Goal: Task Accomplishment & Management: Complete application form

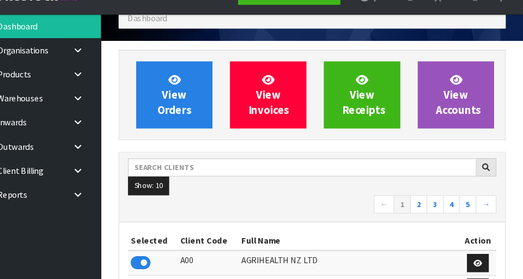
scroll to position [865, 376]
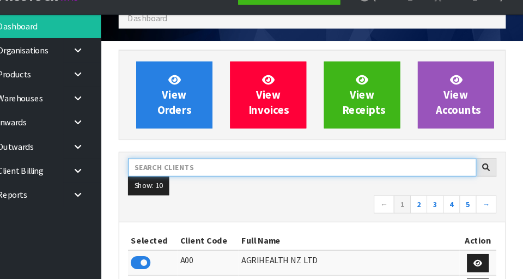
click at [239, 172] on input "text" at bounding box center [318, 175] width 324 height 17
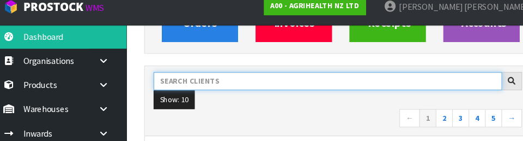
scroll to position [144, 0]
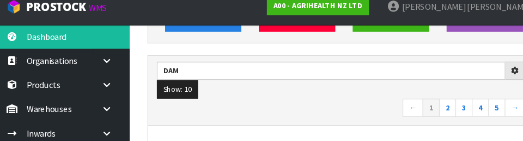
click at [336, 106] on nav "← 1 2 3 4 5 →" at bounding box center [327, 110] width 342 height 19
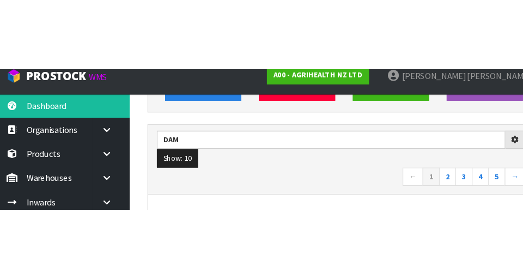
scroll to position [149, 0]
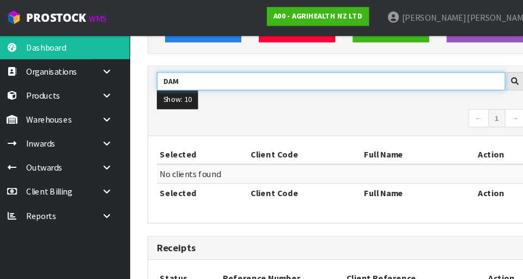
click at [195, 71] on input "DAM" at bounding box center [318, 75] width 324 height 17
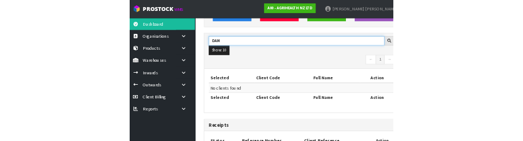
scroll to position [144, 0]
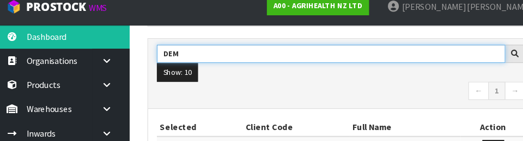
type input "DEM"
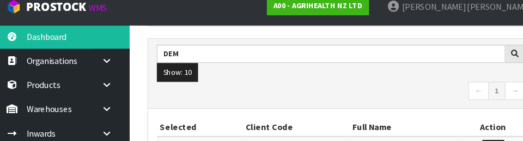
click at [374, 96] on nav "← 1 →" at bounding box center [327, 95] width 342 height 19
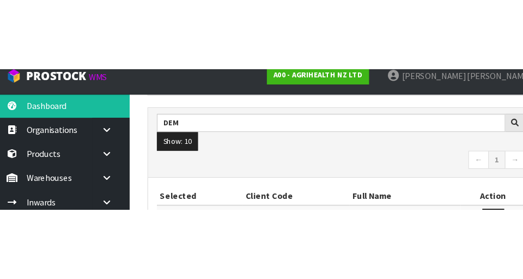
scroll to position [165, 0]
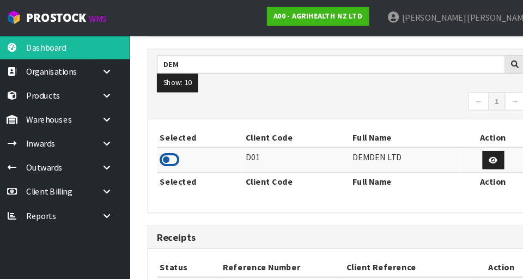
click at [171, 153] on icon at bounding box center [168, 148] width 19 height 16
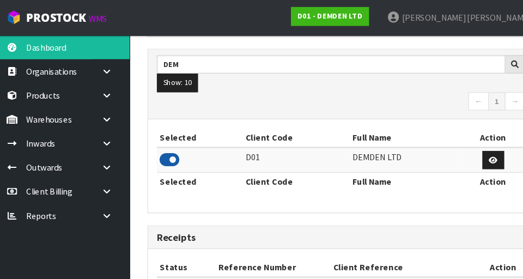
scroll to position [758, 376]
click at [110, 118] on link at bounding box center [113, 111] width 35 height 22
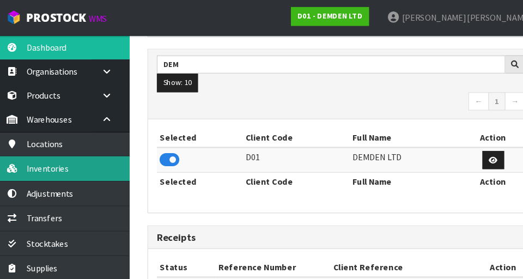
click at [90, 157] on link "Inventories" at bounding box center [65, 156] width 131 height 22
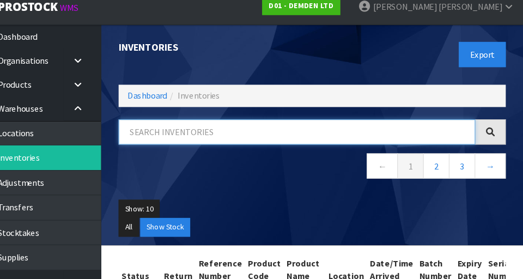
click at [206, 135] on input "text" at bounding box center [312, 132] width 331 height 23
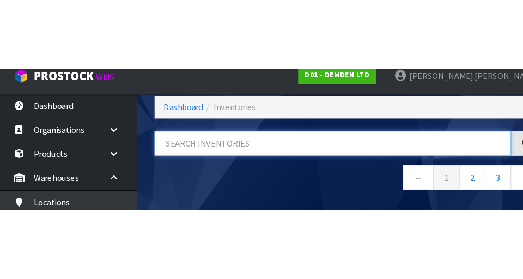
scroll to position [57, 0]
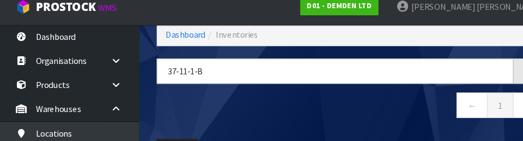
click at [337, 106] on nav "← 1 →" at bounding box center [327, 108] width 360 height 27
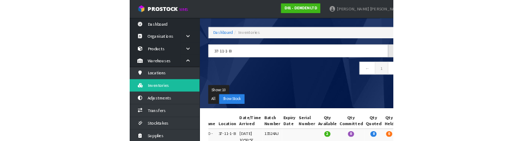
scroll to position [0, 0]
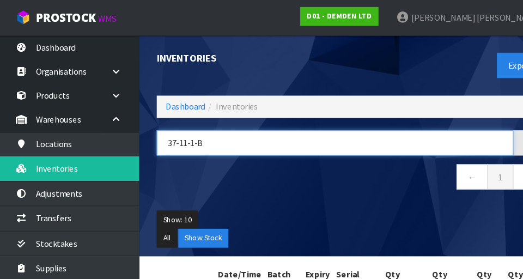
click at [205, 135] on input "37-11-1-B" at bounding box center [312, 132] width 331 height 23
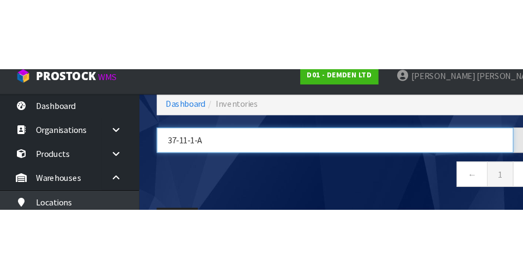
scroll to position [0, 194]
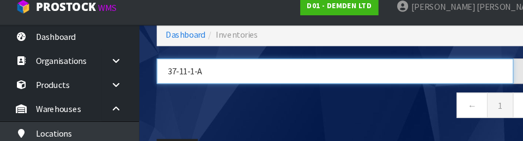
click at [351, 85] on input "37-11-1-A" at bounding box center [312, 75] width 331 height 23
type input "37-11-1-A"
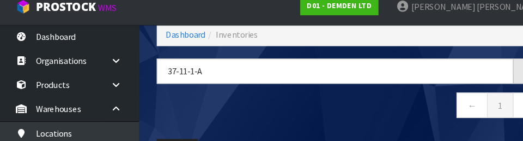
click at [370, 120] on nav "← 1 →" at bounding box center [327, 108] width 360 height 27
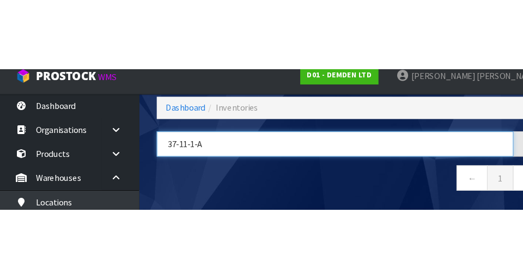
scroll to position [57, 0]
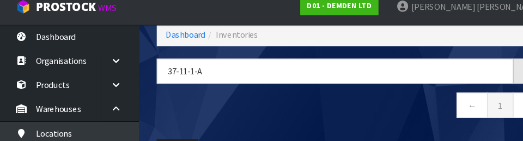
click at [318, 119] on nav "← 1 →" at bounding box center [327, 108] width 360 height 27
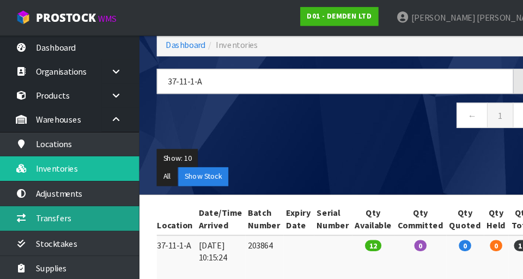
click at [98, 200] on link "Transfers" at bounding box center [65, 202] width 131 height 22
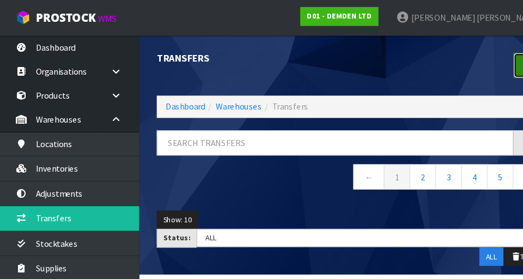
click at [479, 59] on link at bounding box center [492, 60] width 28 height 23
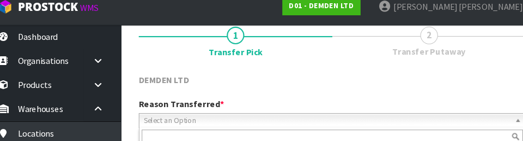
scroll to position [145, 0]
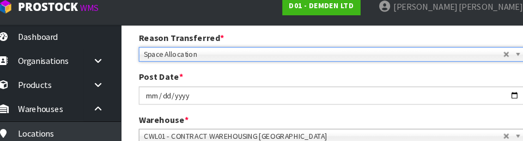
click at [375, 81] on div "Post Date * [DATE]" at bounding box center [327, 90] width 376 height 31
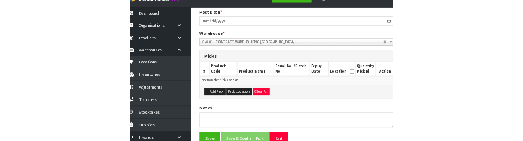
scroll to position [197, 0]
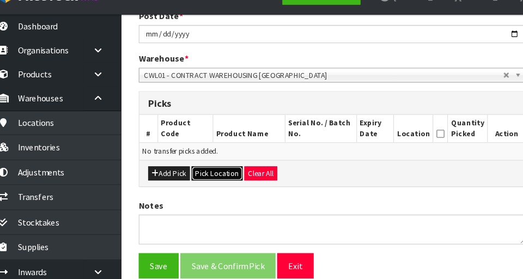
click at [227, 184] on button "Pick Location" at bounding box center [219, 180] width 47 height 13
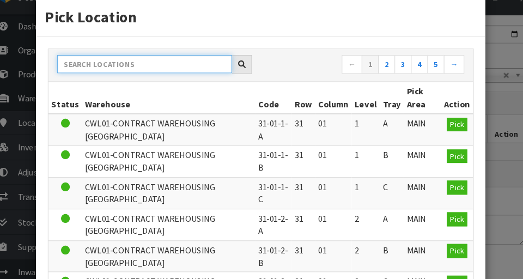
click at [160, 83] on input "text" at bounding box center [152, 79] width 162 height 17
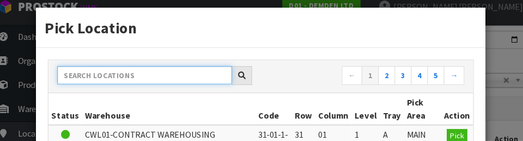
scroll to position [10, 0]
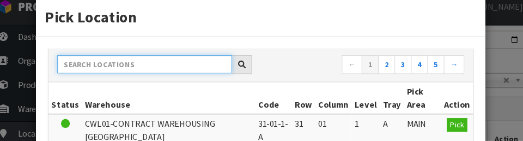
paste input "37-11-1"
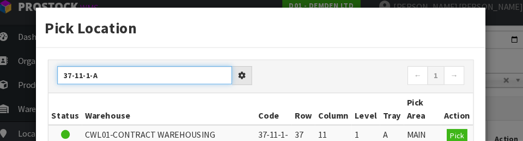
type input "37-11-1-A"
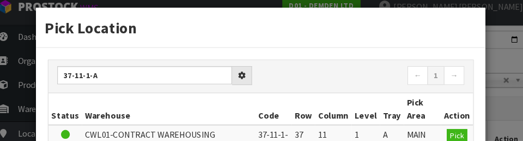
click at [347, 81] on nav "← 1 →" at bounding box center [359, 80] width 181 height 19
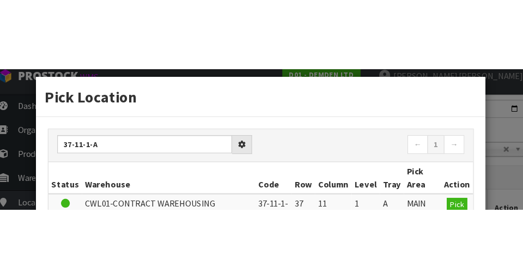
scroll to position [202, 0]
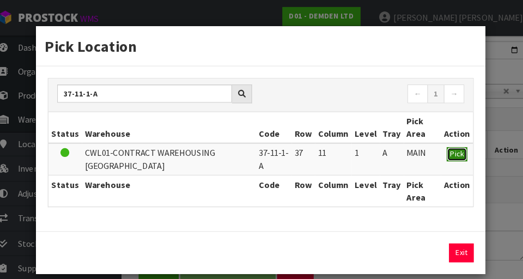
click at [449, 143] on span "Pick" at bounding box center [442, 142] width 13 height 9
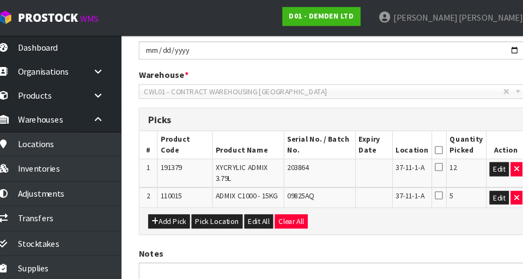
click at [429, 139] on icon at bounding box center [426, 139] width 8 height 1
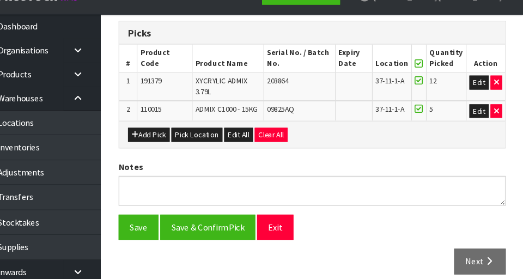
scroll to position [274, 0]
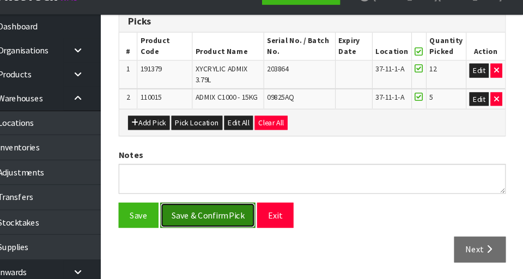
click at [248, 219] on button "Save & Confirm Pick" at bounding box center [230, 219] width 88 height 23
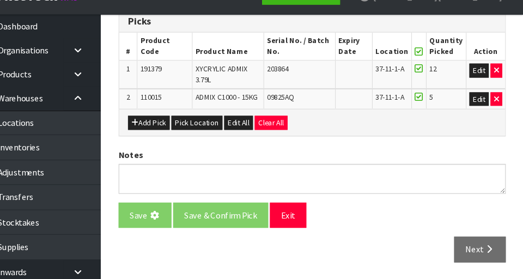
scroll to position [0, 0]
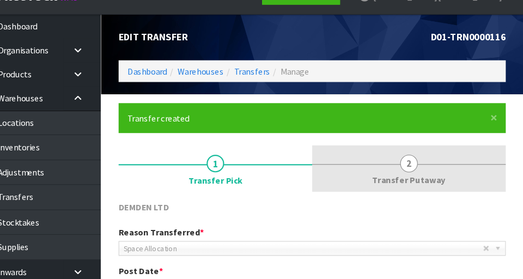
click at [428, 176] on link "2 Transfer Putaway" at bounding box center [417, 176] width 180 height 43
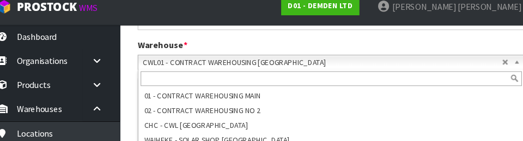
scroll to position [261, 0]
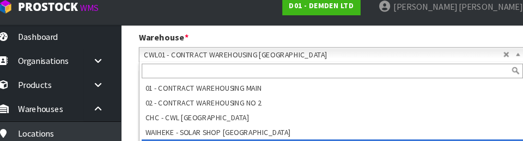
click at [473, 45] on div "Warehouse * 01 - CONTRACT WAREHOUSING MAIN 02 - CONTRACT WAREHOUSING NO 2 CHC -…" at bounding box center [327, 53] width 376 height 28
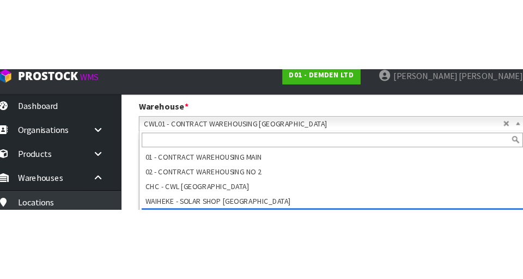
scroll to position [266, 0]
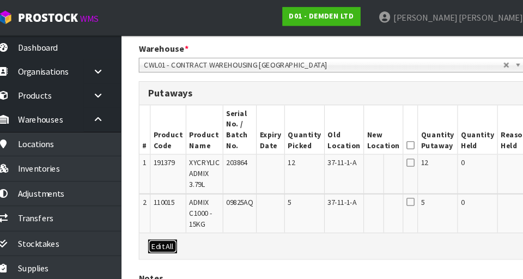
click at [174, 227] on button "Edit All" at bounding box center [169, 228] width 27 height 13
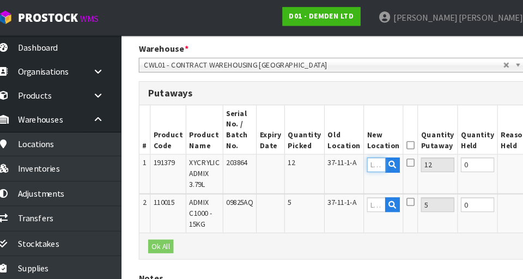
click at [359, 155] on input "text" at bounding box center [367, 153] width 17 height 14
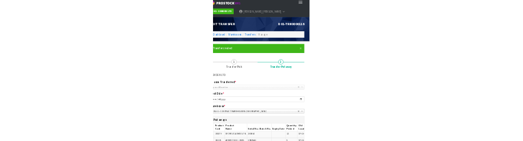
scroll to position [16, 0]
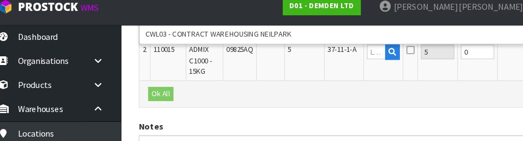
click at [409, 116] on div "DEMDEN LTD Reason Transferred * Space Allocation Damage Expired Stock Repair QA…" at bounding box center [327, 21] width 360 height 425
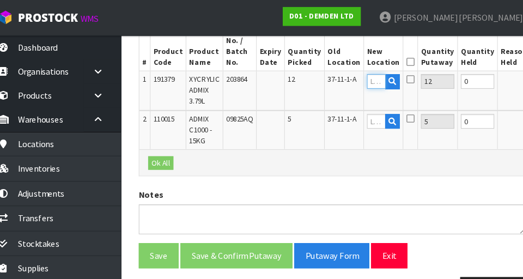
click at [359, 78] on input "text" at bounding box center [367, 76] width 17 height 14
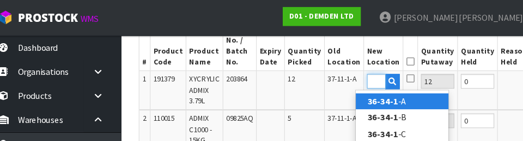
scroll to position [0, 17]
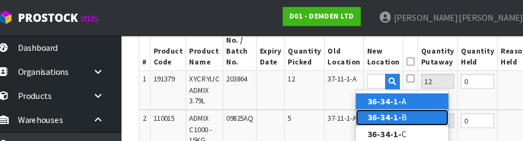
click at [400, 113] on link "36-34-1- B" at bounding box center [392, 108] width 86 height 15
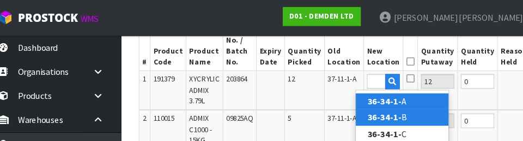
type input "36-34-1-B"
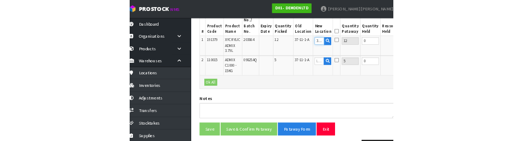
scroll to position [338, 0]
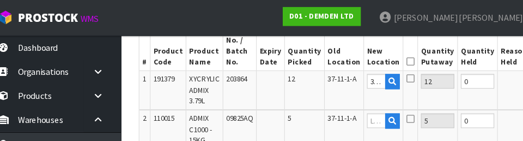
click at [396, 57] on icon at bounding box center [400, 57] width 8 height 1
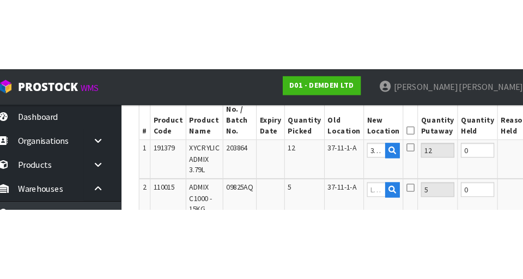
scroll to position [343, 0]
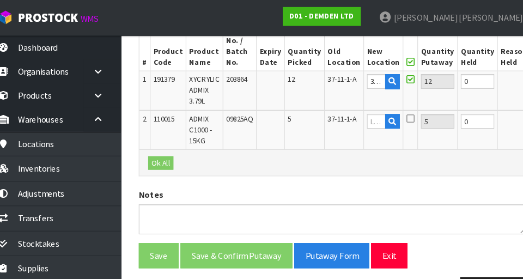
click at [514, 75] on button "OK" at bounding box center [521, 75] width 15 height 13
click at [379, 81] on icon at bounding box center [382, 84] width 6 height 7
type input "36-34-1-B"
click at [379, 83] on icon at bounding box center [382, 84] width 6 height 7
click at [396, 57] on icon at bounding box center [400, 57] width 8 height 1
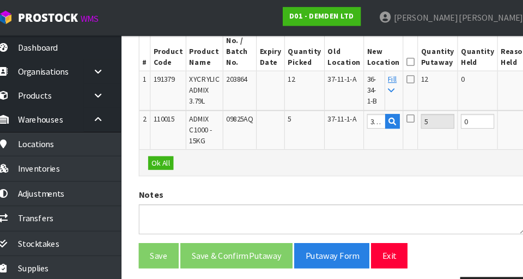
click at [396, 57] on icon at bounding box center [400, 57] width 8 height 1
click at [515, 114] on button "OK" at bounding box center [522, 112] width 15 height 13
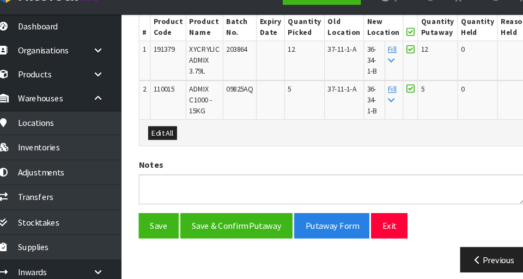
scroll to position [355, 0]
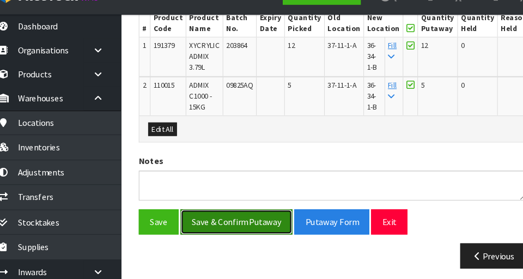
click at [261, 225] on button "Save & Confirm Putaway" at bounding box center [238, 225] width 104 height 23
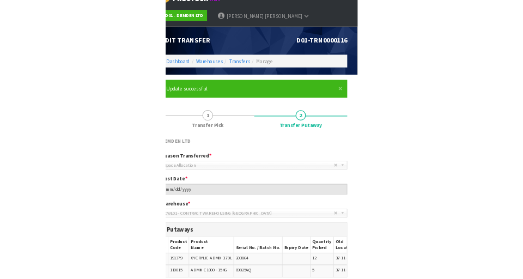
scroll to position [9, 0]
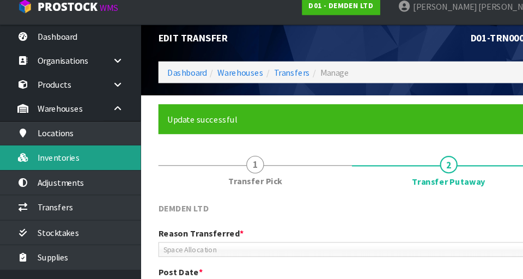
click at [93, 156] on link "Inventories" at bounding box center [65, 156] width 131 height 22
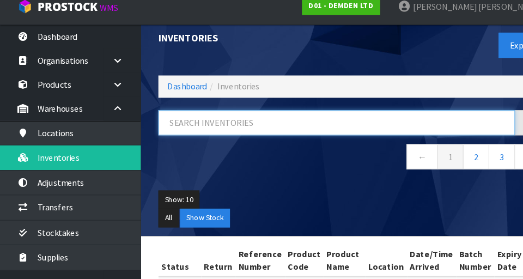
click at [226, 128] on input "text" at bounding box center [312, 123] width 331 height 23
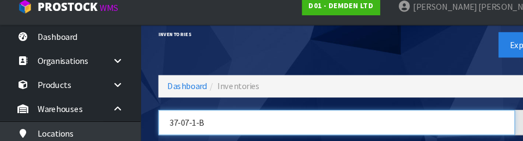
type input "37-07-1-B"
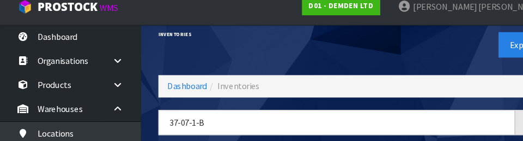
click at [422, 60] on div "Export" at bounding box center [421, 51] width 188 height 56
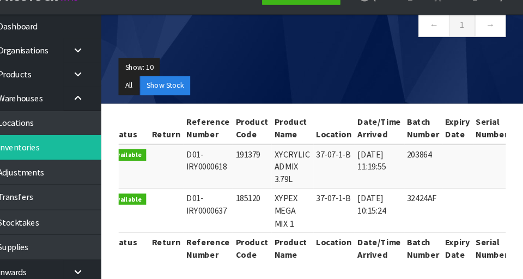
scroll to position [0, 3]
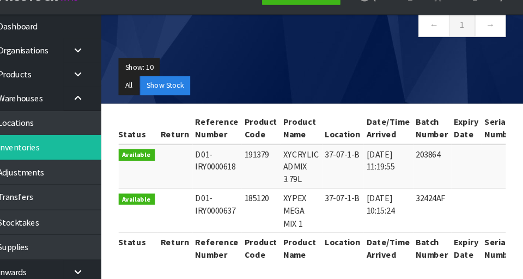
copy td "185120"
click at [333, 69] on div "Show: 10 5 10 25 50 All Show Stock" at bounding box center [327, 90] width 376 height 51
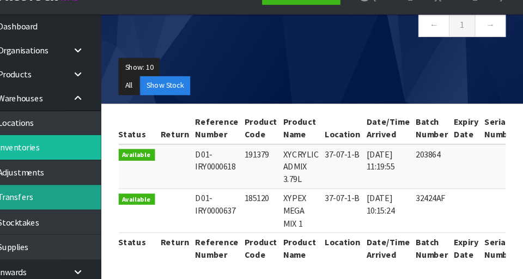
click at [102, 199] on link "Transfers" at bounding box center [65, 202] width 131 height 22
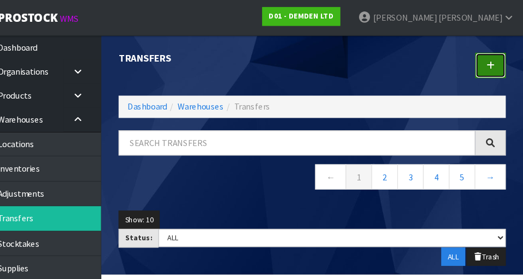
click at [490, 65] on link at bounding box center [492, 60] width 28 height 23
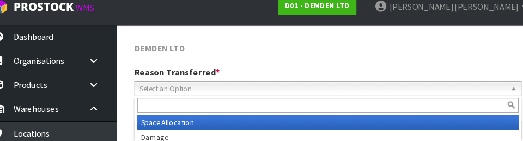
scroll to position [145, 0]
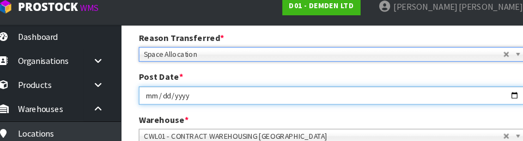
click at [381, 90] on input "[DATE]" at bounding box center [327, 98] width 360 height 17
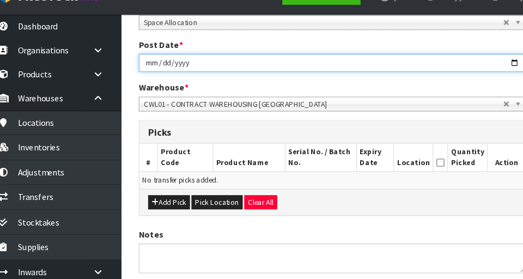
scroll to position [175, 0]
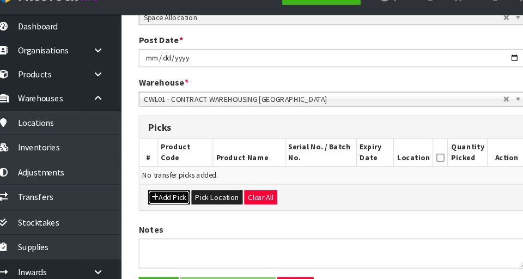
click at [177, 205] on button "Add Pick" at bounding box center [175, 202] width 39 height 13
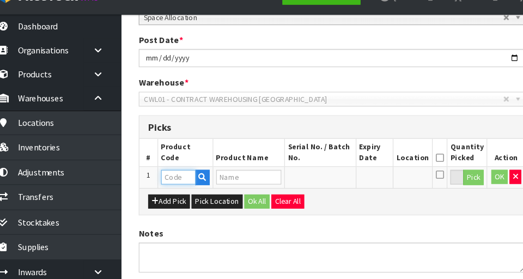
paste input "185120"
type input "185120"
type input "XYPEX MEGA MIX 1"
type input "185120"
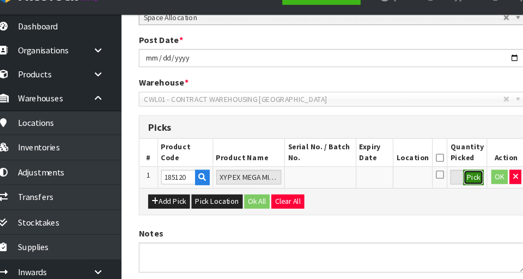
click at [457, 187] on button "Pick" at bounding box center [457, 184] width 19 height 14
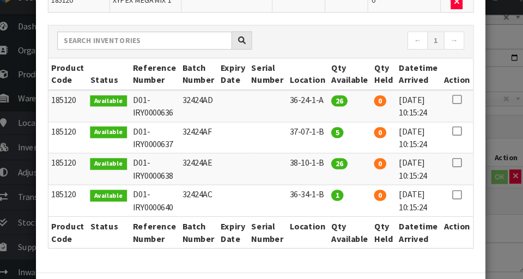
scroll to position [92, 0]
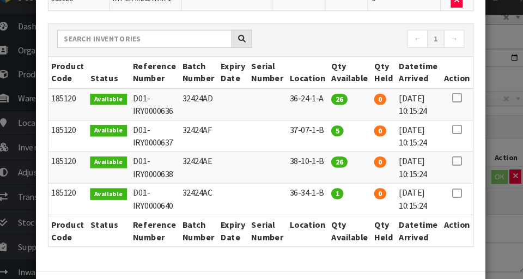
click at [445, 140] on icon at bounding box center [442, 140] width 9 height 1
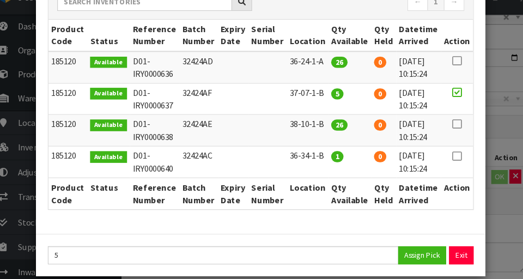
scroll to position [141, 0]
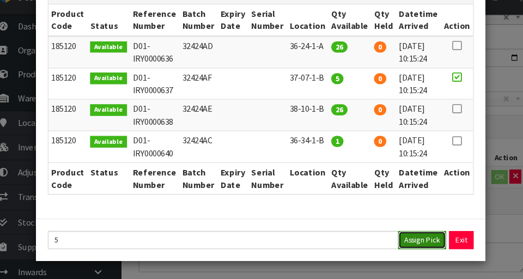
click at [413, 244] on button "Assign Pick" at bounding box center [410, 242] width 45 height 17
type input "5"
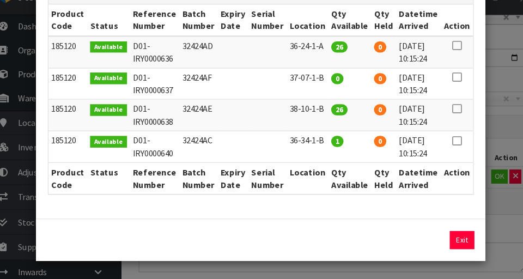
click at [495, 231] on div "Pick Line Picks Product Code Product Name Serial No. / Batch No. Expiry Date Lo…" at bounding box center [261, 139] width 523 height 279
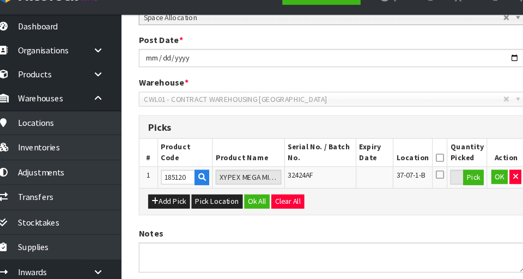
click at [430, 166] on icon at bounding box center [427, 166] width 8 height 1
click at [484, 185] on button "OK" at bounding box center [482, 183] width 15 height 13
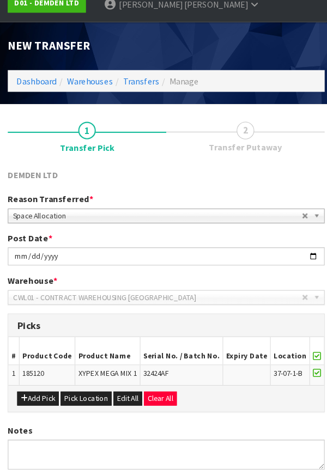
scroll to position [80, 0]
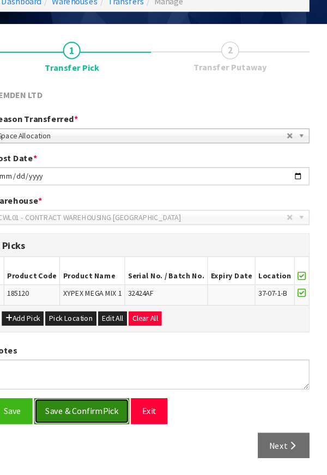
click at [113, 278] on button "Save & Confirm Pick" at bounding box center [99, 415] width 88 height 23
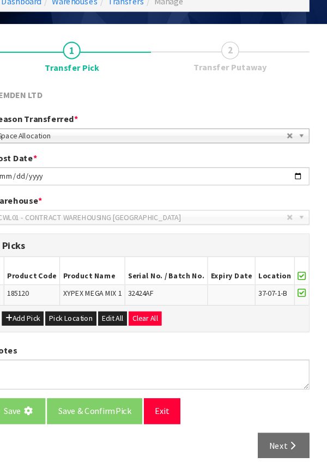
scroll to position [0, 0]
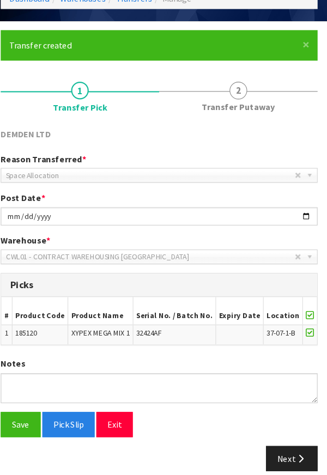
scroll to position [95, 0]
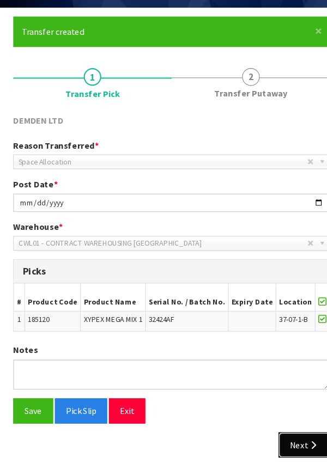
click at [280, 278] on button "Next" at bounding box center [287, 446] width 48 height 23
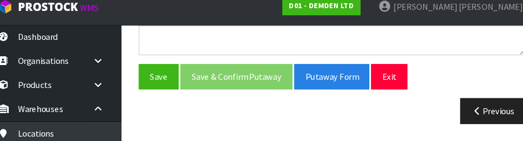
click at [398, 120] on div "Previous" at bounding box center [327, 112] width 376 height 23
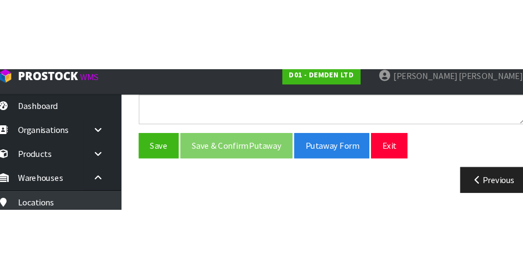
scroll to position [324, 0]
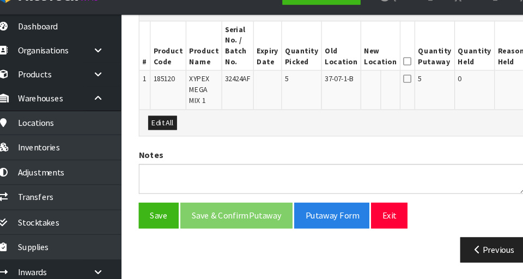
click at [511, 95] on button "Edit" at bounding box center [520, 94] width 18 height 13
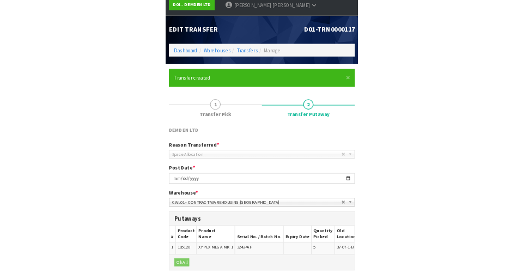
scroll to position [0, 0]
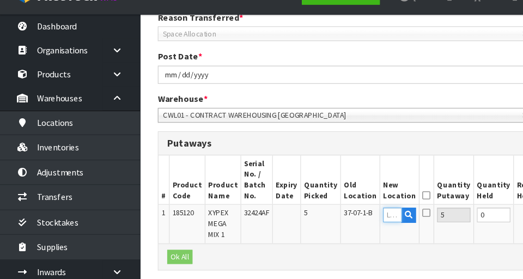
click at [356, 220] on input "text" at bounding box center [364, 219] width 17 height 14
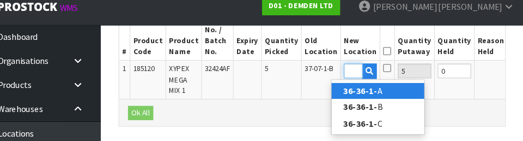
scroll to position [0, 21]
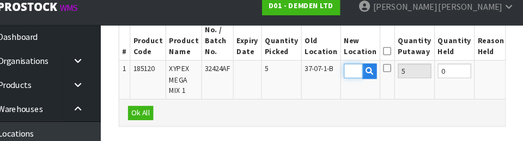
type input "36-36-1-A"
click at [393, 58] on icon at bounding box center [397, 57] width 8 height 1
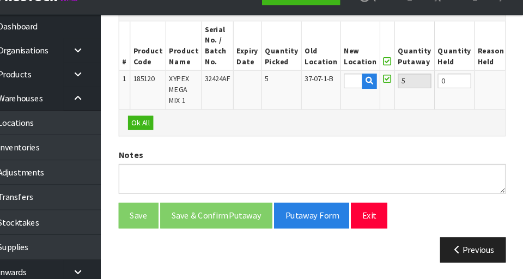
scroll to position [0, 0]
click at [511, 95] on button "OK" at bounding box center [518, 94] width 15 height 13
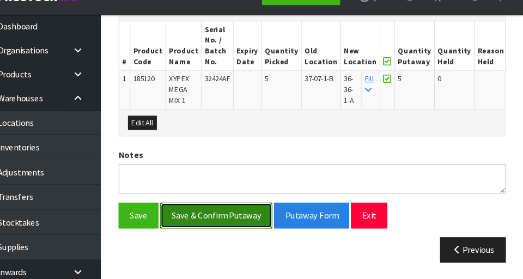
click at [263, 218] on button "Save & Confirm Putaway" at bounding box center [238, 219] width 104 height 23
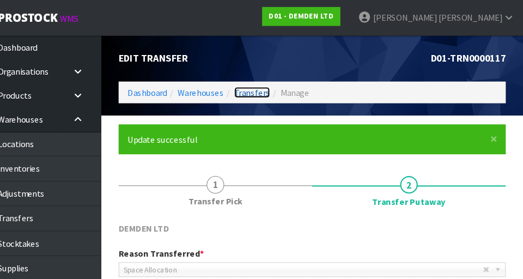
click at [273, 88] on link "Transfers" at bounding box center [270, 86] width 33 height 10
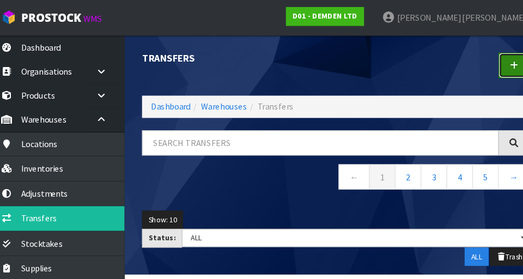
click at [482, 59] on link at bounding box center [492, 60] width 28 height 23
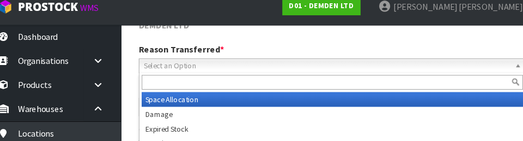
scroll to position [145, 0]
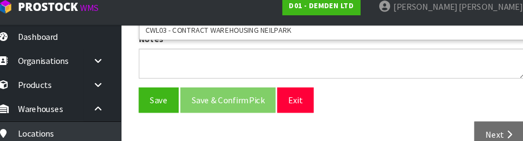
click at [386, 113] on div "Save Save & Confirm Pick Exit" at bounding box center [327, 102] width 376 height 23
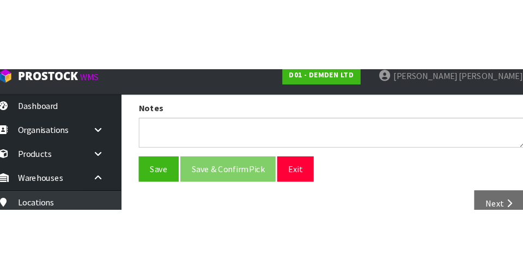
scroll to position [245, 0]
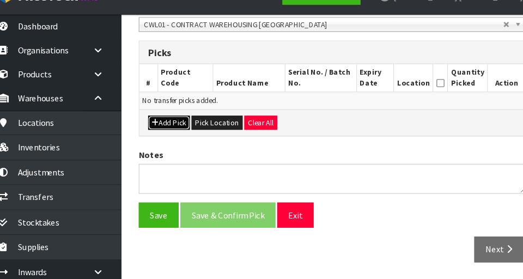
click at [183, 136] on button "Add Pick" at bounding box center [175, 133] width 39 height 13
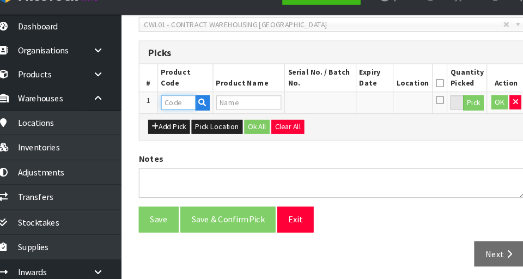
paste input "185120"
type input "185120"
type input "XYPEX MEGA MIX 1"
type input "185120"
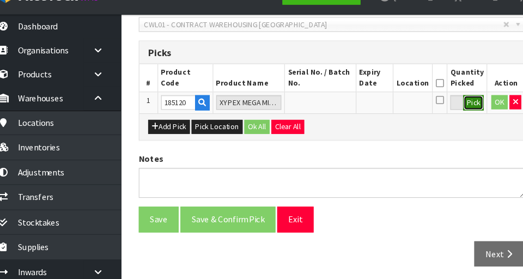
click at [450, 117] on button "Pick" at bounding box center [457, 115] width 19 height 14
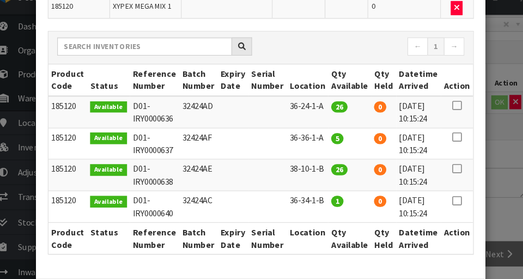
scroll to position [90, 0]
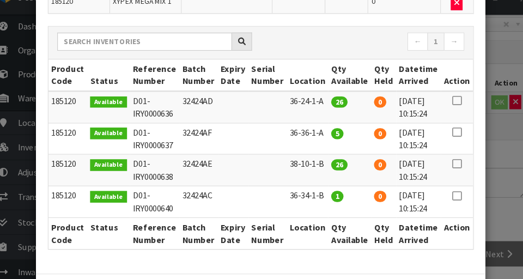
click at [442, 201] on icon at bounding box center [442, 201] width 9 height 1
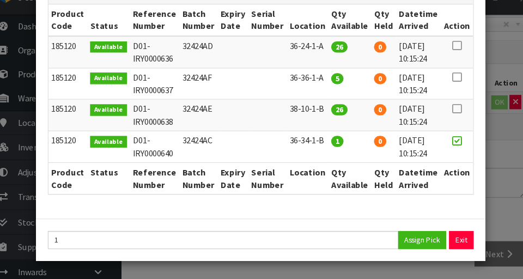
scroll to position [141, 0]
click at [410, 239] on button "Assign Pick" at bounding box center [410, 242] width 45 height 17
type input "1"
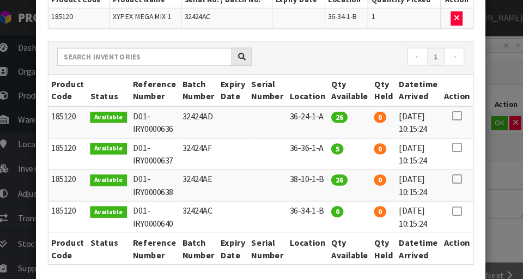
scroll to position [93, 0]
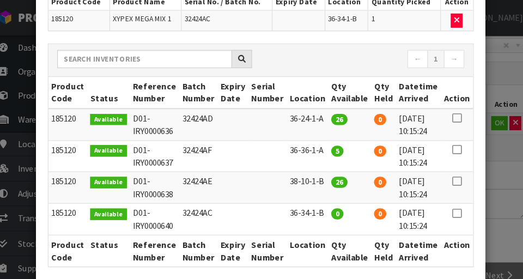
click at [489, 215] on div "Pick Line Picks Product Code Product Name Serial No. / Batch No. Expiry Date Lo…" at bounding box center [261, 139] width 523 height 279
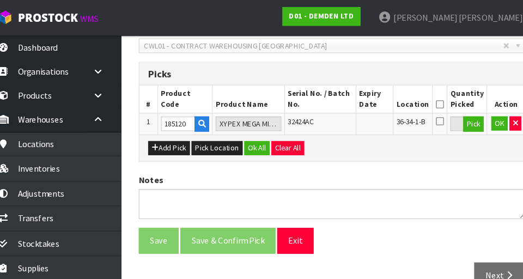
click at [430, 97] on icon at bounding box center [427, 96] width 8 height 1
click at [484, 118] on button "OK" at bounding box center [482, 114] width 15 height 13
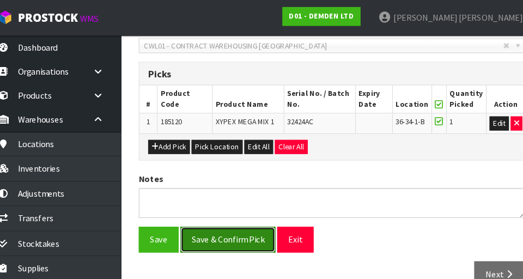
click at [247, 230] on button "Save & Confirm Pick" at bounding box center [230, 221] width 88 height 23
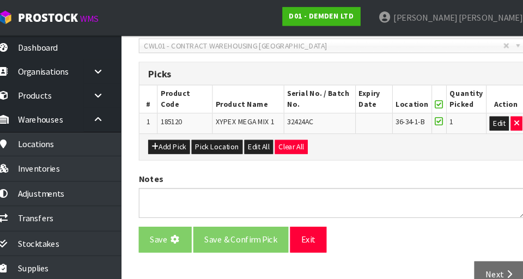
scroll to position [0, 0]
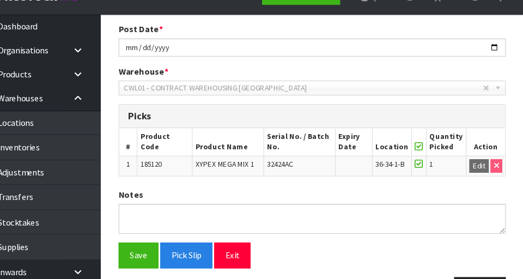
scroll to position [263, 0]
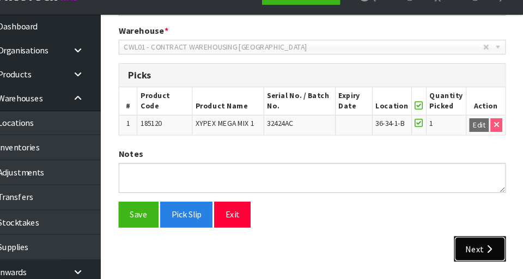
click at [494, 253] on icon "button" at bounding box center [491, 251] width 10 height 8
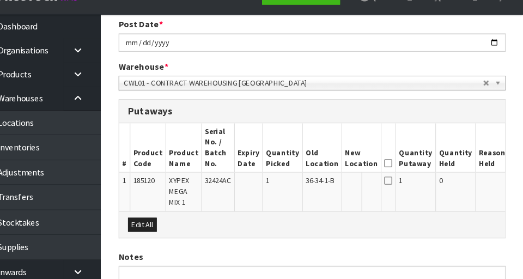
scroll to position [231, 0]
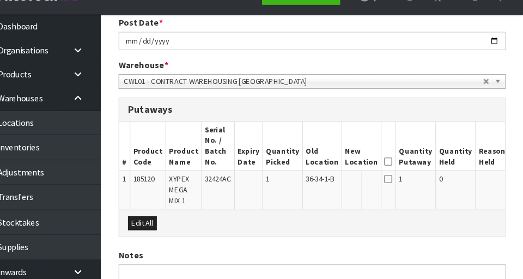
click at [512, 189] on button "Edit" at bounding box center [521, 187] width 18 height 13
click at [357, 187] on input "text" at bounding box center [365, 188] width 17 height 14
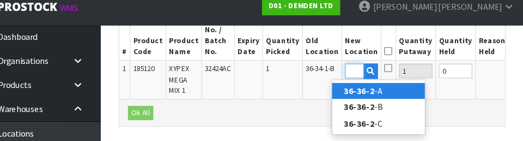
scroll to position [0, 17]
click at [401, 97] on link "36-36-2- A" at bounding box center [388, 94] width 86 height 15
type input "36-36-2-A"
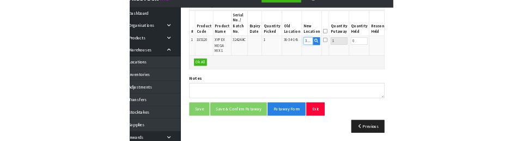
scroll to position [334, 0]
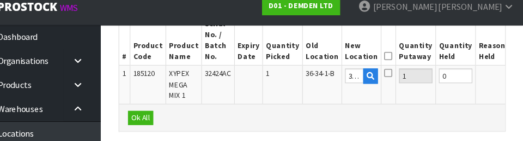
click at [394, 62] on icon at bounding box center [398, 62] width 8 height 1
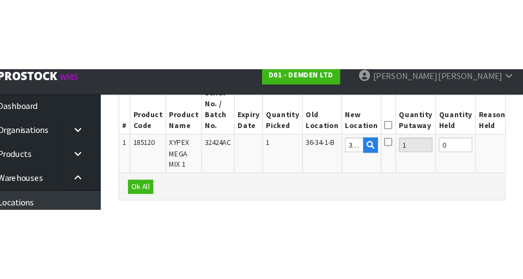
scroll to position [324, 0]
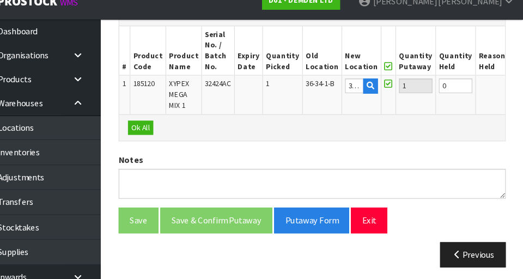
click at [512, 96] on button "OK" at bounding box center [519, 94] width 15 height 13
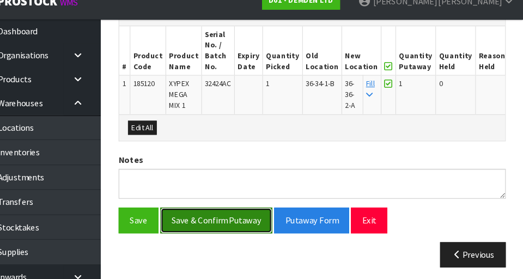
click at [257, 222] on button "Save & Confirm Putaway" at bounding box center [238, 219] width 104 height 23
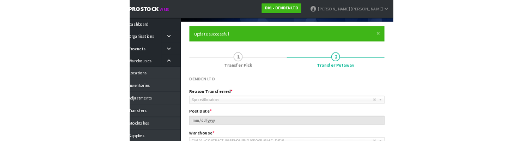
scroll to position [0, 0]
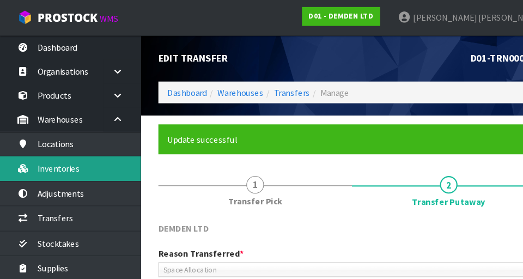
click at [92, 161] on link "Inventories" at bounding box center [65, 156] width 131 height 22
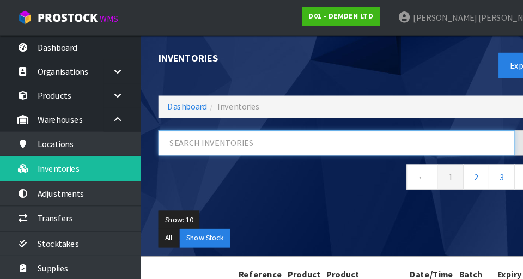
click at [236, 136] on input "text" at bounding box center [312, 132] width 331 height 23
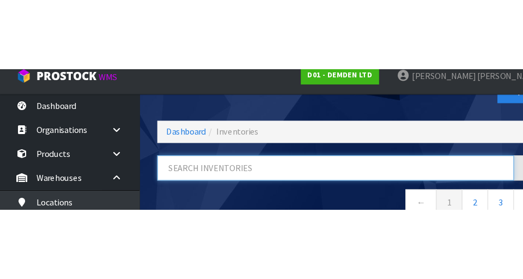
scroll to position [57, 0]
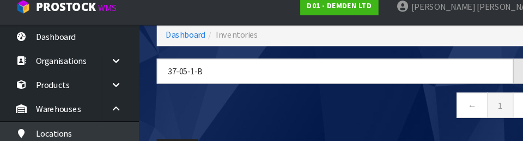
click at [289, 113] on nav "← 1 →" at bounding box center [327, 108] width 360 height 27
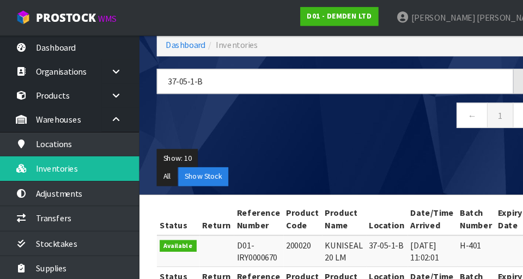
type input "37-05-1-B"
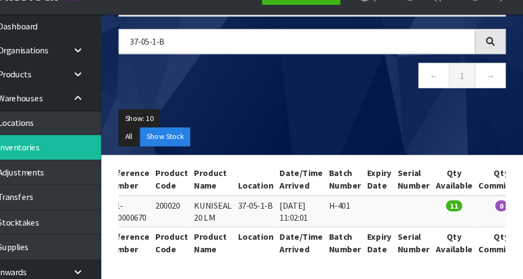
scroll to position [0, 46]
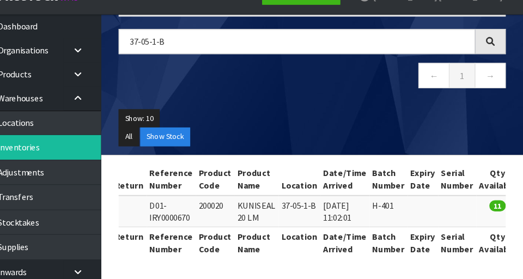
copy td "200020"
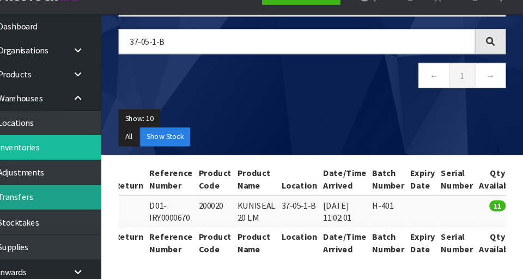
click at [89, 205] on link "Transfers" at bounding box center [65, 202] width 131 height 22
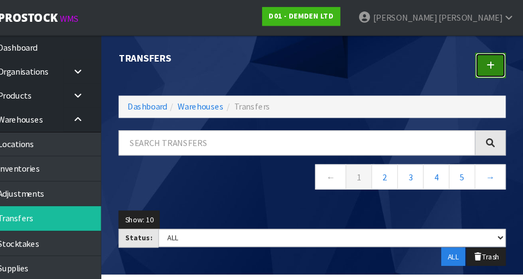
click at [493, 61] on icon at bounding box center [493, 61] width 8 height 8
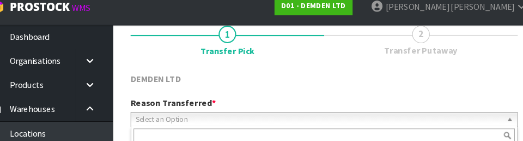
scroll to position [145, 0]
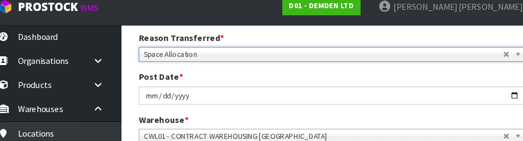
click at [399, 77] on div "Post Date * [DATE]" at bounding box center [327, 90] width 376 height 31
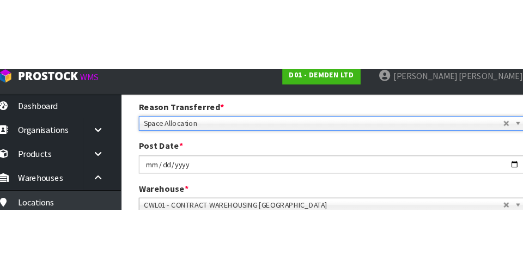
scroll to position [151, 0]
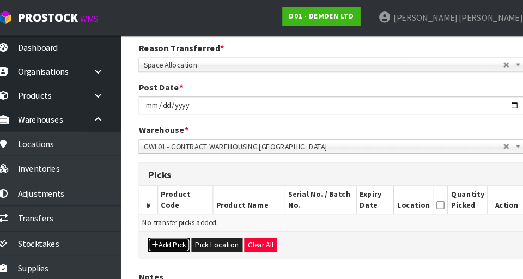
click at [179, 231] on button "Add Pick" at bounding box center [175, 227] width 39 height 13
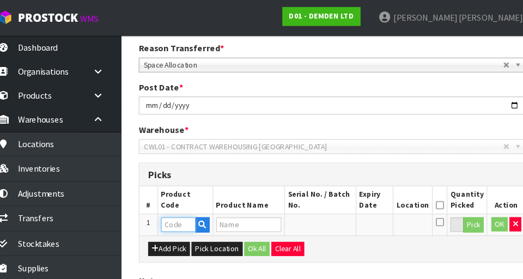
paste input "200020"
type input "200020"
type input "KUNISEAL 20 LM"
type input "200020"
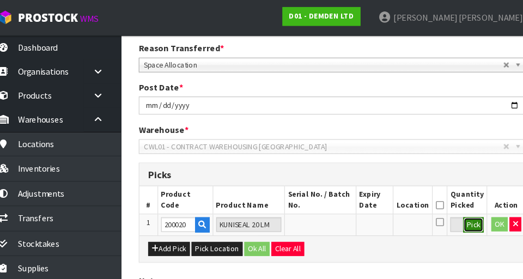
click at [463, 210] on button "Pick" at bounding box center [457, 209] width 19 height 14
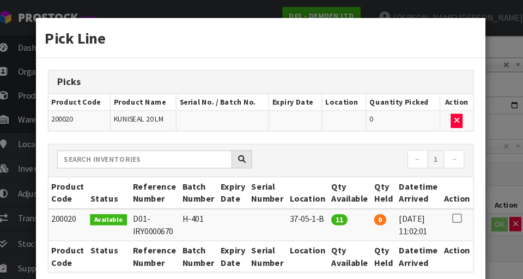
click at [446, 203] on icon at bounding box center [442, 203] width 9 height 1
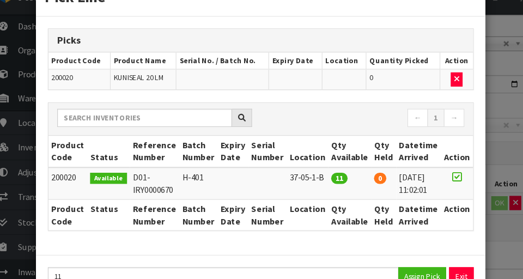
scroll to position [53, 0]
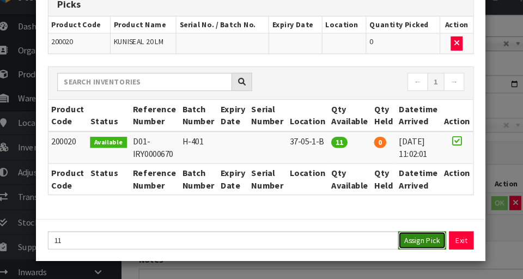
click at [413, 244] on button "Assign Pick" at bounding box center [410, 242] width 45 height 17
type input "11"
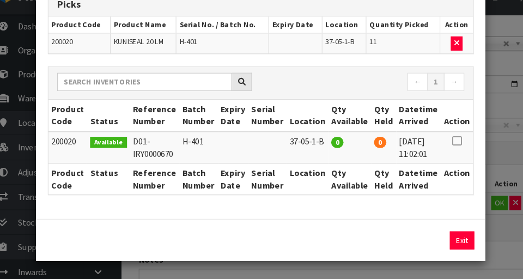
click at [489, 169] on div "Pick Line Picks Product Code Product Name Serial No. / Batch No. Expiry Date Lo…" at bounding box center [261, 139] width 523 height 279
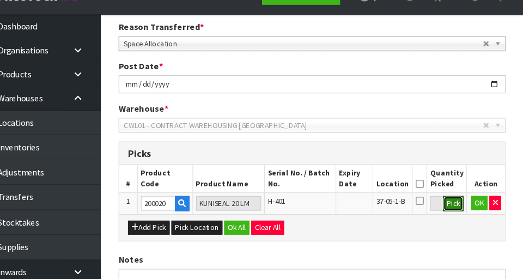
scroll to position [151, 0]
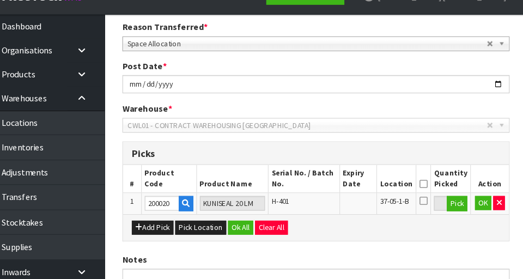
click at [430, 190] on icon at bounding box center [427, 190] width 8 height 1
click at [483, 206] on button "OK" at bounding box center [482, 208] width 15 height 13
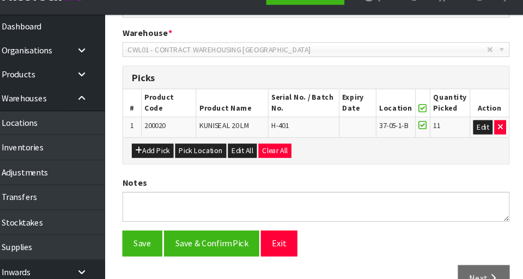
scroll to position [247, 0]
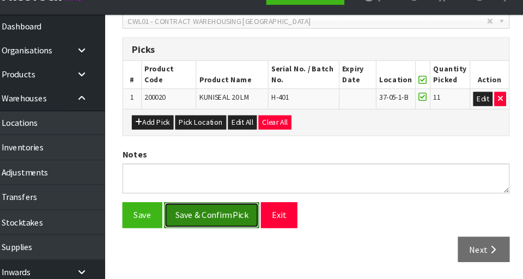
click at [246, 214] on button "Save & Confirm Pick" at bounding box center [230, 219] width 88 height 23
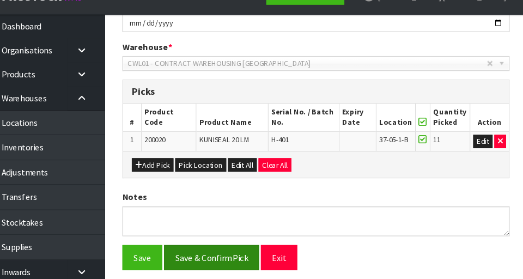
scroll to position [0, 0]
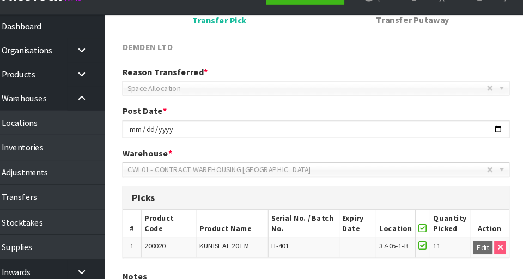
scroll to position [263, 0]
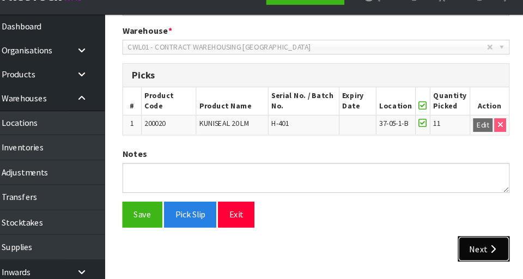
click at [489, 252] on icon "button" at bounding box center [491, 251] width 10 height 8
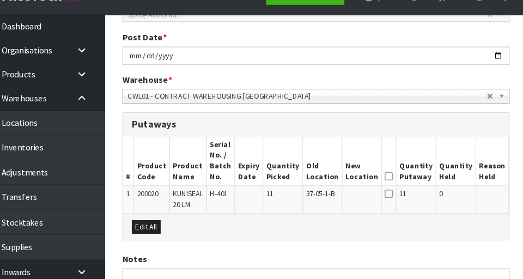
scroll to position [226, 0]
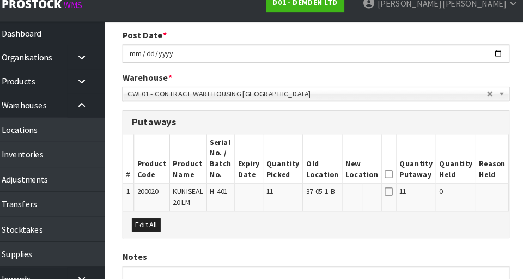
click at [509, 196] on button "Edit" at bounding box center [518, 192] width 18 height 13
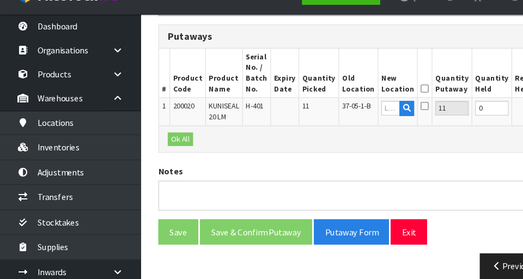
scroll to position [301, 0]
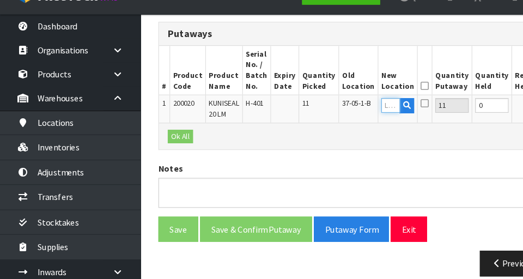
click at [354, 122] on input "text" at bounding box center [362, 118] width 17 height 14
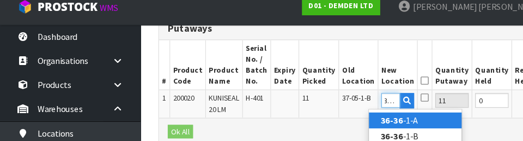
scroll to position [0, 5]
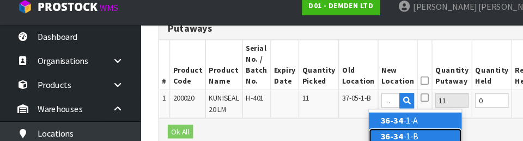
click at [393, 134] on link "36-34 -1-B" at bounding box center [386, 136] width 86 height 15
type input "36-34-1-B"
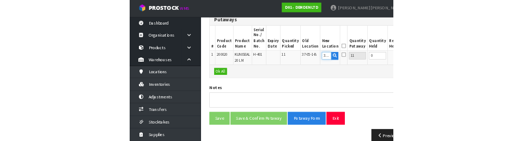
scroll to position [309, 0]
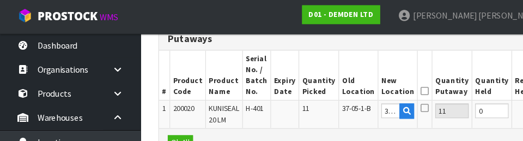
click at [391, 86] on icon at bounding box center [395, 86] width 8 height 1
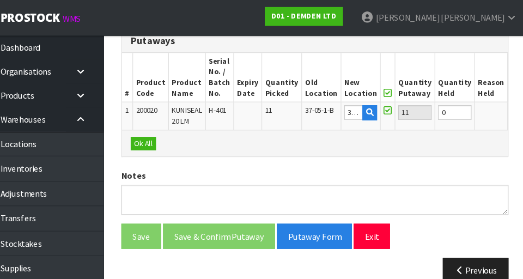
scroll to position [314, 0]
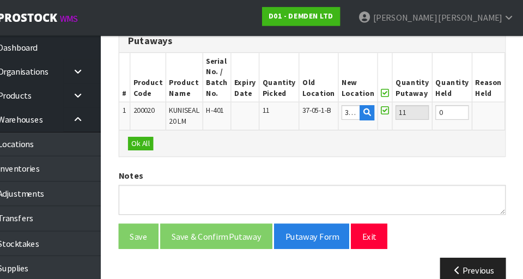
click at [509, 106] on button "OK" at bounding box center [516, 104] width 15 height 13
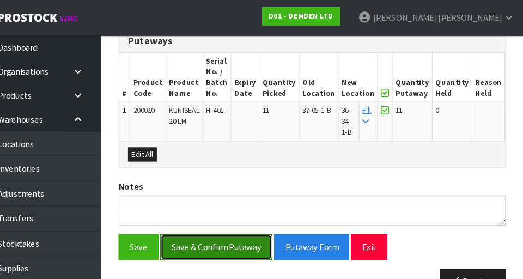
click at [260, 229] on button "Save & Confirm Putaway" at bounding box center [238, 228] width 104 height 23
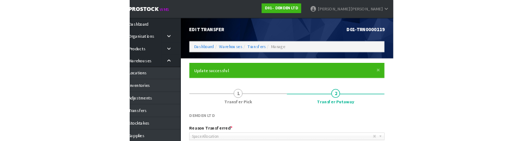
scroll to position [0, 0]
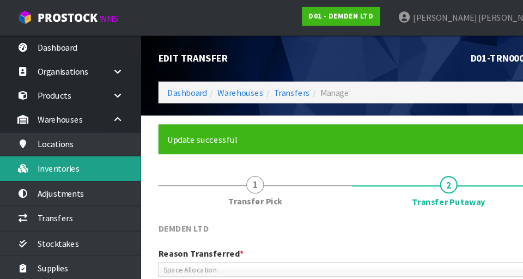
click at [98, 153] on link "Inventories" at bounding box center [65, 156] width 131 height 22
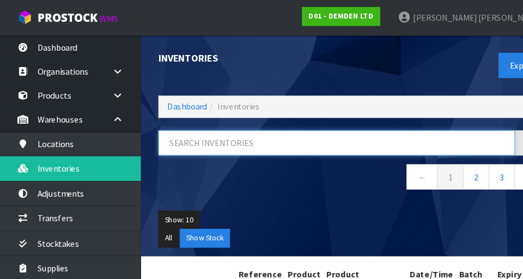
click at [226, 129] on input "text" at bounding box center [312, 132] width 331 height 23
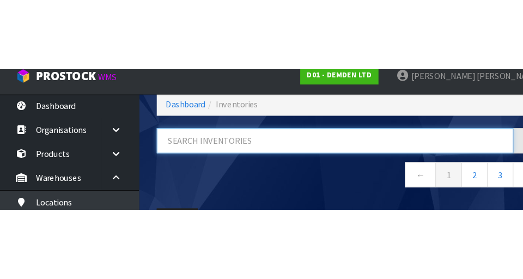
scroll to position [57, 0]
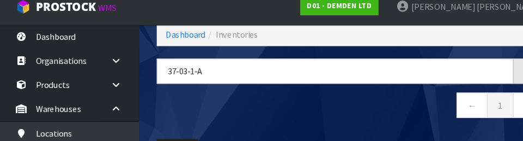
click at [278, 111] on nav "← 1 →" at bounding box center [327, 108] width 360 height 27
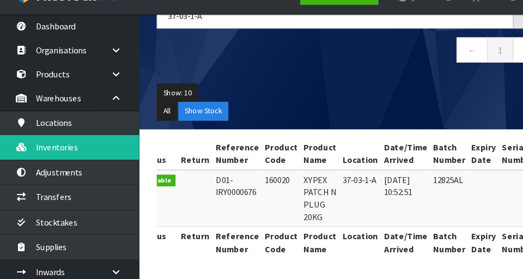
scroll to position [0, 0]
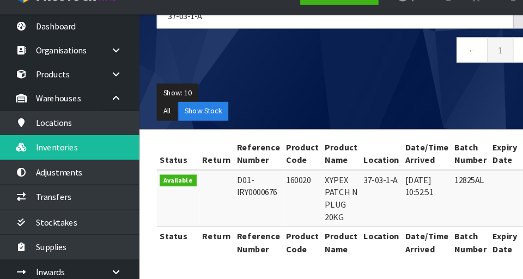
copy td "160020"
click at [317, 95] on div "Show: 10 5 10 25 50 All Show Stock" at bounding box center [327, 114] width 376 height 51
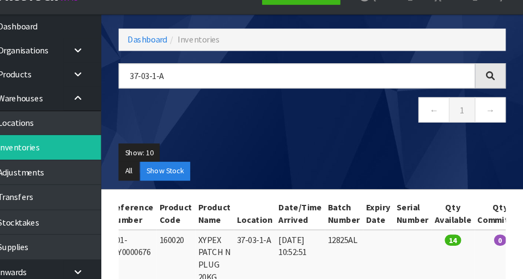
scroll to position [98, 0]
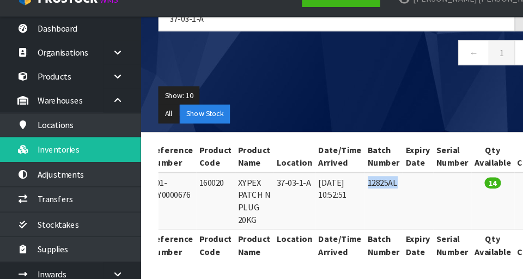
copy td "12825AL"
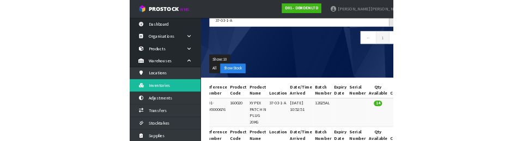
scroll to position [0, 0]
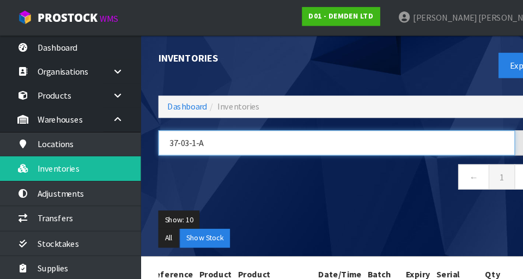
click at [317, 129] on input "37-03-1-A" at bounding box center [312, 132] width 331 height 23
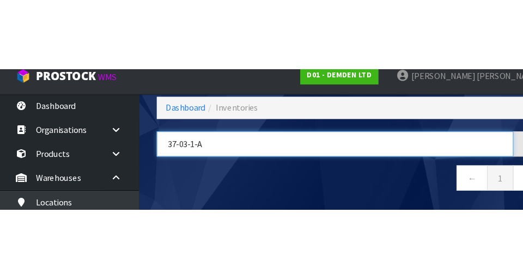
scroll to position [57, 0]
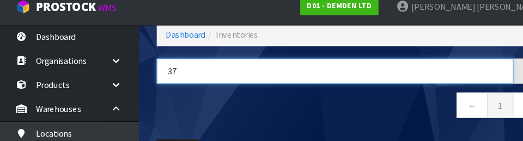
type input "3"
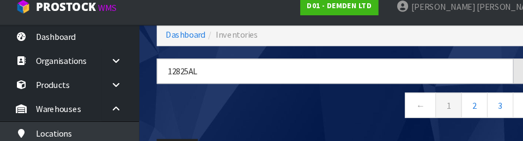
click at [292, 118] on nav "← 1 2 3 →" at bounding box center [327, 108] width 360 height 27
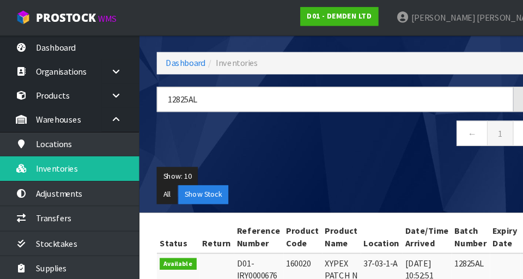
scroll to position [21, 0]
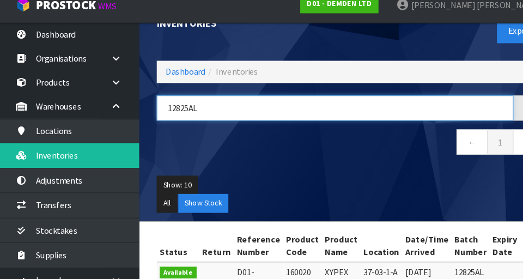
click at [230, 107] on input "12825AL" at bounding box center [312, 111] width 331 height 23
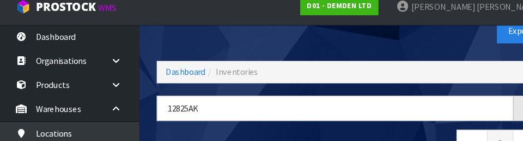
click at [300, 50] on div "Inventories Export" at bounding box center [327, 38] width 376 height 56
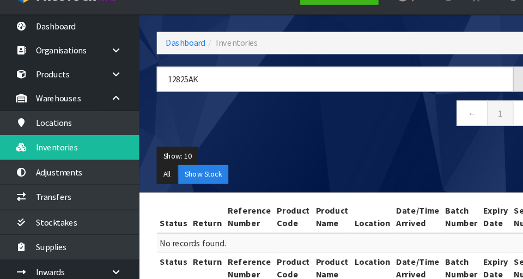
scroll to position [63, 0]
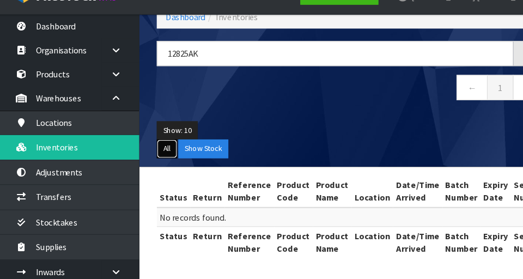
click at [161, 159] on button "All" at bounding box center [156, 157] width 19 height 17
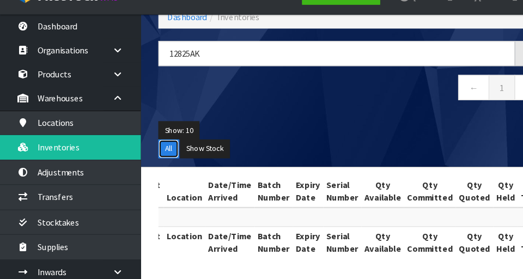
scroll to position [0, 0]
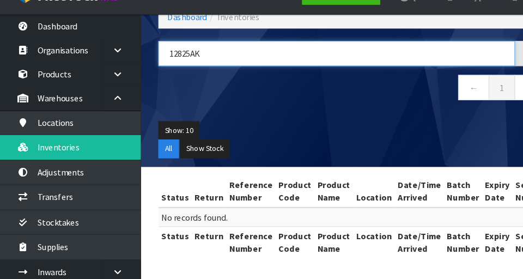
click at [276, 74] on input "12825AK" at bounding box center [312, 69] width 331 height 23
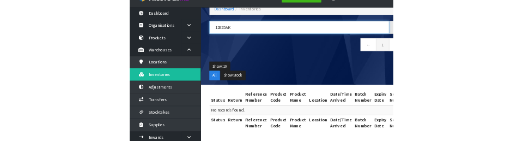
scroll to position [73, 0]
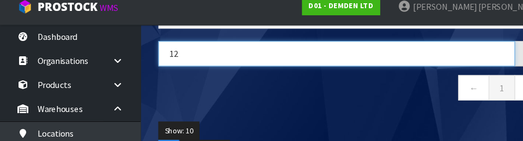
type input "1"
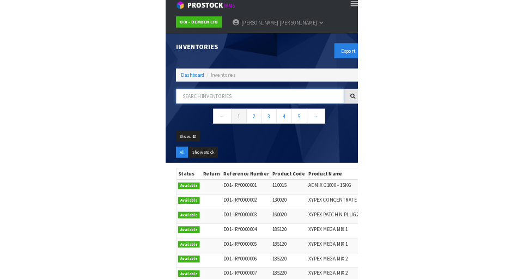
scroll to position [16, 0]
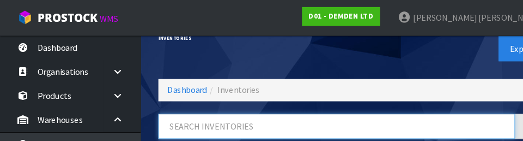
paste input "12825AL"
type input "12825AL"
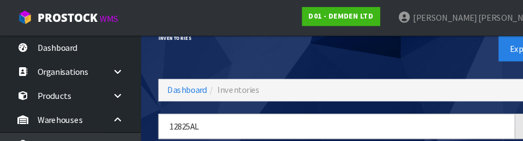
click at [302, 53] on div "Inventories" at bounding box center [233, 36] width 188 height 38
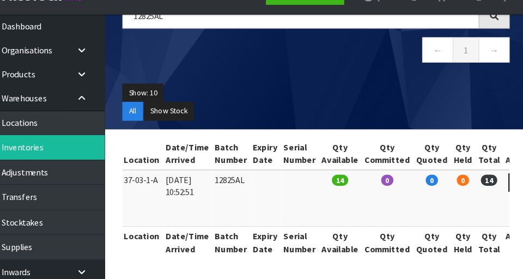
scroll to position [98, 0]
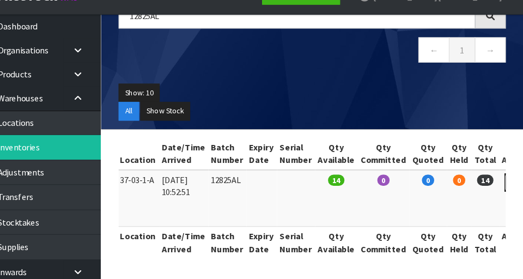
click at [506, 193] on link at bounding box center [516, 189] width 20 height 17
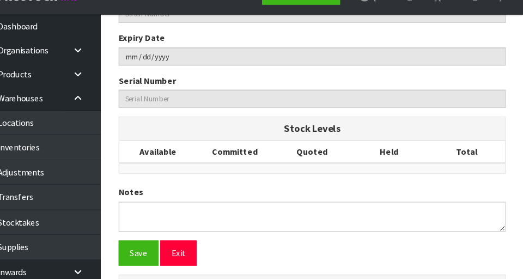
type input "160020"
type input "XYPEX PATCH N PLUG 20KG"
type input "37-03-1-A"
type input "D01-IRY0000676"
type input "D01-REC0000114"
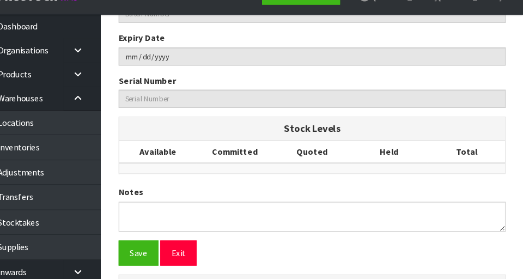
type input "12825AL"
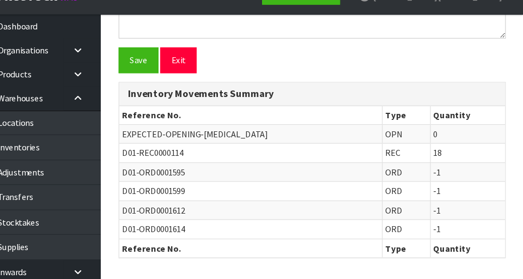
scroll to position [93, 0]
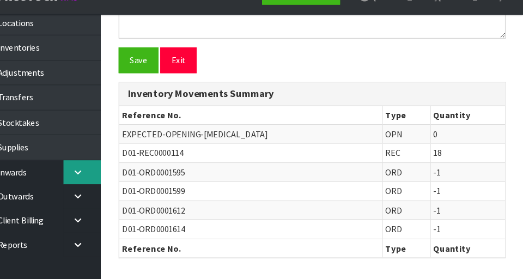
click at [119, 182] on link at bounding box center [113, 179] width 35 height 22
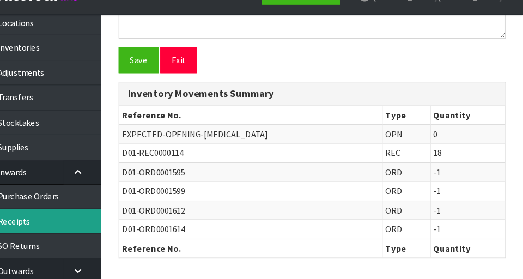
click at [105, 227] on link "Receipts" at bounding box center [65, 225] width 131 height 22
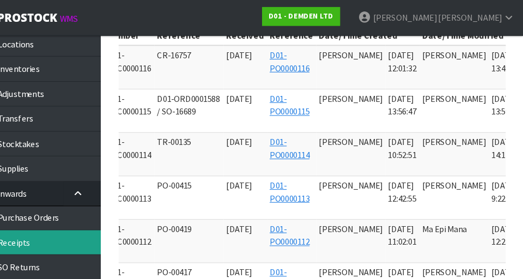
scroll to position [0, 59]
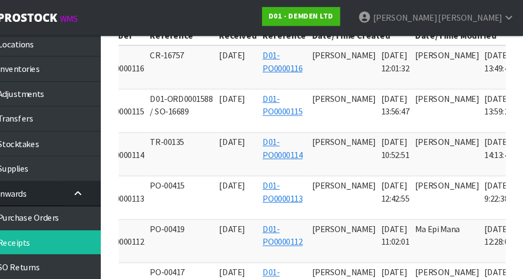
click at [521, 130] on link at bounding box center [531, 134] width 20 height 17
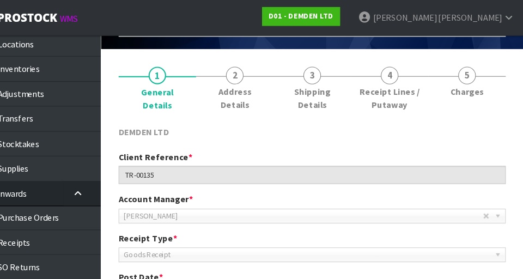
scroll to position [58, 0]
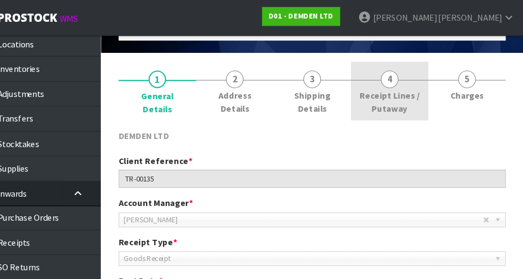
click at [406, 71] on span "4" at bounding box center [399, 73] width 16 height 16
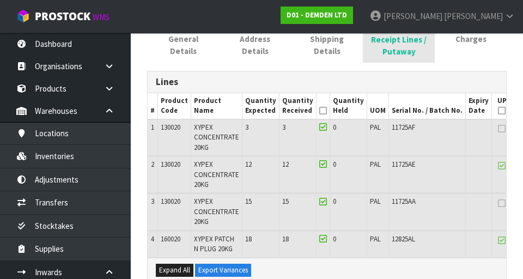
scroll to position [106, 0]
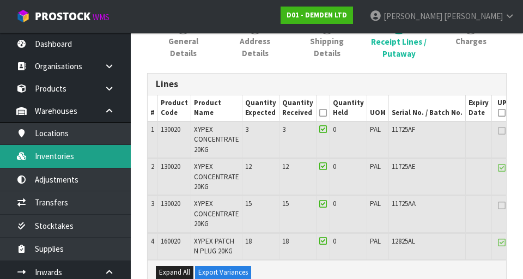
click at [101, 161] on link "Inventories" at bounding box center [65, 156] width 131 height 22
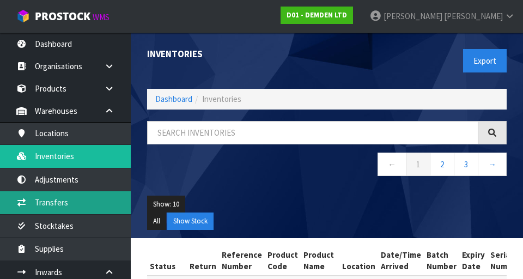
click at [108, 202] on link "Transfers" at bounding box center [65, 202] width 131 height 22
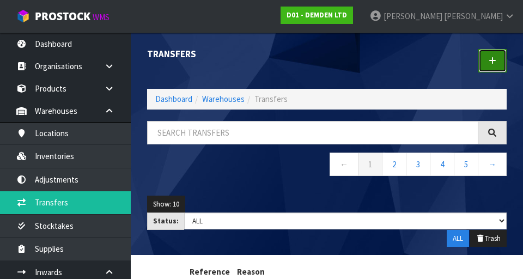
click at [486, 71] on link at bounding box center [492, 60] width 28 height 23
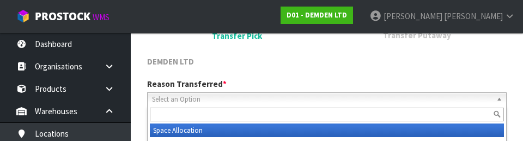
scroll to position [150, 0]
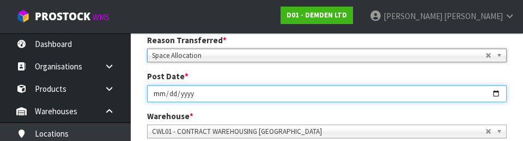
click at [438, 85] on input "[DATE]" at bounding box center [327, 93] width 360 height 17
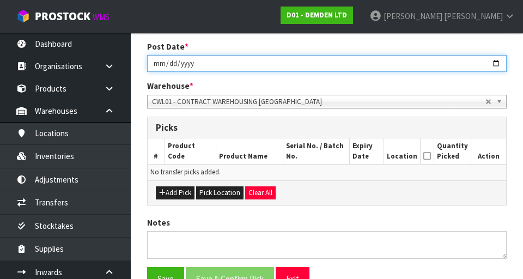
scroll to position [187, 0]
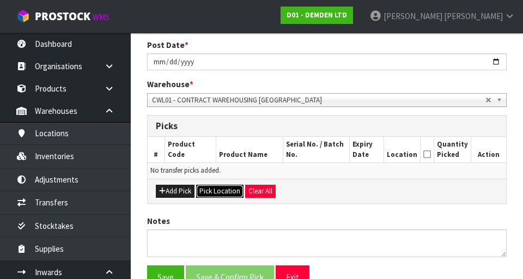
click at [221, 190] on button "Pick Location" at bounding box center [219, 191] width 47 height 13
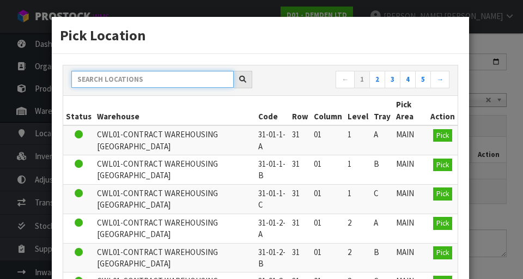
click at [198, 79] on input "text" at bounding box center [152, 79] width 162 height 17
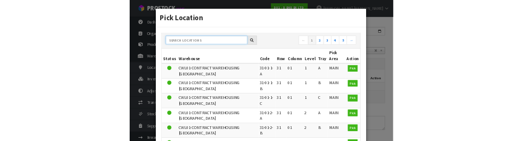
scroll to position [181, 0]
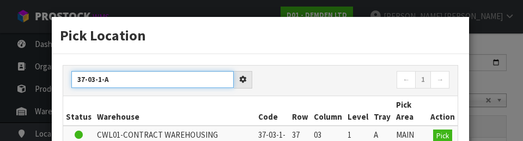
type input "37-03-1-A"
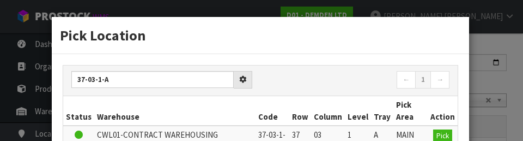
click at [343, 90] on nav "← 1 →" at bounding box center [359, 80] width 181 height 19
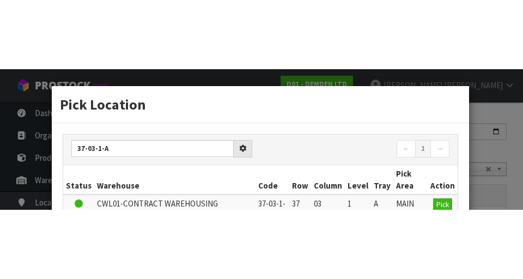
scroll to position [187, 0]
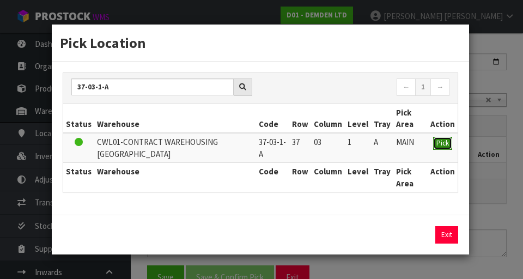
click at [452, 142] on button "Pick" at bounding box center [442, 143] width 19 height 13
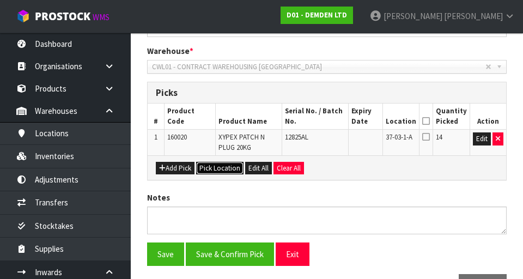
scroll to position [222, 0]
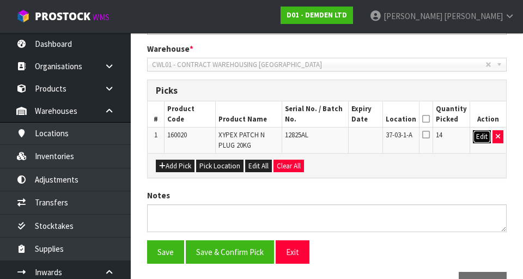
click at [477, 137] on button "Edit" at bounding box center [482, 136] width 18 height 13
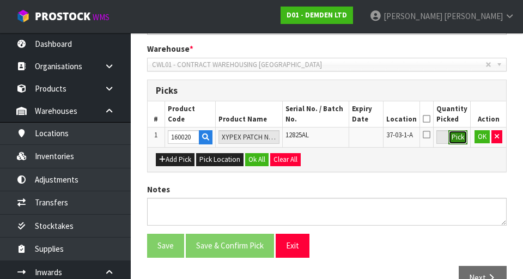
click at [463, 141] on button "Pick" at bounding box center [457, 137] width 19 height 14
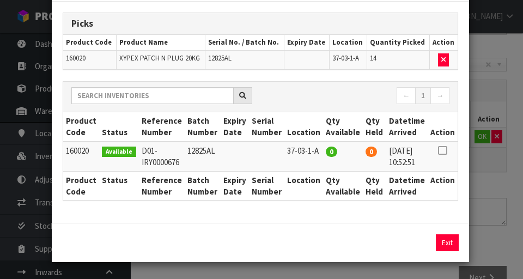
scroll to position [52, 0]
click at [497, 241] on div "Pick Line Picks Product Code Product Name Serial No. / Batch No. Expiry Date Lo…" at bounding box center [261, 139] width 523 height 279
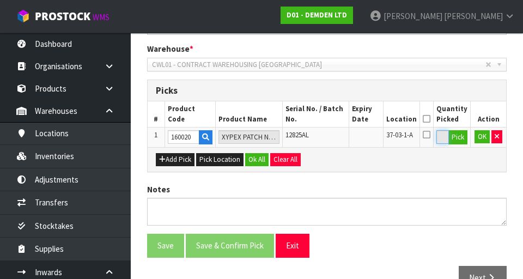
click at [447, 139] on input "14" at bounding box center [442, 137] width 13 height 14
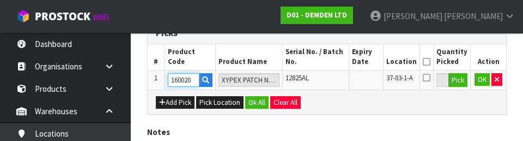
scroll to position [273, 0]
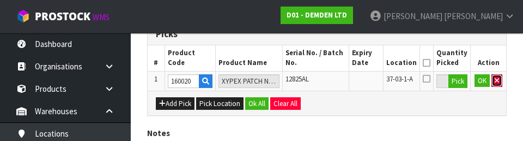
click at [500, 80] on button "button" at bounding box center [496, 80] width 11 height 13
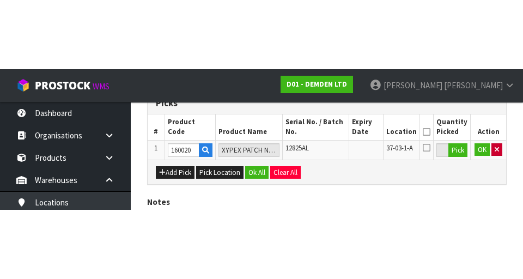
scroll to position [245, 0]
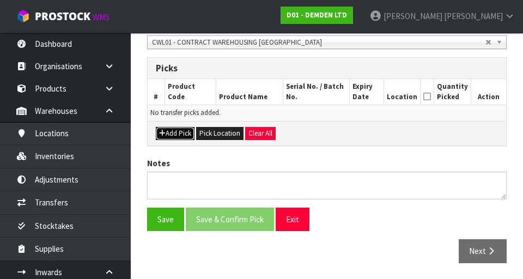
click at [177, 132] on button "Add Pick" at bounding box center [175, 133] width 39 height 13
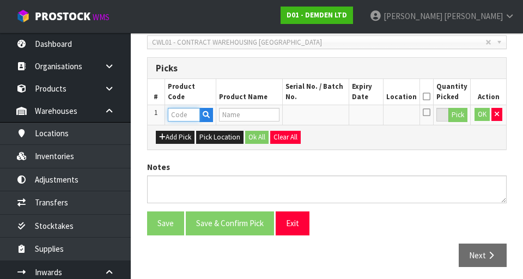
paste input "160020"
type input "160020"
type input "XYPEX PATCH N PLUG 20KG"
type input "160020"
click at [458, 119] on button "Pick" at bounding box center [457, 115] width 19 height 14
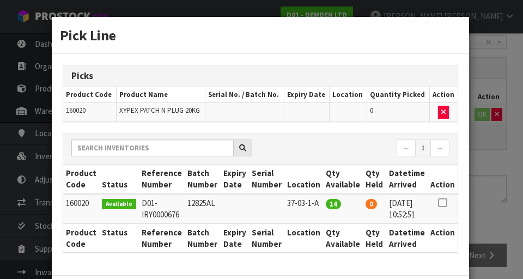
scroll to position [53, 0]
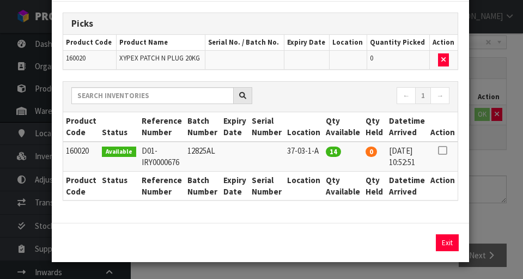
click at [445, 150] on icon at bounding box center [442, 150] width 9 height 1
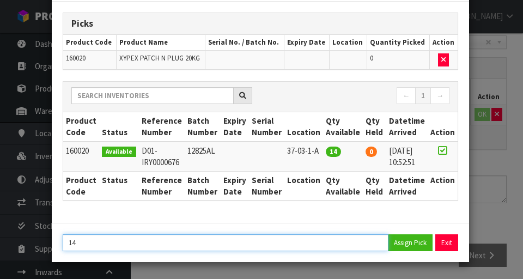
click at [103, 245] on input "14" at bounding box center [226, 242] width 326 height 17
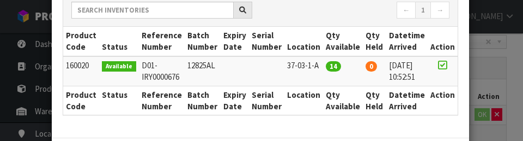
scroll to position [191, 0]
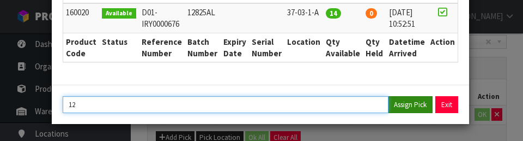
type input "12"
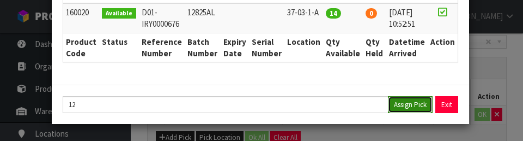
click at [412, 106] on button "Assign Pick" at bounding box center [410, 104] width 45 height 17
type input "12"
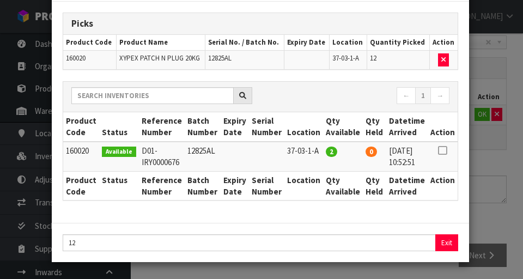
scroll to position [53, 0]
click at [512, 169] on div "Pick Line Picks Product Code Product Name Serial No. / Batch No. Expiry Date Lo…" at bounding box center [261, 139] width 523 height 279
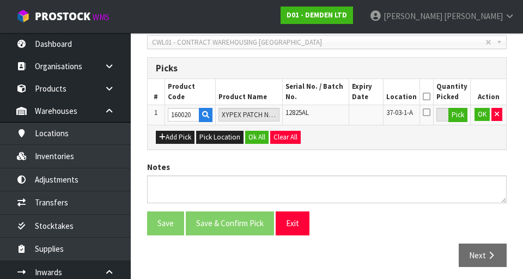
click at [430, 112] on icon at bounding box center [427, 112] width 8 height 9
click at [0, 0] on input "checkbox" at bounding box center [0, 0] width 0 height 0
click at [484, 117] on button "OK" at bounding box center [482, 114] width 15 height 13
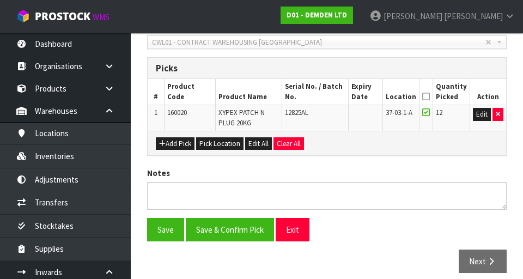
scroll to position [0, 0]
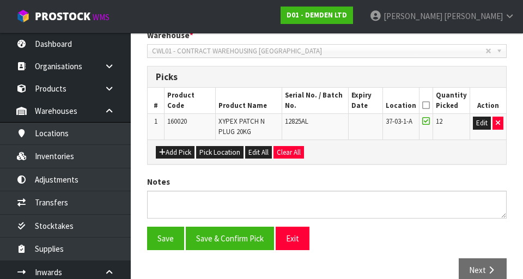
scroll to position [255, 0]
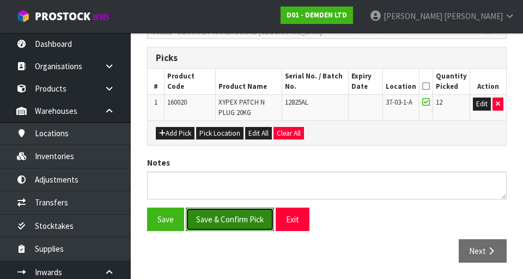
click at [247, 226] on button "Save & Confirm Pick" at bounding box center [230, 219] width 88 height 23
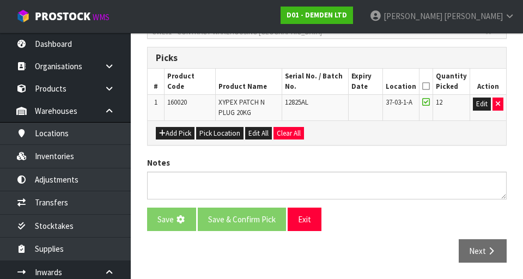
scroll to position [0, 0]
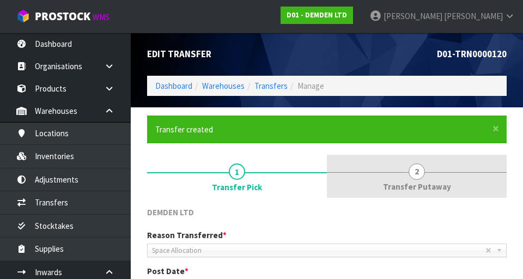
click at [419, 172] on span "2" at bounding box center [417, 171] width 16 height 16
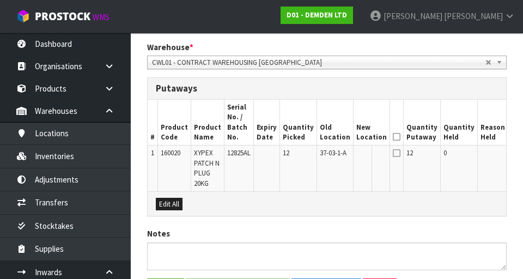
scroll to position [334, 0]
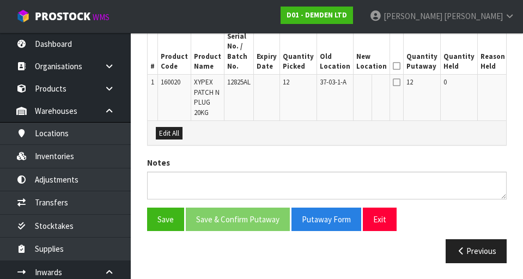
click at [511, 86] on button "Edit" at bounding box center [520, 83] width 18 height 13
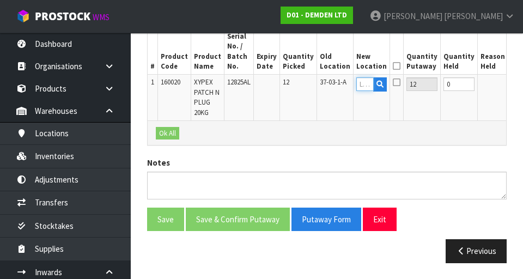
click at [356, 84] on input "text" at bounding box center [364, 84] width 17 height 14
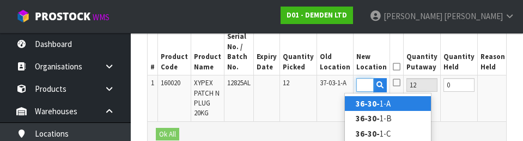
scroll to position [0, 15]
click at [407, 103] on link "36-30-1 -A" at bounding box center [388, 103] width 86 height 15
type input "36-30-1-A"
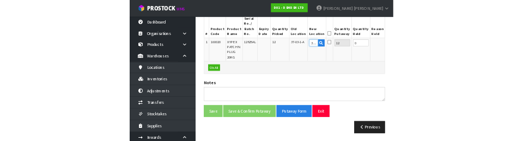
scroll to position [329, 0]
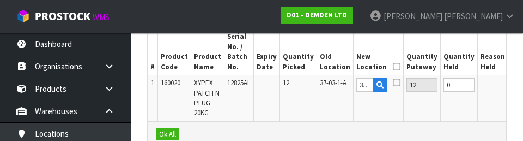
click at [393, 67] on icon at bounding box center [397, 66] width 8 height 1
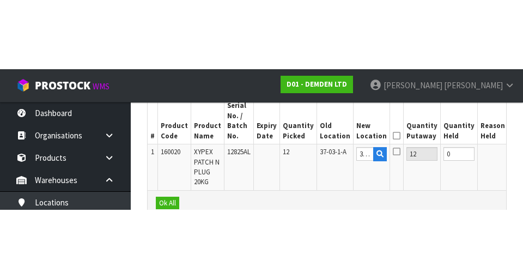
scroll to position [334, 0]
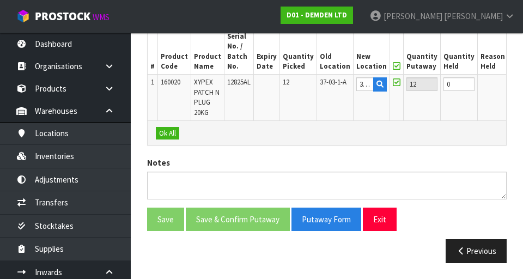
click at [511, 83] on button "OK" at bounding box center [518, 83] width 15 height 13
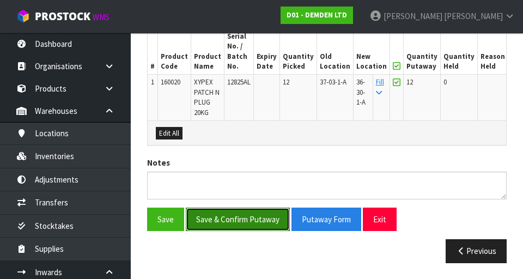
click at [260, 209] on button "Save & Confirm Putaway" at bounding box center [238, 219] width 104 height 23
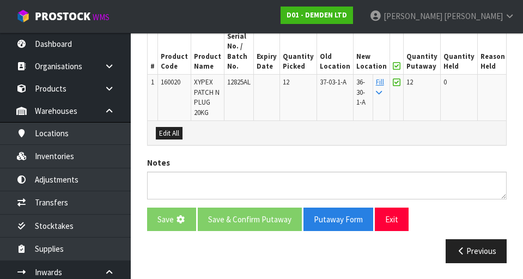
scroll to position [0, 0]
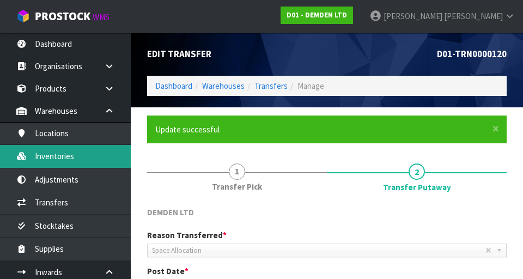
click at [106, 151] on link "Inventories" at bounding box center [65, 156] width 131 height 22
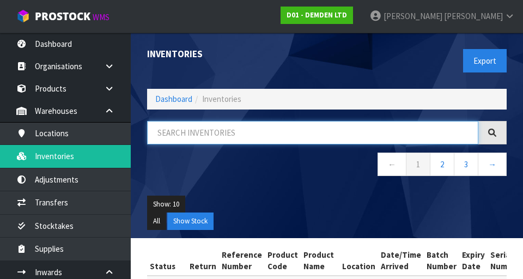
paste input "160020"
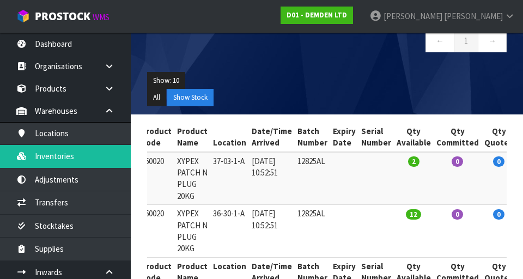
scroll to position [0, 191]
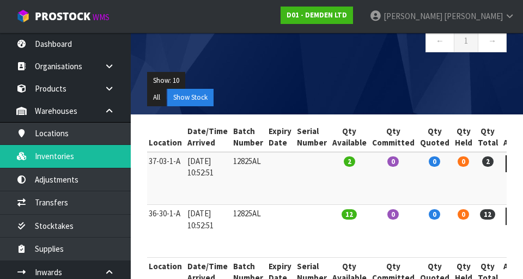
type input "160020"
click at [512, 163] on icon at bounding box center [516, 163] width 8 height 7
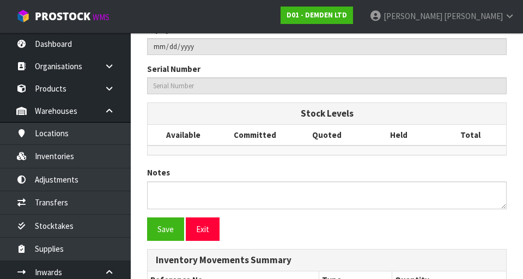
type input "160020"
type input "XYPEX PATCH N PLUG 20KG"
type input "37-03-1-A"
type input "D01-IRY0000676"
type input "D01-REC0000114"
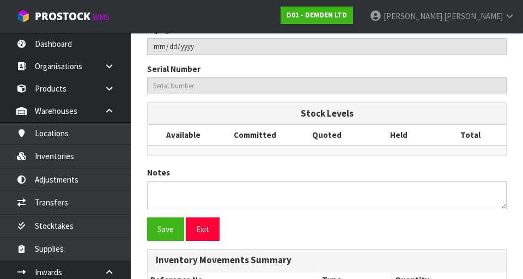
type input "12825AL"
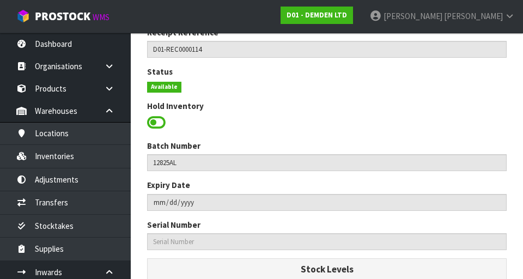
scroll to position [247, 0]
click at [158, 125] on span at bounding box center [156, 122] width 19 height 16
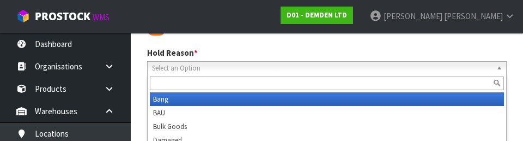
scroll to position [348, 0]
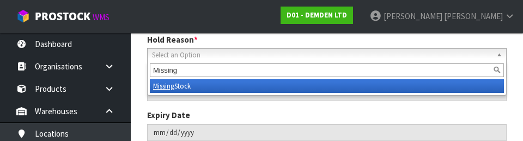
type input "Missing"
click at [480, 115] on div "Expiry Date" at bounding box center [327, 124] width 376 height 31
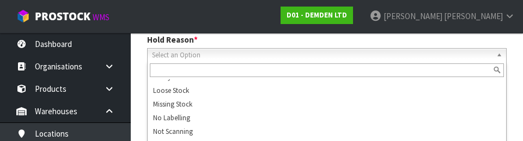
scroll to position [80, 0]
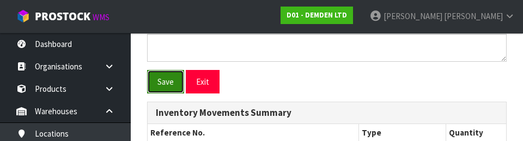
click at [167, 86] on button "Save" at bounding box center [165, 81] width 37 height 23
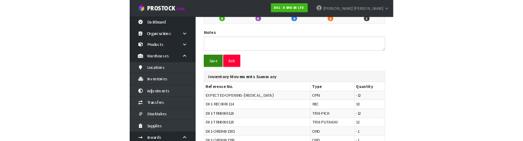
scroll to position [0, 0]
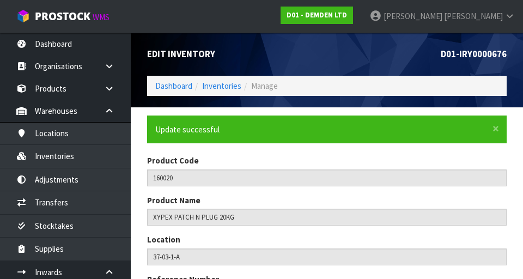
click at [383, 49] on h1 "D01-IRY0000676" at bounding box center [421, 54] width 172 height 10
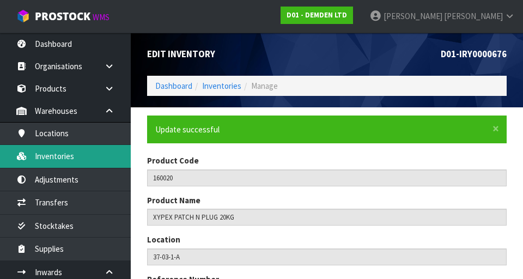
click at [101, 156] on link "Inventories" at bounding box center [65, 156] width 131 height 22
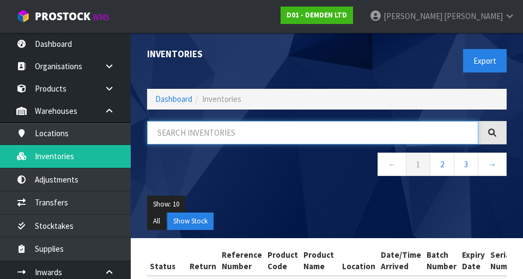
click at [219, 130] on input "text" at bounding box center [312, 132] width 331 height 23
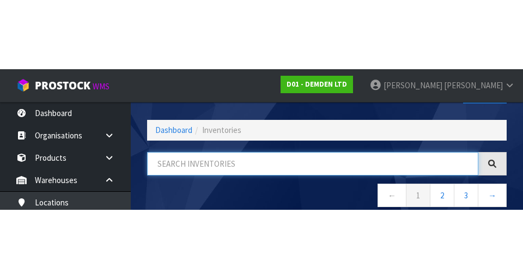
scroll to position [62, 0]
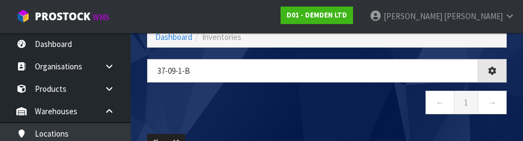
click at [314, 114] on nav "← 1 →" at bounding box center [327, 103] width 360 height 27
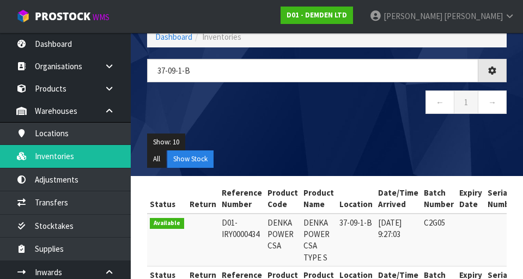
type input "37-09-1-B"
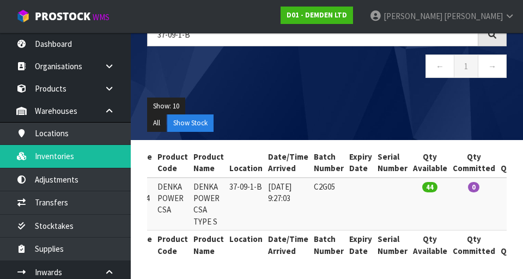
scroll to position [0, 0]
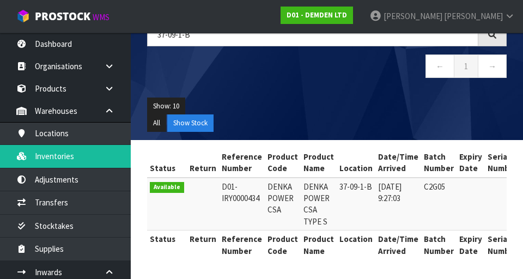
copy td "POWER"
click at [327, 86] on div "37-09-1-B ← 1 →" at bounding box center [327, 56] width 376 height 66
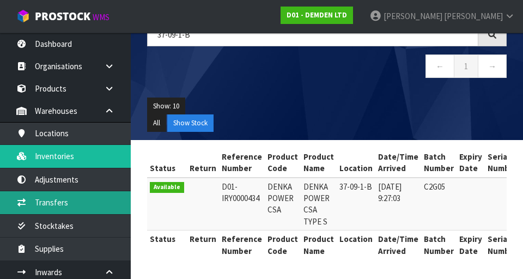
click at [103, 200] on link "Transfers" at bounding box center [65, 202] width 131 height 22
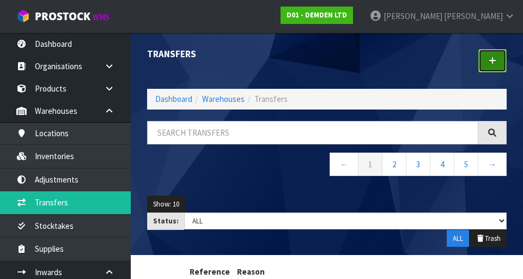
click at [489, 65] on link at bounding box center [492, 60] width 28 height 23
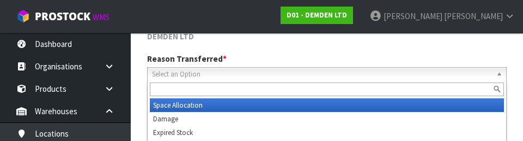
scroll to position [150, 0]
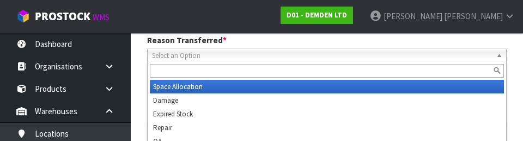
click at [297, 12] on nav "Toggle navigation ProStock WMS D01 - DEMDEN LTD [PERSON_NAME] Logout" at bounding box center [261, 16] width 523 height 33
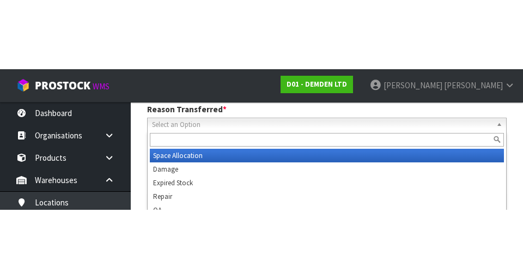
scroll to position [155, 0]
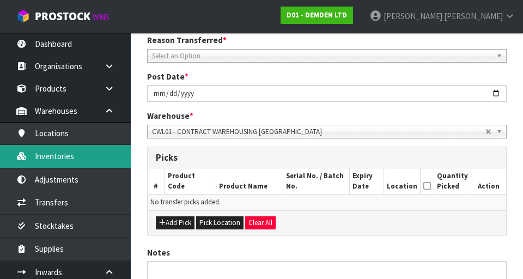
click at [100, 159] on link "Inventories" at bounding box center [65, 156] width 131 height 22
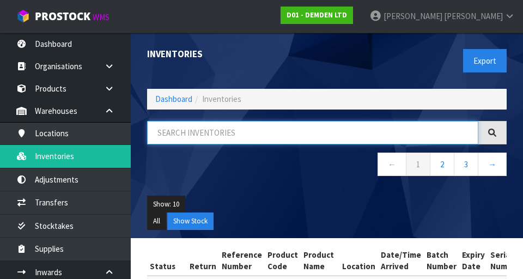
paste input "POWER"
type input "POWER"
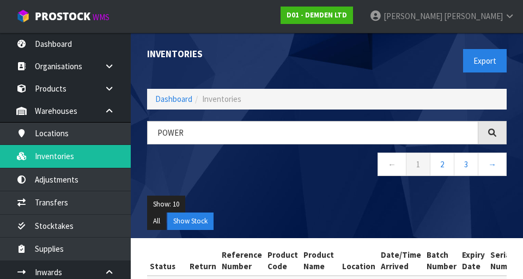
click at [366, 63] on div "Export" at bounding box center [421, 61] width 188 height 56
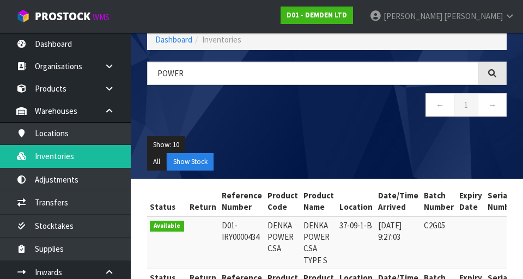
scroll to position [98, 0]
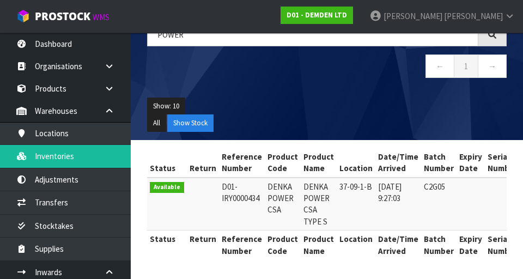
copy td "DENKA POWER CSA"
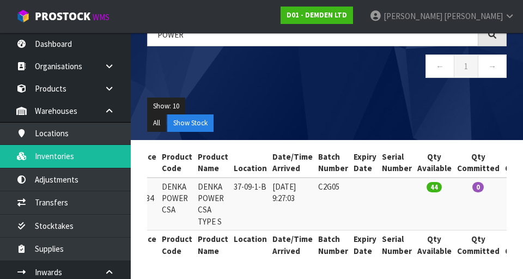
scroll to position [0, 0]
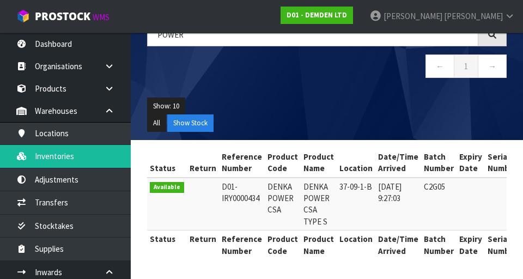
click at [364, 105] on ul "Show: 10 5 10 25 50" at bounding box center [327, 106] width 360 height 17
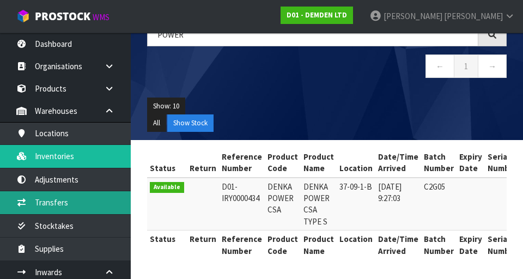
click at [101, 199] on link "Transfers" at bounding box center [65, 202] width 131 height 22
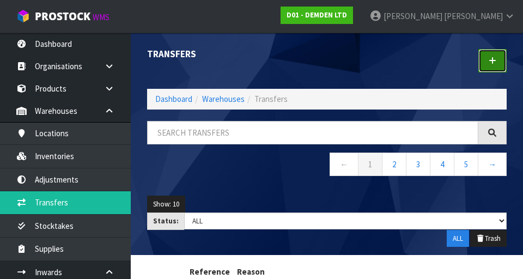
click at [497, 59] on link at bounding box center [492, 60] width 28 height 23
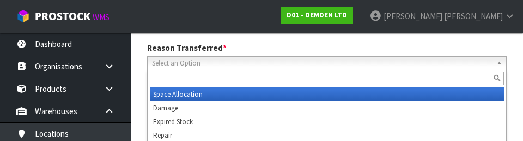
scroll to position [150, 0]
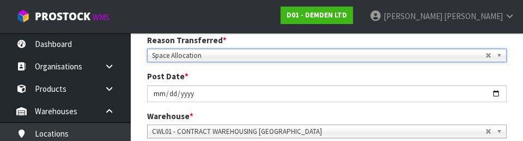
click at [369, 72] on div "Post Date * [DATE]" at bounding box center [327, 85] width 376 height 31
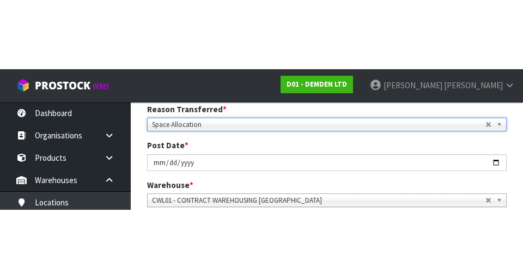
scroll to position [155, 0]
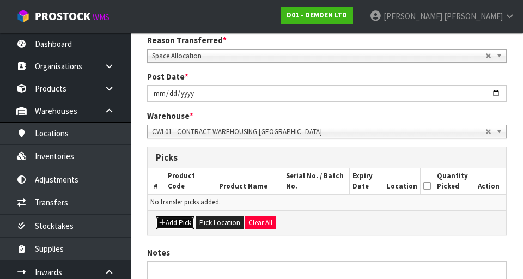
click at [183, 221] on button "Add Pick" at bounding box center [175, 222] width 39 height 13
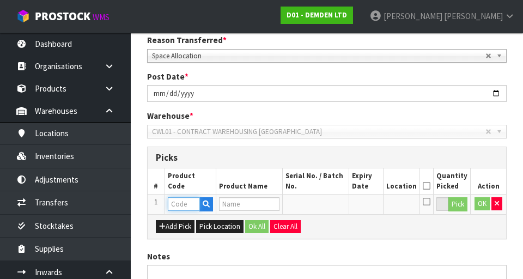
paste input "DENKA POWER CSA"
type input "DENKA POWER CSA"
type input "DENKA POWER CSA TYPE S"
type input "DENKA POWER CSA"
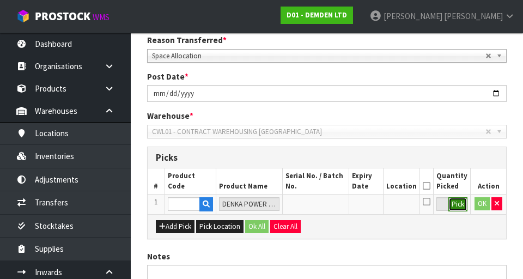
click at [458, 206] on button "Pick" at bounding box center [457, 204] width 19 height 14
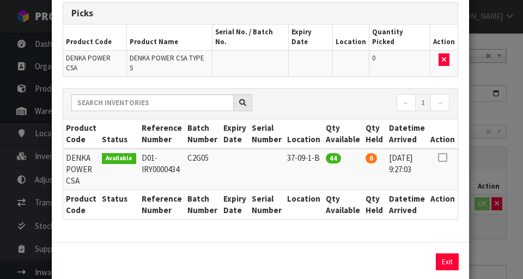
scroll to position [63, 0]
click at [443, 157] on icon at bounding box center [442, 157] width 9 height 1
click at [416, 253] on button "Assign Pick" at bounding box center [410, 261] width 45 height 17
type input "44"
click at [507, 118] on div "Pick Line Picks Product Code Product Name Serial No. / Batch No. Expiry Date Lo…" at bounding box center [261, 139] width 523 height 279
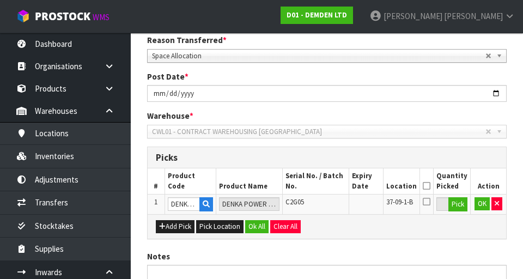
click at [430, 186] on icon at bounding box center [427, 186] width 8 height 1
click at [481, 206] on button "OK" at bounding box center [482, 203] width 15 height 13
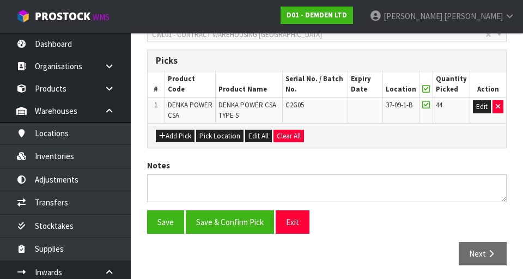
scroll to position [252, 0]
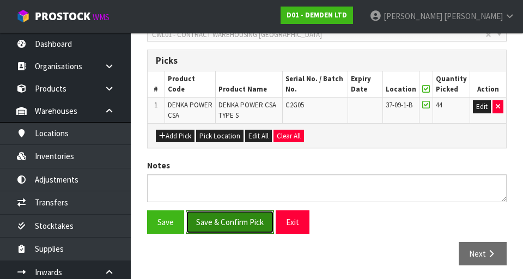
click at [251, 222] on button "Save & Confirm Pick" at bounding box center [230, 221] width 88 height 23
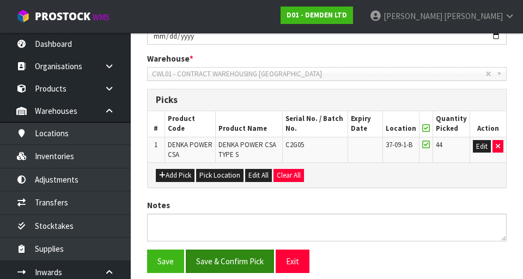
scroll to position [0, 0]
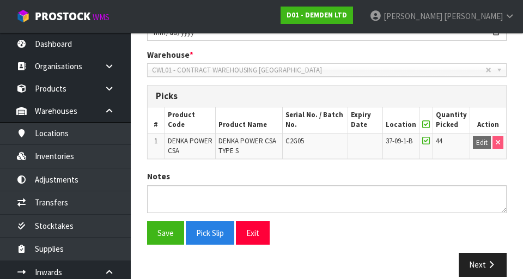
scroll to position [270, 0]
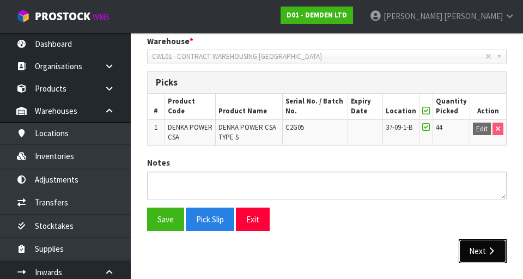
click at [485, 260] on button "Next" at bounding box center [483, 250] width 48 height 23
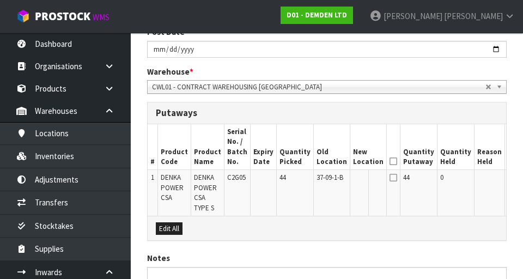
scroll to position [334, 0]
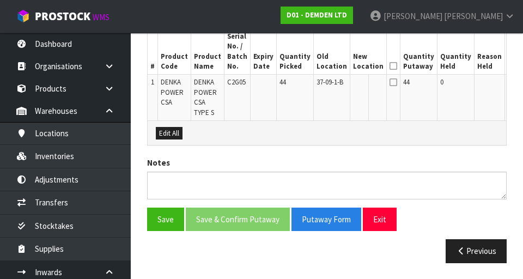
click at [508, 85] on button "Edit" at bounding box center [517, 83] width 18 height 13
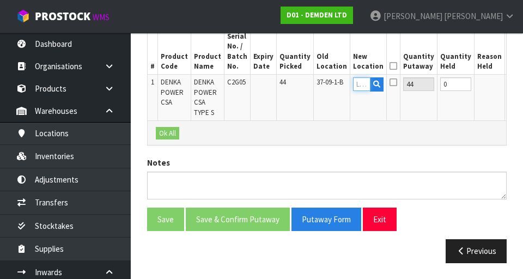
click at [353, 89] on input "text" at bounding box center [361, 84] width 17 height 14
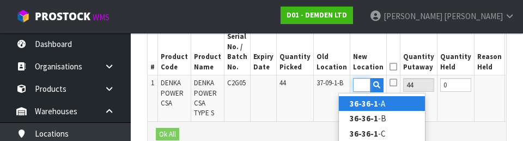
scroll to position [0, 17]
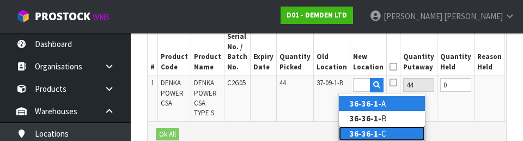
click at [399, 126] on link "36-36-1- C" at bounding box center [382, 133] width 86 height 15
type input "36-36-1-C"
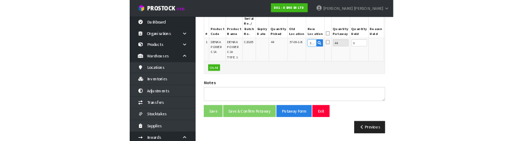
scroll to position [329, 0]
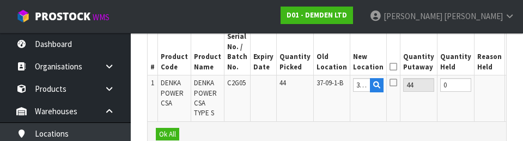
click at [390, 66] on icon at bounding box center [394, 66] width 8 height 1
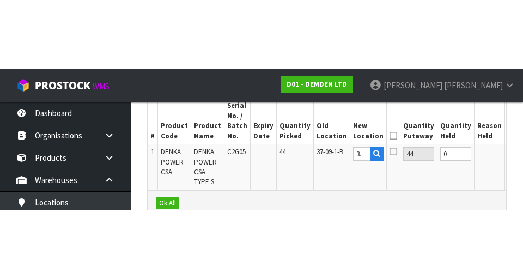
scroll to position [334, 0]
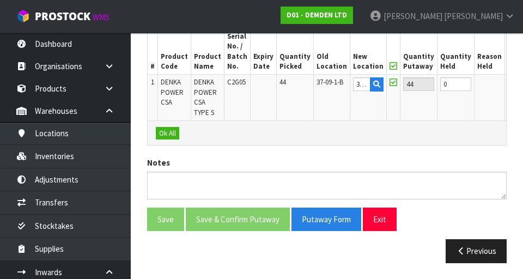
click at [508, 86] on button "OK" at bounding box center [515, 83] width 15 height 13
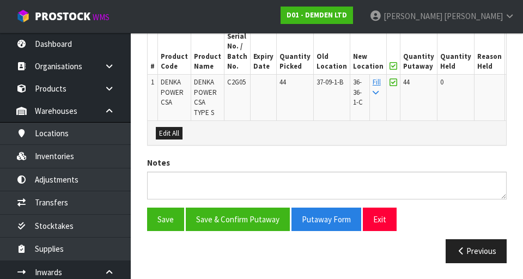
click at [508, 86] on button "Edit" at bounding box center [517, 83] width 18 height 13
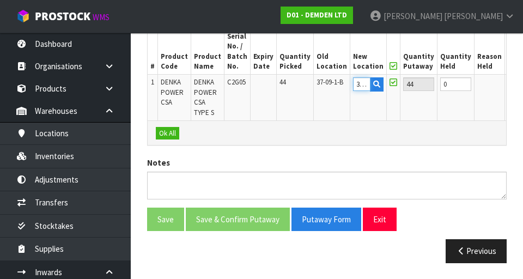
click at [353, 86] on input "36-36-1-C" at bounding box center [361, 84] width 17 height 14
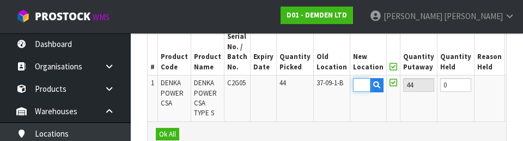
scroll to position [0, 21]
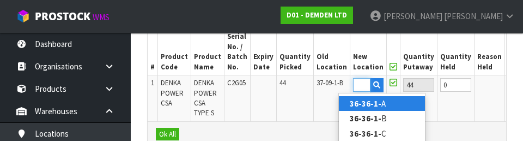
type input "36-36-1-B"
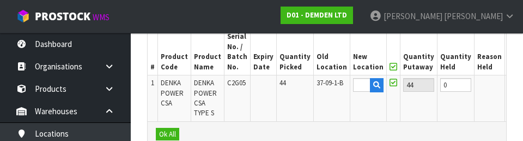
click at [508, 87] on button "OK" at bounding box center [515, 84] width 15 height 13
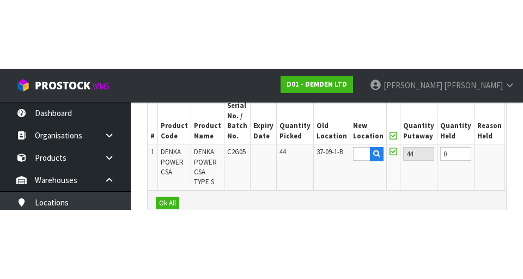
scroll to position [334, 0]
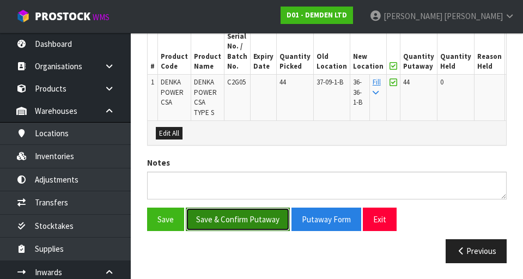
click at [252, 221] on button "Save & Confirm Putaway" at bounding box center [238, 219] width 104 height 23
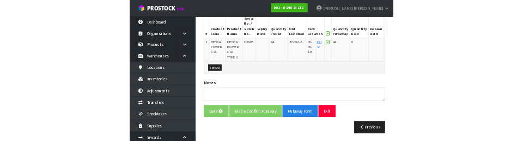
scroll to position [0, 0]
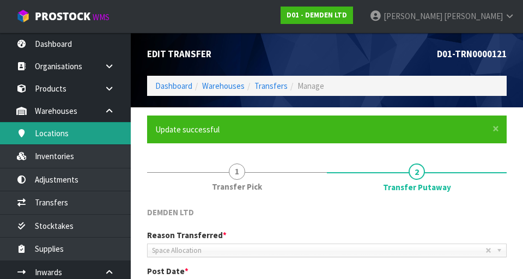
click at [56, 137] on link "Locations" at bounding box center [65, 133] width 131 height 22
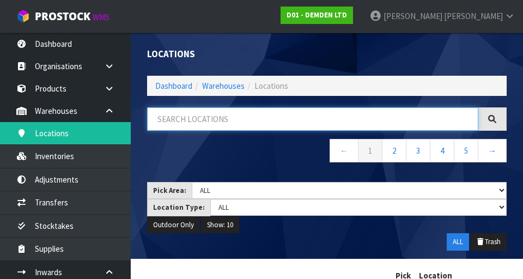
click at [372, 117] on input "text" at bounding box center [312, 118] width 331 height 23
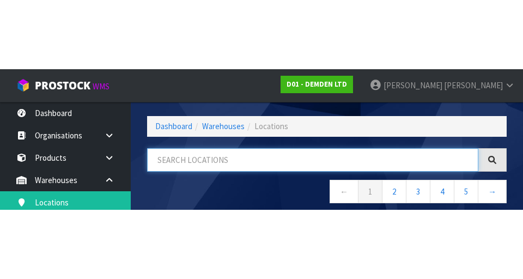
scroll to position [25, 0]
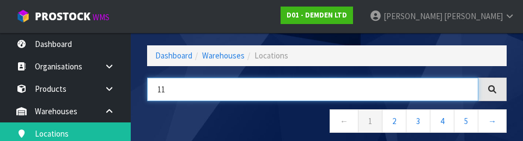
type input "11"
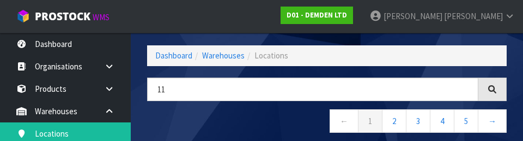
click at [218, 121] on nav "← 1 2 3 4 5 →" at bounding box center [327, 122] width 360 height 27
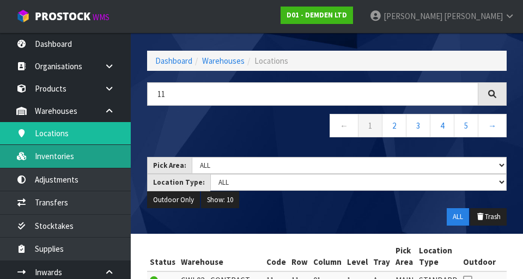
click at [91, 162] on link "Inventories" at bounding box center [65, 156] width 131 height 22
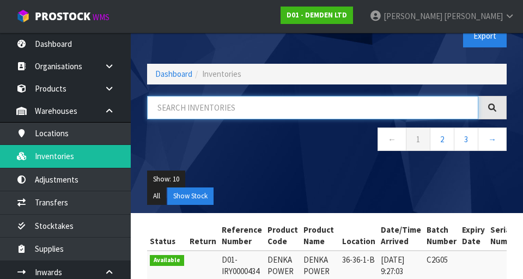
click at [180, 112] on input "text" at bounding box center [312, 107] width 331 height 23
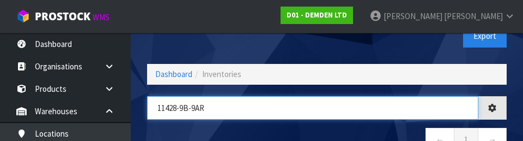
type input "11428-9B-9AR"
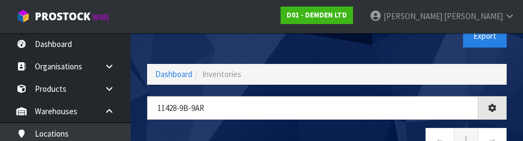
click at [302, 133] on nav "← 1 →" at bounding box center [327, 140] width 360 height 27
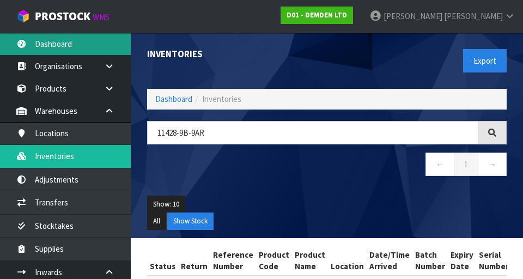
click at [86, 46] on link "Dashboard" at bounding box center [65, 44] width 131 height 22
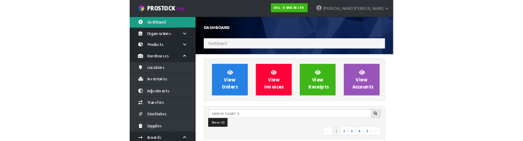
scroll to position [758, 376]
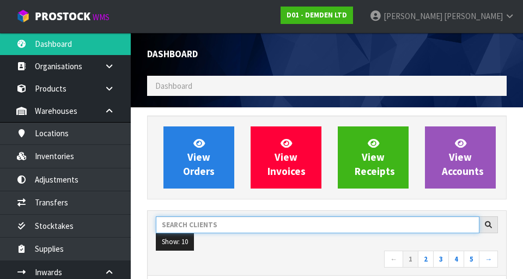
click at [228, 223] on input "text" at bounding box center [318, 224] width 324 height 17
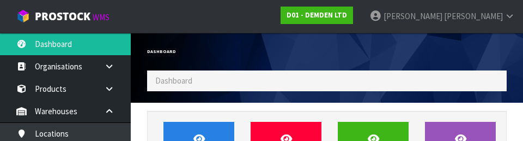
scroll to position [149, 0]
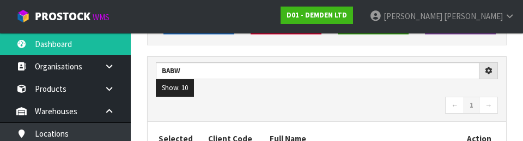
click at [302, 104] on nav "← 1 →" at bounding box center [327, 105] width 342 height 19
type input "BABW"
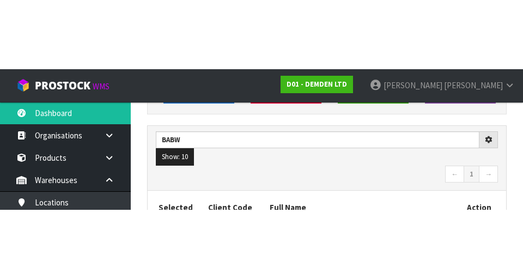
scroll to position [154, 0]
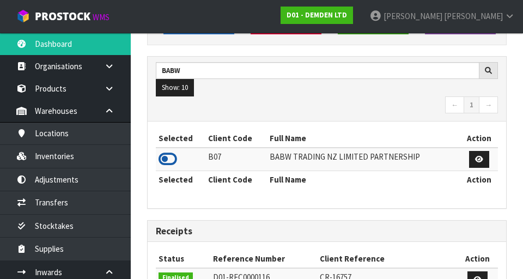
click at [167, 155] on icon at bounding box center [168, 159] width 19 height 16
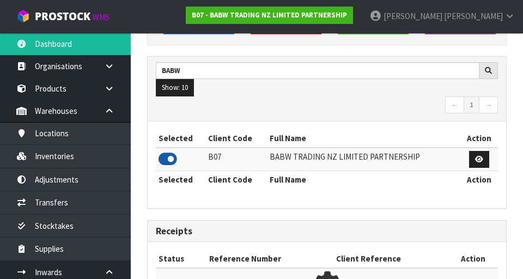
scroll to position [718, 376]
click at [368, 112] on nav "← 1 →" at bounding box center [327, 105] width 342 height 19
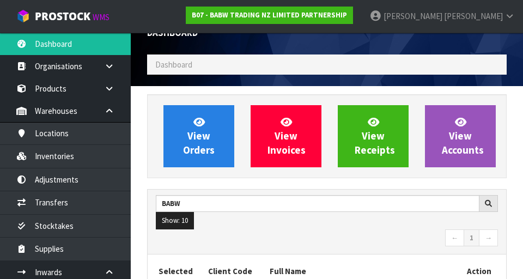
scroll to position [0, 0]
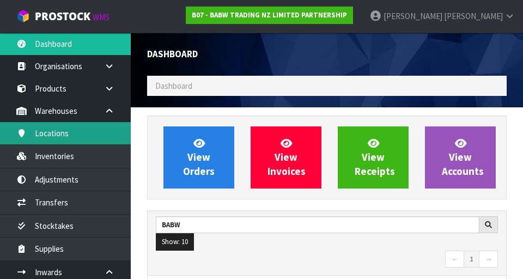
click at [99, 130] on link "Locations" at bounding box center [65, 133] width 131 height 22
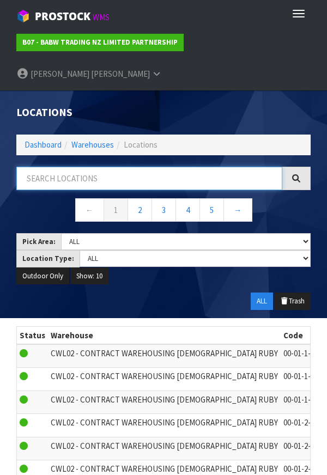
click at [88, 167] on input "text" at bounding box center [149, 178] width 266 height 23
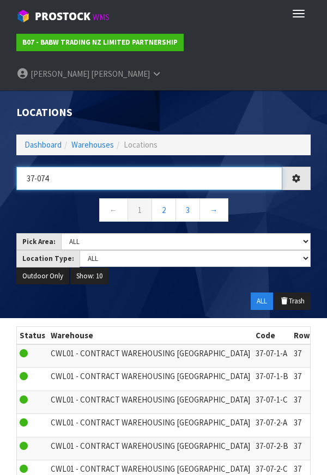
type input "37-074"
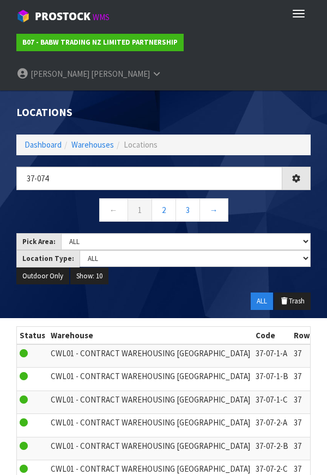
click at [289, 198] on nav "← 1 2 3 →" at bounding box center [163, 211] width 294 height 27
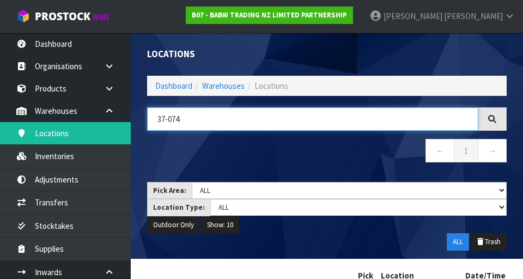
click at [173, 121] on input "37-074" at bounding box center [312, 118] width 331 height 23
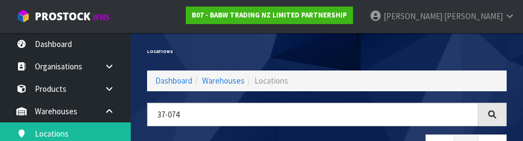
click at [349, 57] on div "Locations" at bounding box center [327, 52] width 376 height 38
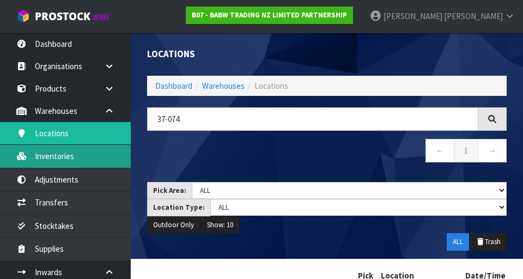
click at [93, 165] on link "Inventories" at bounding box center [65, 156] width 131 height 22
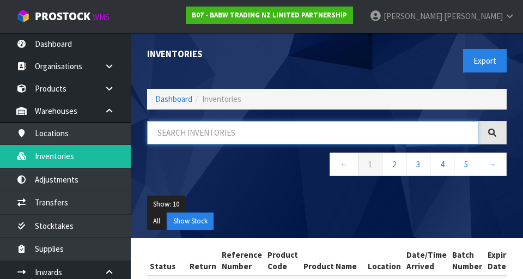
click at [216, 135] on input "text" at bounding box center [312, 132] width 331 height 23
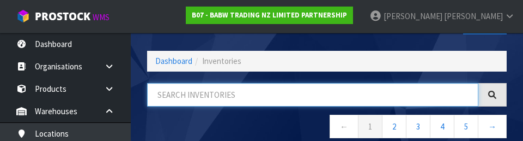
scroll to position [62, 0]
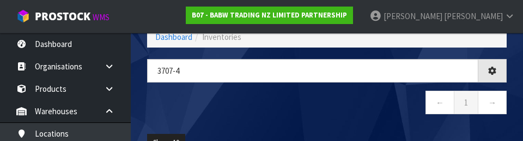
click at [270, 98] on nav "← 1 →" at bounding box center [327, 103] width 360 height 27
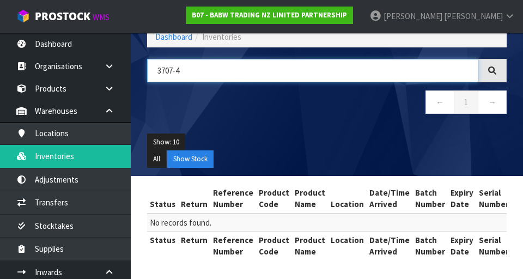
click at [172, 70] on input "3707-4" at bounding box center [312, 70] width 331 height 23
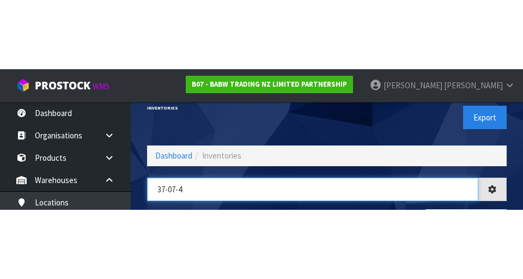
scroll to position [0, 0]
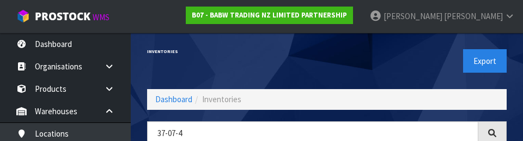
click at [411, 63] on div "Export" at bounding box center [421, 61] width 188 height 56
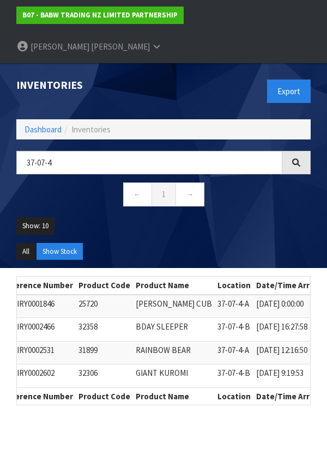
scroll to position [0, 503]
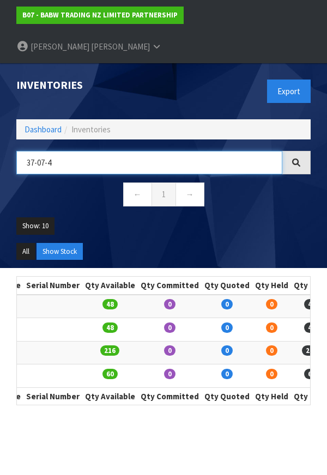
click at [39, 151] on input "37-07-4" at bounding box center [149, 162] width 266 height 23
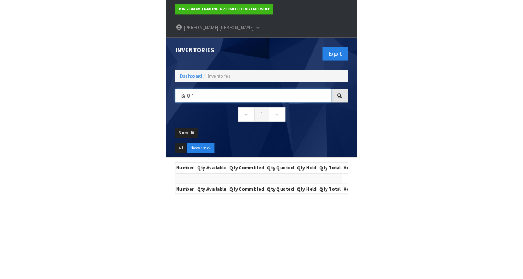
scroll to position [0, 480]
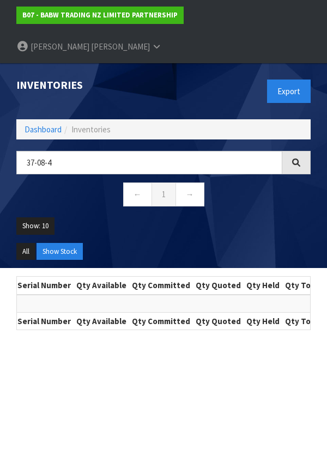
click at [250, 217] on ul "Show: 10 5 10 25 50" at bounding box center [163, 230] width 294 height 26
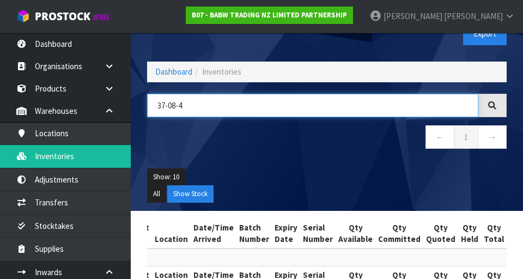
click at [175, 108] on input "37-08-4" at bounding box center [312, 105] width 331 height 23
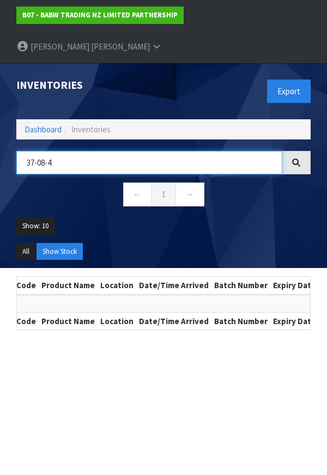
click at [84, 151] on input "37-08-4" at bounding box center [149, 162] width 266 height 23
click at [54, 151] on input "37-08-4" at bounding box center [149, 162] width 266 height 23
click at [44, 151] on input "37-08-4" at bounding box center [149, 162] width 266 height 23
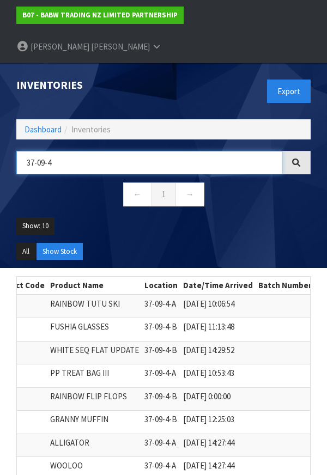
click at [104, 151] on input "37-09-4" at bounding box center [149, 162] width 266 height 23
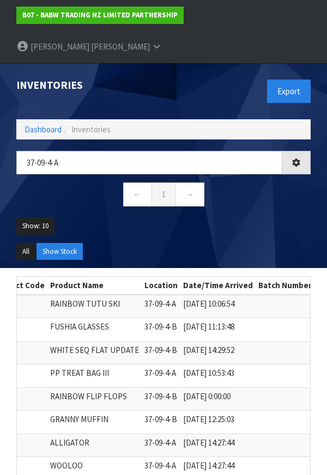
click at [218, 184] on div "37-09-4-a ← 1 →" at bounding box center [163, 184] width 311 height 66
type input "37-09-4-A"
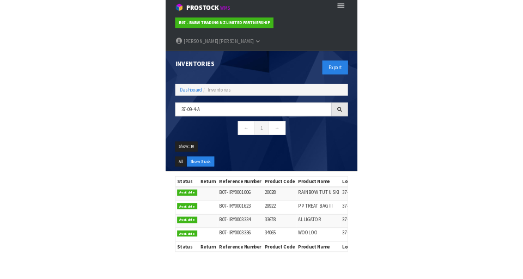
scroll to position [0, 0]
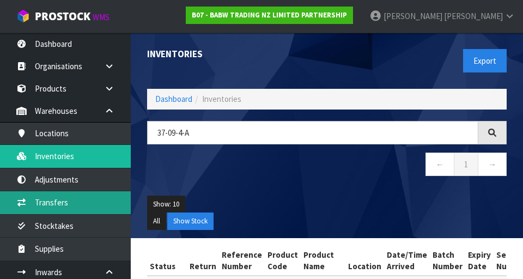
click at [61, 200] on link "Transfers" at bounding box center [65, 202] width 131 height 22
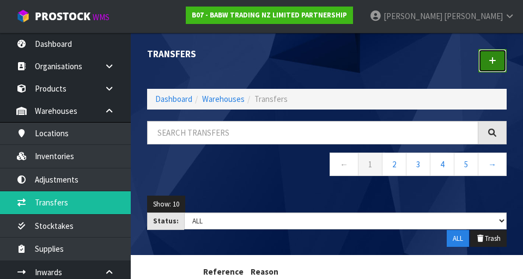
click at [500, 70] on link at bounding box center [492, 60] width 28 height 23
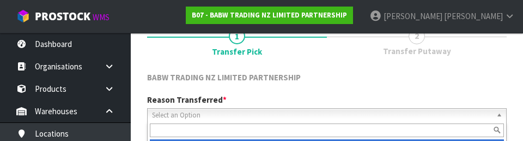
scroll to position [150, 0]
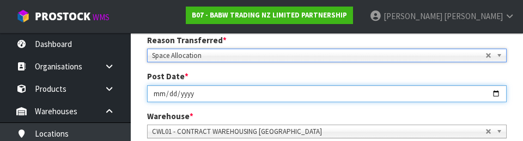
click at [296, 86] on input "[DATE]" at bounding box center [327, 93] width 360 height 17
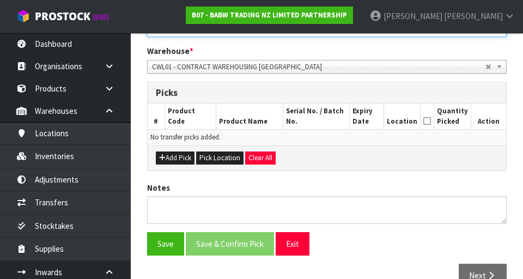
scroll to position [237, 0]
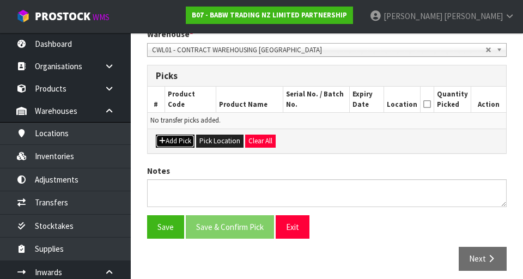
click at [175, 141] on button "Add Pick" at bounding box center [175, 141] width 39 height 13
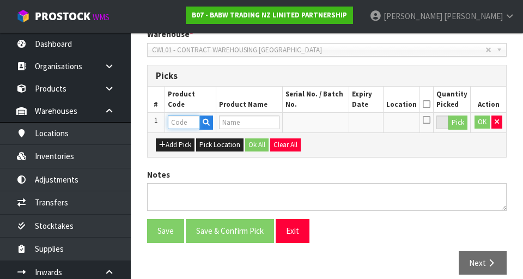
click at [178, 124] on input "text" at bounding box center [184, 122] width 32 height 14
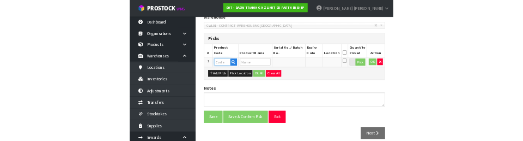
scroll to position [232, 0]
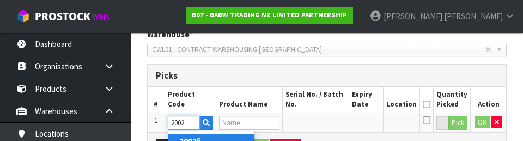
type input "20028"
type input "RAINBOW TUTU SKI"
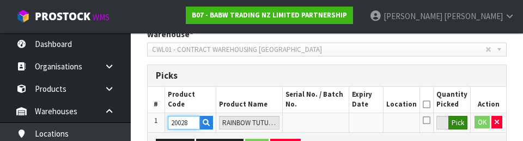
type input "20028"
click at [458, 127] on button "Pick" at bounding box center [457, 122] width 19 height 14
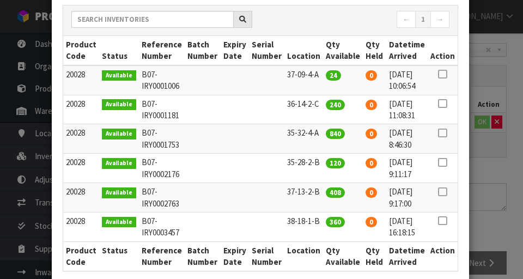
scroll to position [130, 0]
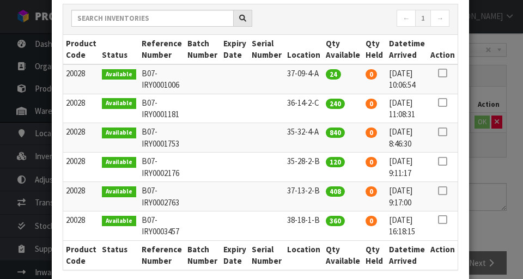
click at [443, 73] on icon at bounding box center [442, 73] width 9 height 1
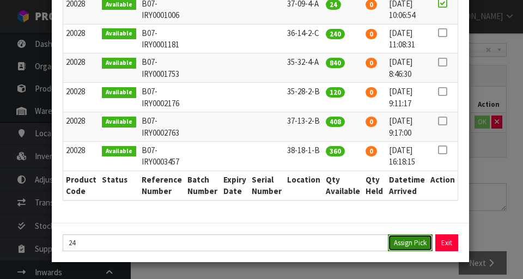
click at [406, 241] on button "Assign Pick" at bounding box center [410, 242] width 45 height 17
type input "24"
click at [501, 180] on div "Pick Line Picks Product Code Product Name Serial No. / Batch No. Expiry Date Lo…" at bounding box center [261, 139] width 523 height 279
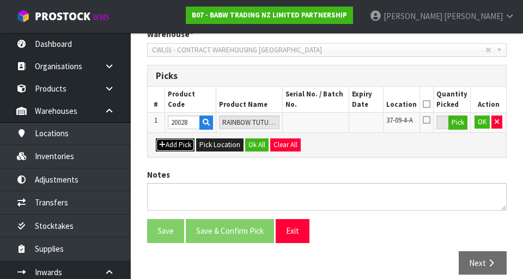
click at [188, 147] on button "Add Pick" at bounding box center [175, 144] width 39 height 13
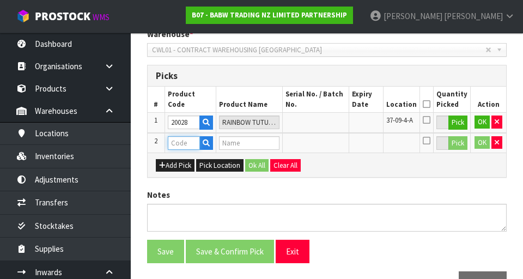
click at [185, 143] on input "text" at bounding box center [184, 143] width 32 height 14
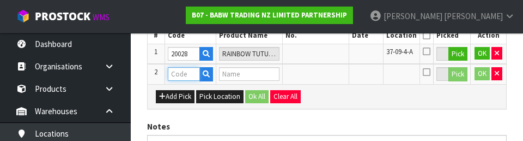
scroll to position [304, 0]
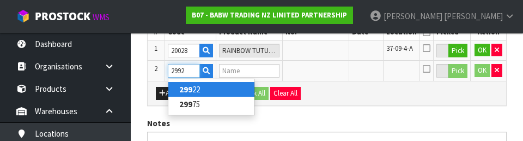
type input "29922"
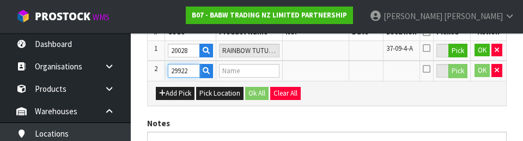
type input "PP TREAT BAG III"
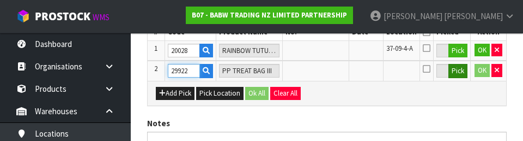
type input "29922"
click at [453, 76] on button "Pick" at bounding box center [457, 71] width 19 height 14
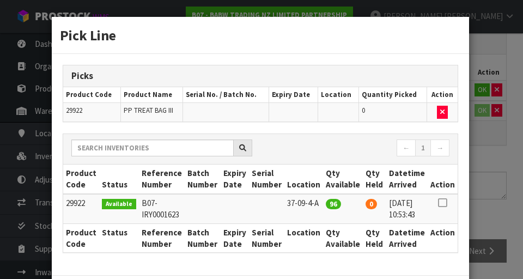
scroll to position [53, 0]
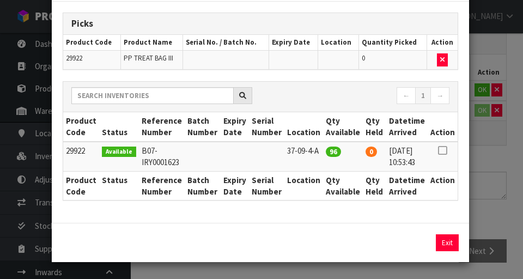
click at [443, 150] on icon at bounding box center [442, 150] width 9 height 1
click at [409, 245] on button "Assign Pick" at bounding box center [410, 242] width 45 height 17
type input "96"
click at [503, 177] on div "Pick Line Picks Product Code Product Name Serial No. / Batch No. Expiry Date Lo…" at bounding box center [261, 139] width 523 height 279
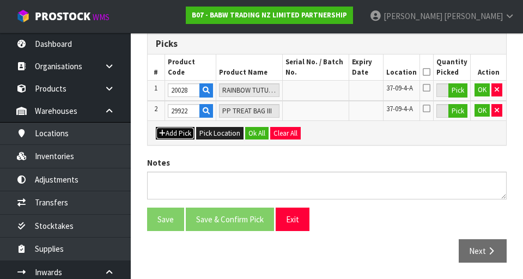
click at [180, 131] on button "Add Pick" at bounding box center [175, 133] width 39 height 13
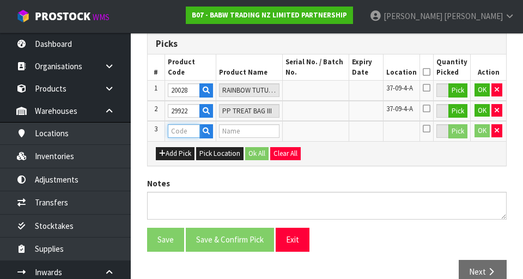
click at [190, 133] on input "text" at bounding box center [184, 131] width 32 height 14
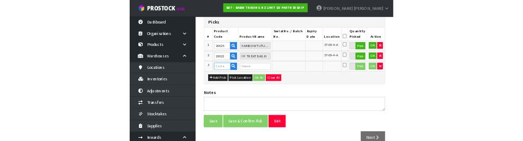
scroll to position [264, 0]
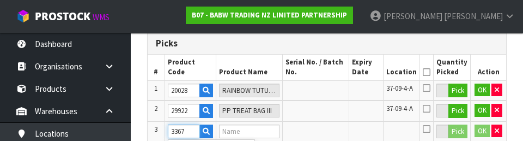
type input "33678"
type input "ALLIGATOR"
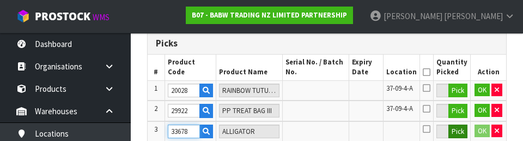
type input "33678"
click at [459, 133] on button "Pick" at bounding box center [457, 131] width 19 height 14
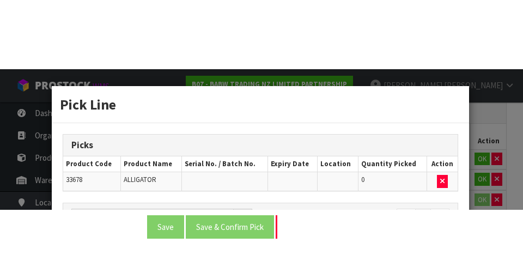
scroll to position [269, 0]
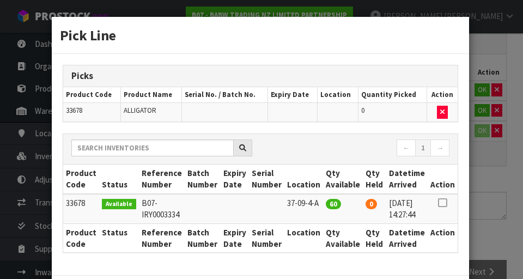
click at [442, 203] on icon at bounding box center [442, 203] width 9 height 1
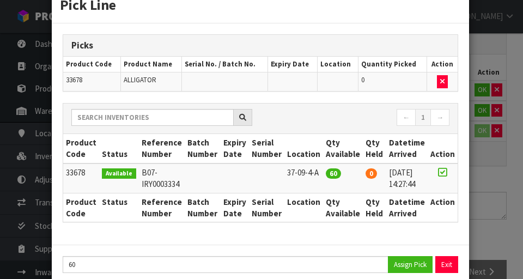
scroll to position [53, 0]
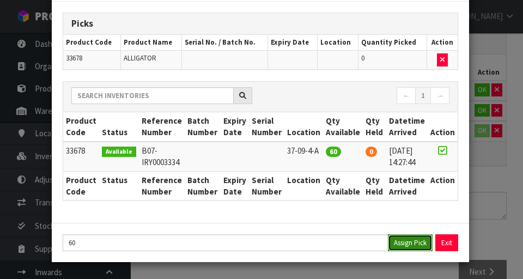
click at [407, 247] on button "Assign Pick" at bounding box center [410, 242] width 45 height 17
type input "60"
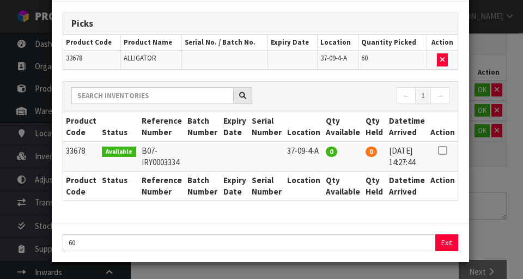
click at [500, 197] on div "Pick Line Picks Product Code Product Name Serial No. / Batch No. Expiry Date Lo…" at bounding box center [261, 139] width 523 height 279
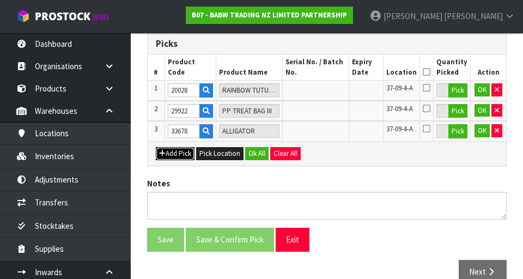
click at [178, 156] on button "Add Pick" at bounding box center [175, 153] width 39 height 13
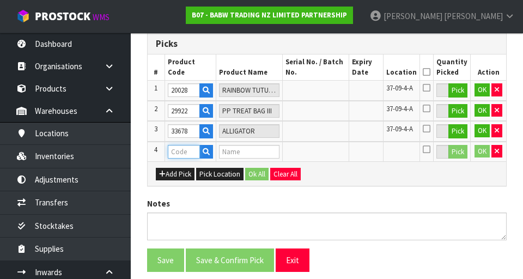
click at [180, 153] on input "text" at bounding box center [184, 152] width 32 height 14
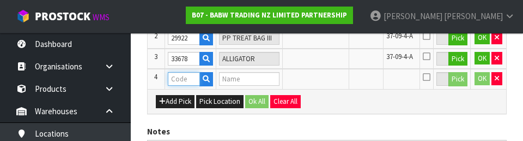
scroll to position [345, 0]
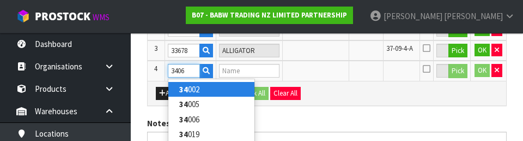
type input "34064"
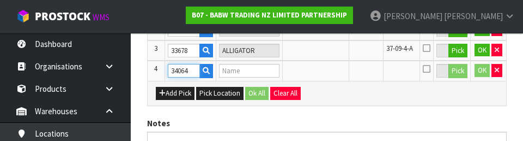
type input "SWEETHEARTS BUNNY"
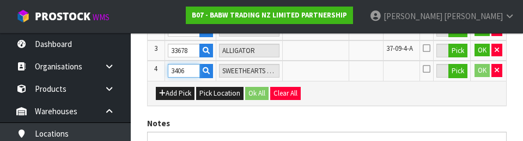
type input "34065"
type input "WOOLOO"
type input "34065"
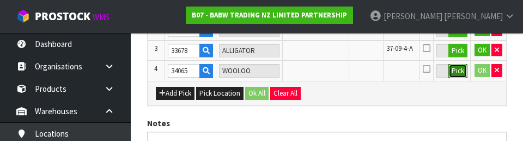
click at [454, 77] on button "Pick" at bounding box center [457, 71] width 19 height 14
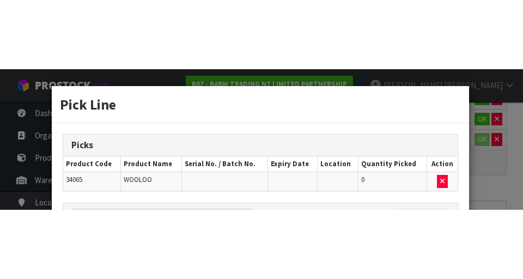
scroll to position [310, 0]
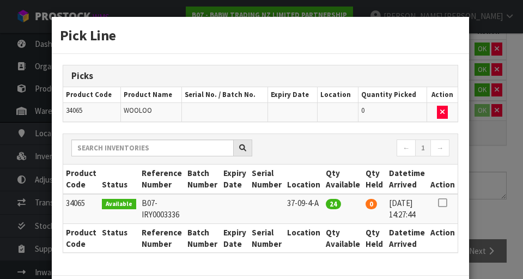
click at [442, 203] on icon at bounding box center [442, 203] width 9 height 1
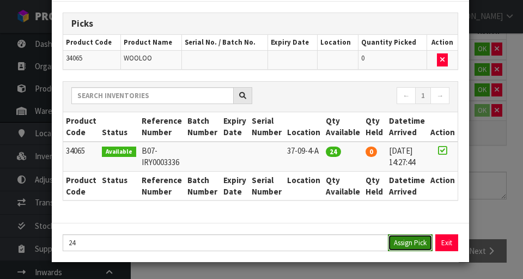
click at [403, 245] on button "Assign Pick" at bounding box center [410, 242] width 45 height 17
type input "24"
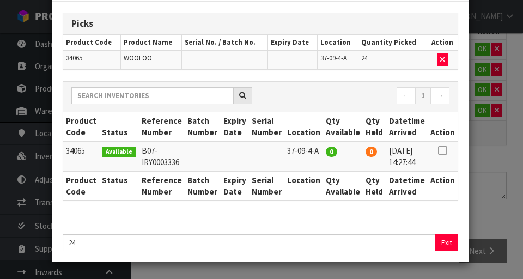
click at [505, 190] on div "Pick Line Picks Product Code Product Name Serial No. / Batch No. Expiry Date Lo…" at bounding box center [261, 139] width 523 height 279
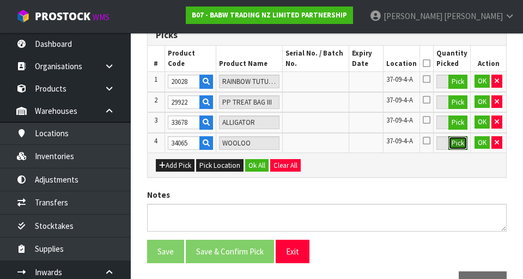
scroll to position [265, 0]
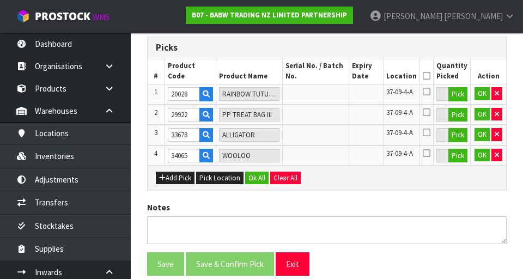
click at [430, 76] on icon at bounding box center [427, 76] width 8 height 1
click at [256, 173] on button "Ok All" at bounding box center [256, 178] width 23 height 13
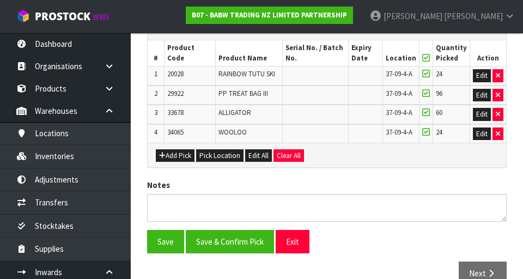
scroll to position [306, 0]
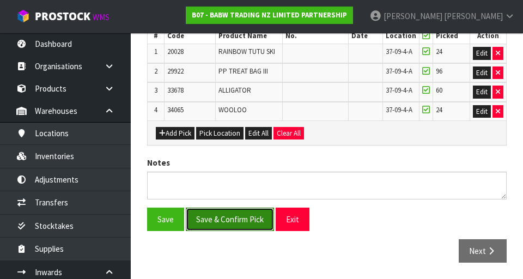
click at [234, 218] on button "Save & Confirm Pick" at bounding box center [230, 219] width 88 height 23
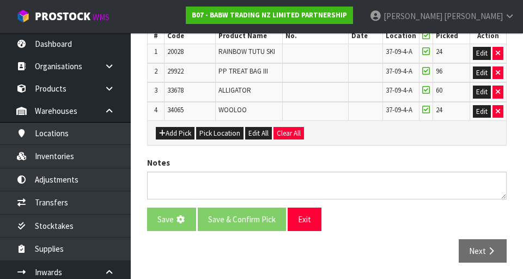
scroll to position [0, 0]
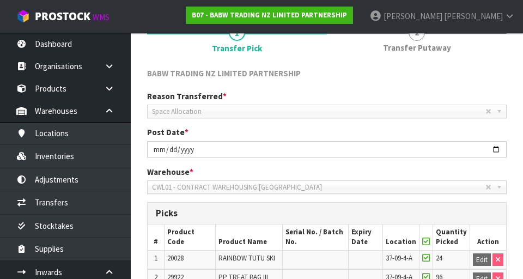
scroll to position [95, 0]
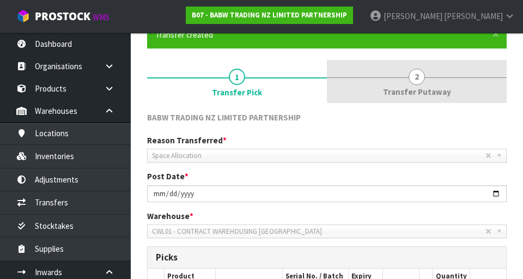
click at [423, 93] on span "Transfer Putaway" at bounding box center [417, 91] width 68 height 11
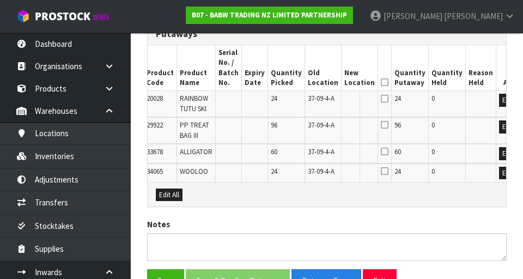
scroll to position [320, 0]
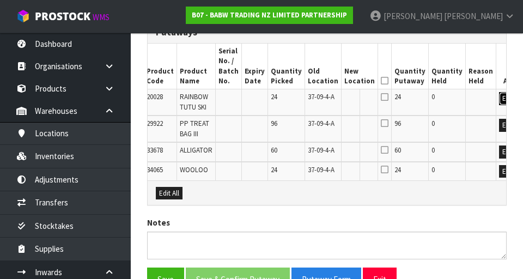
click at [499, 99] on button "Edit" at bounding box center [508, 98] width 18 height 13
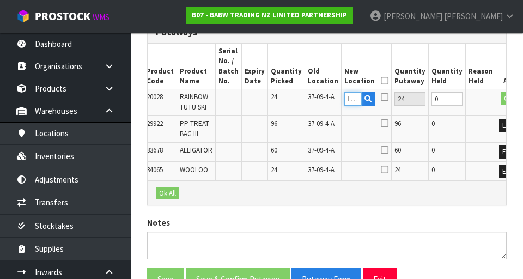
click at [344, 100] on input "text" at bounding box center [352, 99] width 17 height 14
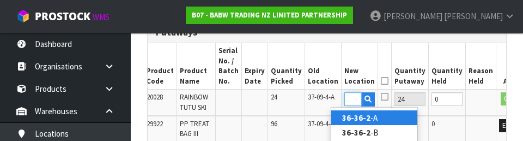
scroll to position [0, 17]
type input "36-36-2-C"
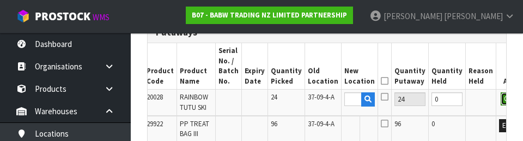
click at [501, 100] on button "OK" at bounding box center [508, 98] width 15 height 13
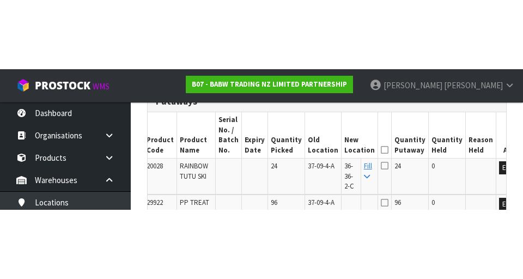
scroll to position [320, 0]
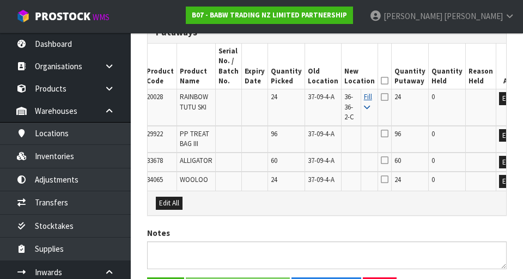
click at [364, 108] on icon at bounding box center [367, 107] width 6 height 7
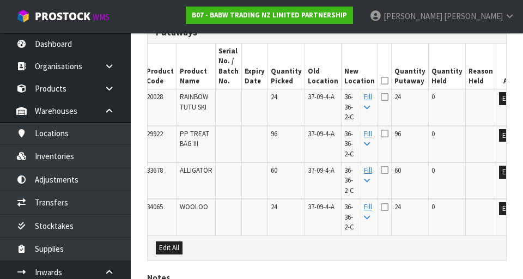
click at [381, 94] on icon at bounding box center [385, 97] width 8 height 9
click at [0, 0] on input "checkbox" at bounding box center [0, 0] width 0 height 0
click at [381, 81] on icon at bounding box center [385, 81] width 8 height 1
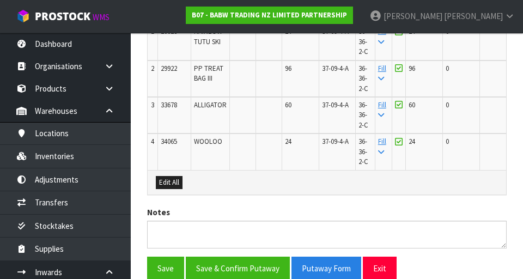
scroll to position [434, 0]
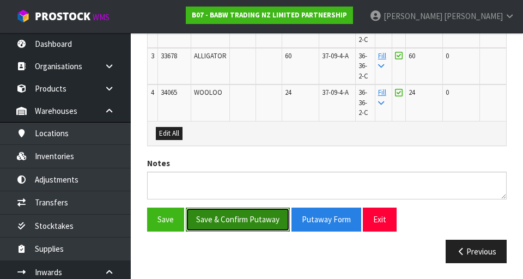
click at [247, 226] on button "Save & Confirm Putaway" at bounding box center [238, 219] width 104 height 23
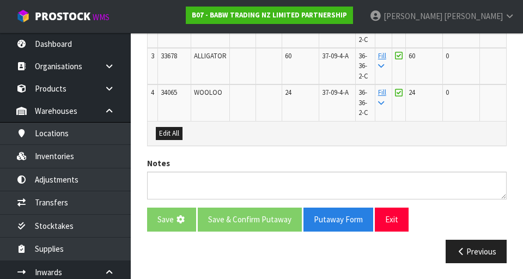
scroll to position [0, 0]
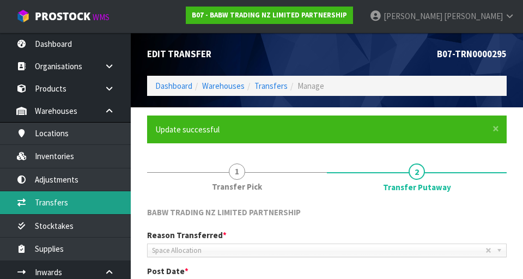
click at [63, 203] on link "Transfers" at bounding box center [65, 202] width 131 height 22
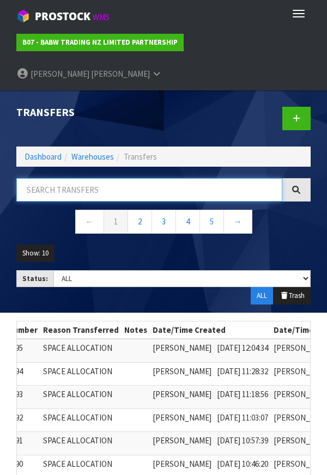
click at [78, 178] on input "text" at bounding box center [149, 189] width 266 height 23
click at [61, 178] on input "text" at bounding box center [149, 189] width 266 height 23
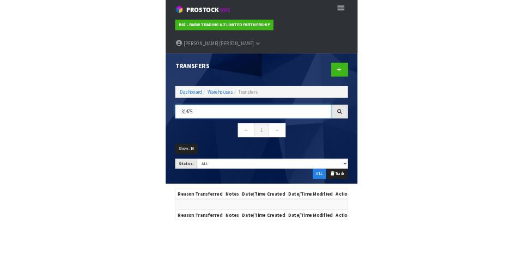
scroll to position [0, 86]
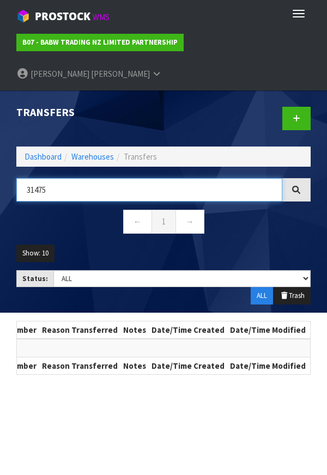
type input "31475"
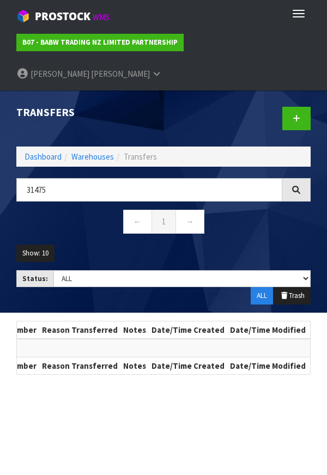
click at [288, 210] on nav "← 1 →" at bounding box center [163, 223] width 294 height 27
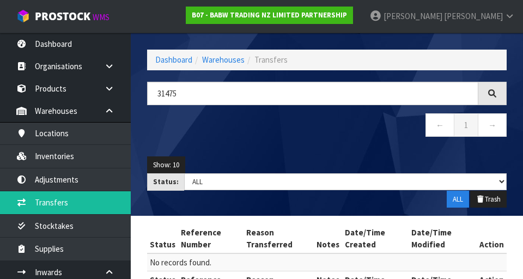
scroll to position [48, 0]
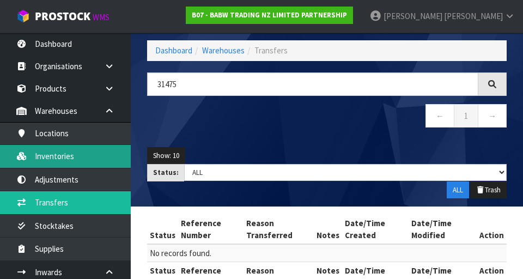
click at [95, 156] on link "Inventories" at bounding box center [65, 156] width 131 height 22
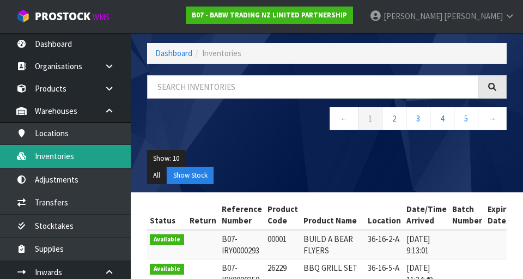
scroll to position [48, 0]
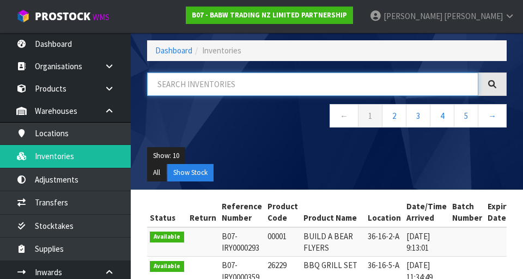
click at [205, 82] on input "text" at bounding box center [312, 83] width 331 height 23
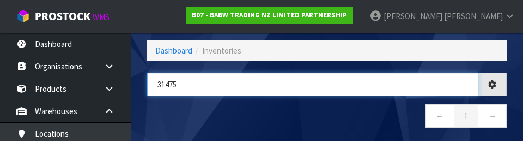
type input "31475"
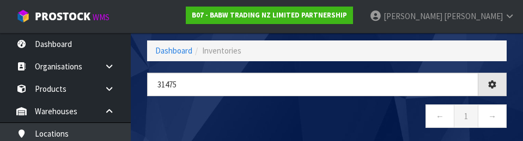
click at [291, 121] on nav "← 1 →" at bounding box center [327, 117] width 360 height 27
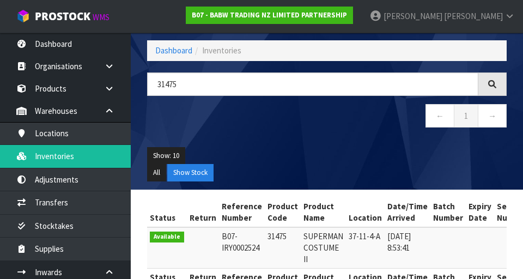
scroll to position [87, 0]
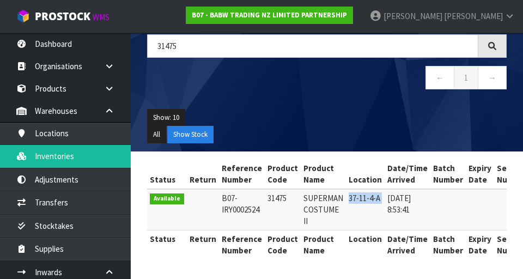
copy tr "37-11-4-A"
click at [296, 91] on nav "← 1 →" at bounding box center [327, 79] width 360 height 27
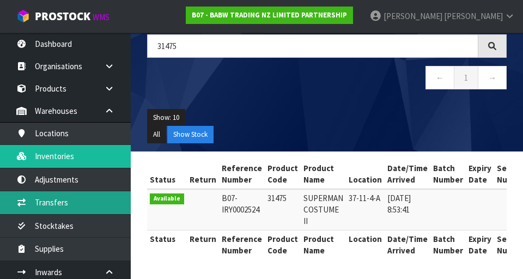
click at [92, 212] on link "Transfers" at bounding box center [65, 202] width 131 height 22
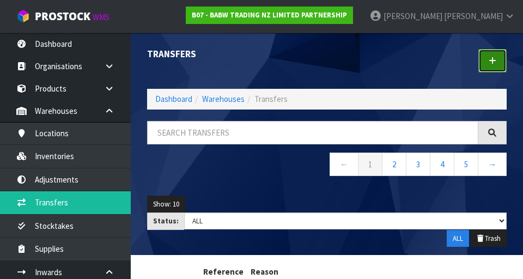
click at [498, 62] on link at bounding box center [492, 60] width 28 height 23
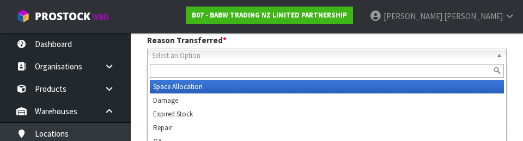
scroll to position [150, 0]
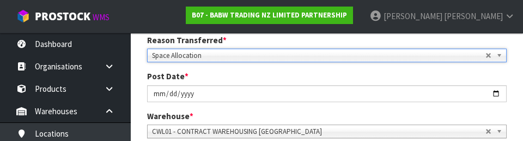
click at [457, 77] on div "Post Date * [DATE]" at bounding box center [327, 85] width 376 height 31
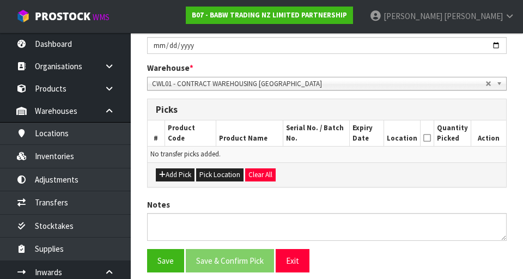
scroll to position [203, 0]
click at [224, 175] on button "Pick Location" at bounding box center [219, 174] width 47 height 13
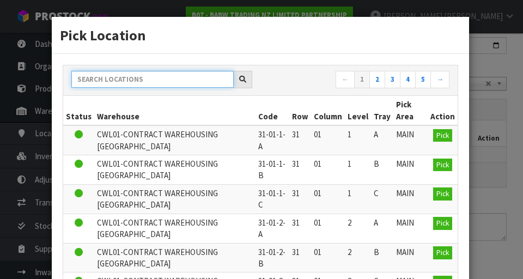
click at [159, 81] on input "text" at bounding box center [152, 79] width 162 height 17
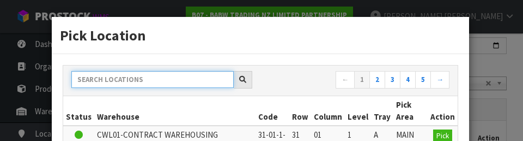
paste input "37-11-4-A"
type input "37-11-4-A"
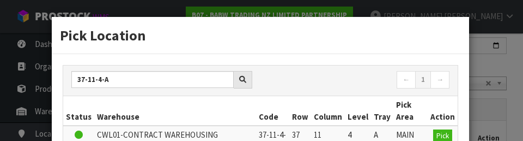
click at [438, 44] on h3 "Pick Location" at bounding box center [260, 35] width 401 height 20
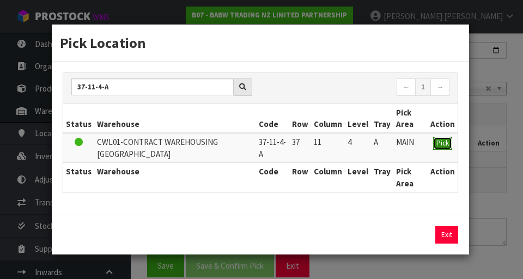
click at [448, 141] on span "Pick" at bounding box center [442, 142] width 13 height 9
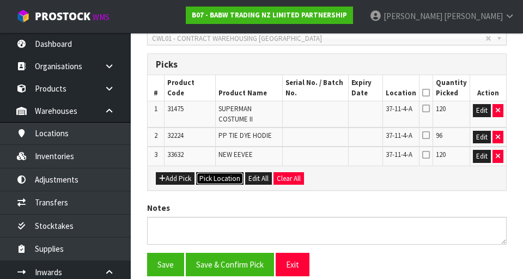
scroll to position [259, 0]
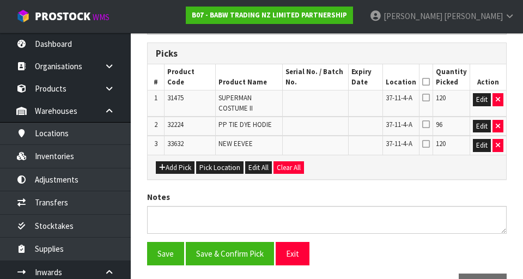
click at [430, 82] on icon at bounding box center [426, 82] width 8 height 1
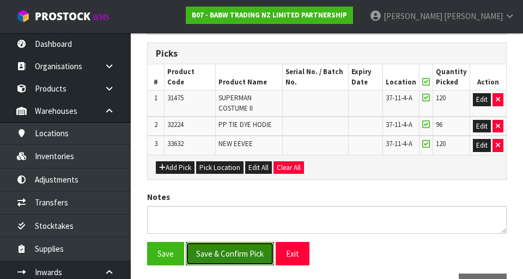
click at [241, 255] on button "Save & Confirm Pick" at bounding box center [230, 253] width 88 height 23
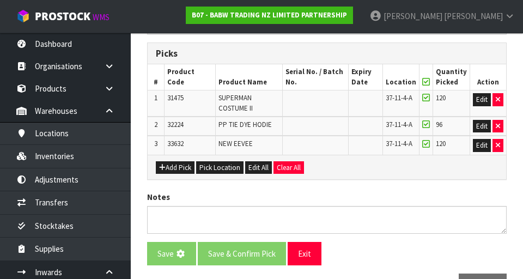
scroll to position [0, 0]
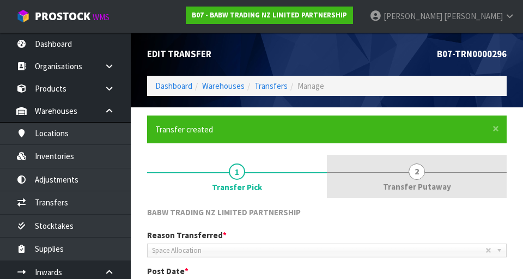
click at [417, 185] on span "Transfer Putaway" at bounding box center [417, 186] width 68 height 11
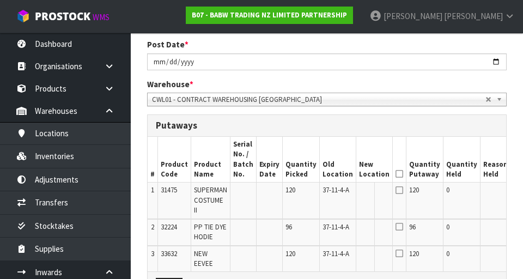
scroll to position [253, 0]
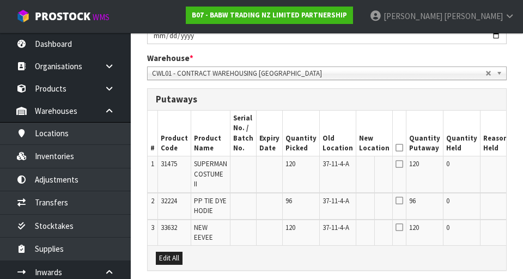
click at [514, 166] on button "Edit" at bounding box center [523, 165] width 18 height 13
click at [359, 167] on input "text" at bounding box center [367, 166] width 17 height 14
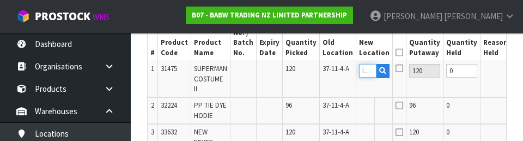
scroll to position [27, 0]
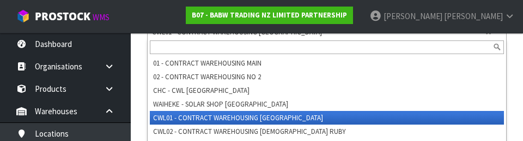
click at [514, 89] on div "× Close Transfer created 1 Transfer Pick 2 Transfer Putaway BABW TRADING NZ LIM…" at bounding box center [327, 87] width 376 height 533
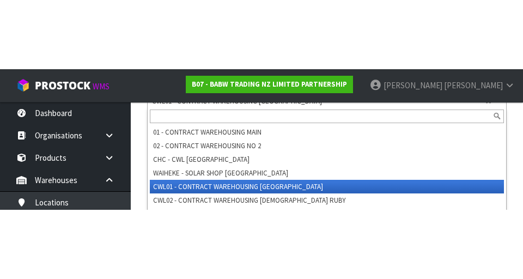
scroll to position [294, 0]
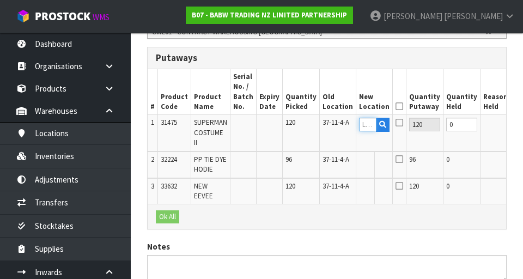
click at [359, 127] on input "text" at bounding box center [367, 125] width 17 height 14
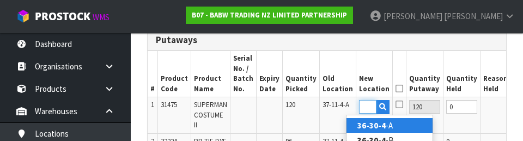
scroll to position [0, 17]
click at [403, 127] on link "36-30-4- A" at bounding box center [389, 125] width 86 height 15
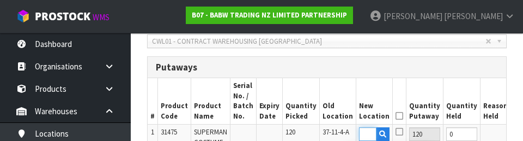
type input "36-30-4-B"
click at [515, 138] on button "OK" at bounding box center [522, 133] width 15 height 13
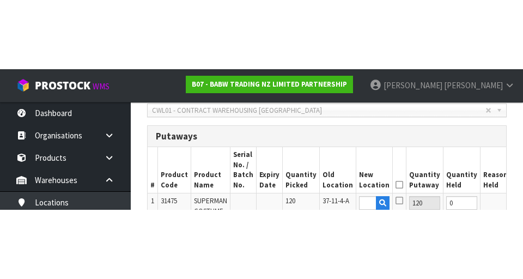
scroll to position [0, 0]
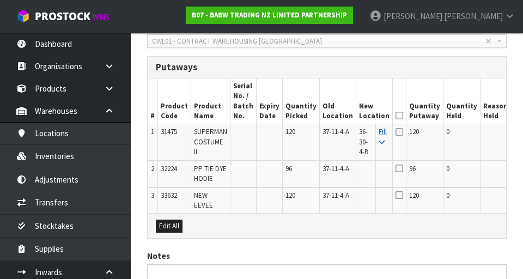
click at [379, 139] on icon at bounding box center [382, 142] width 6 height 7
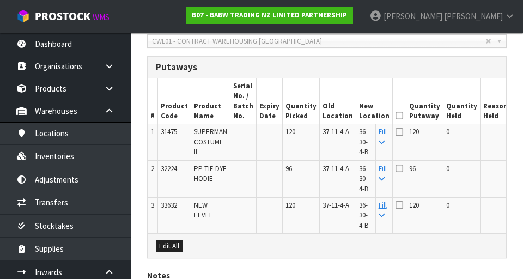
click at [396, 115] on icon at bounding box center [400, 115] width 8 height 1
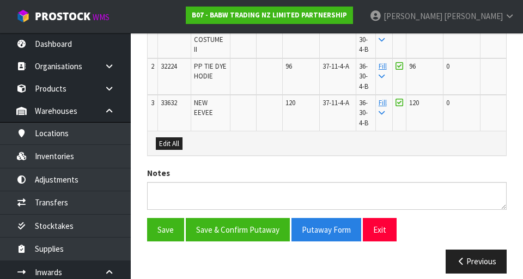
scroll to position [398, 0]
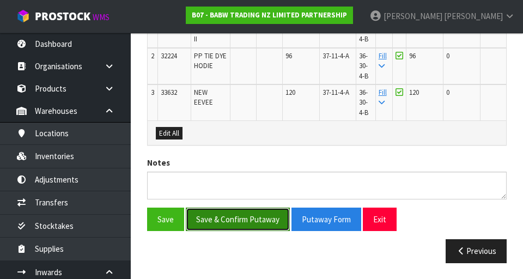
click at [247, 219] on button "Save & Confirm Putaway" at bounding box center [238, 219] width 104 height 23
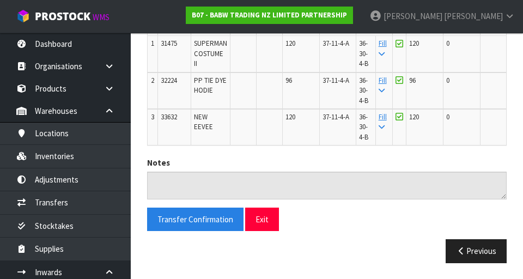
scroll to position [27, 0]
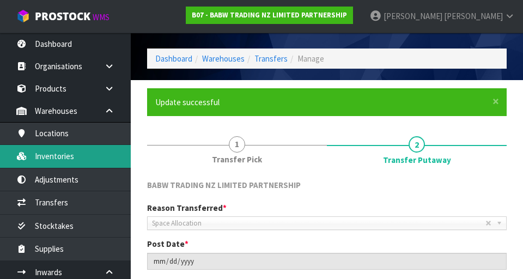
click at [92, 162] on link "Inventories" at bounding box center [65, 156] width 131 height 22
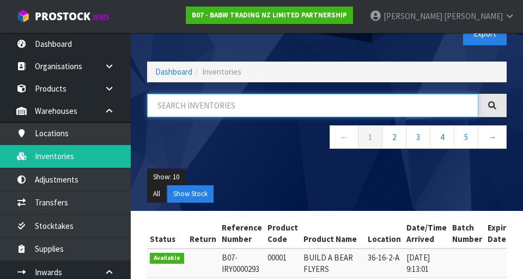
click at [239, 108] on input "text" at bounding box center [312, 105] width 331 height 23
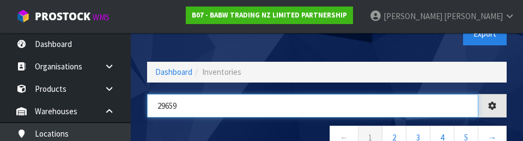
type input "29659"
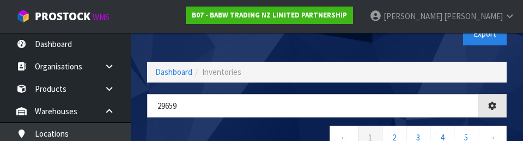
click at [214, 131] on nav "← 1 2 3 4 5 →" at bounding box center [327, 138] width 360 height 27
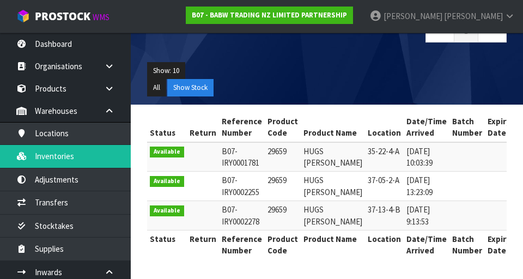
scroll to position [167, 0]
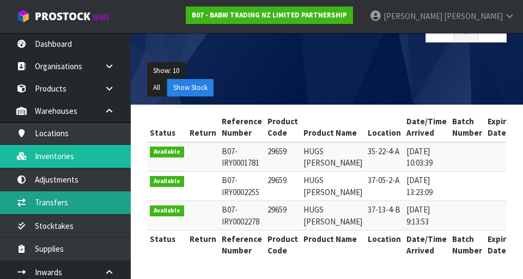
click at [88, 205] on link "Transfers" at bounding box center [65, 202] width 131 height 22
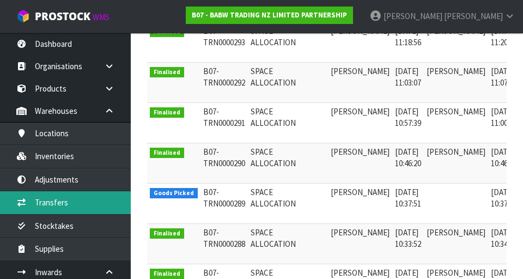
scroll to position [397, 0]
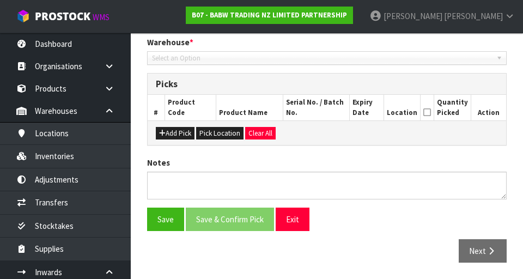
type input "[DATE]"
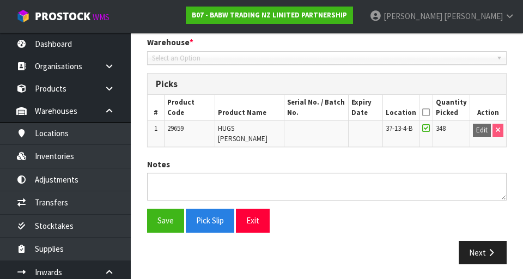
scroll to position [223, 0]
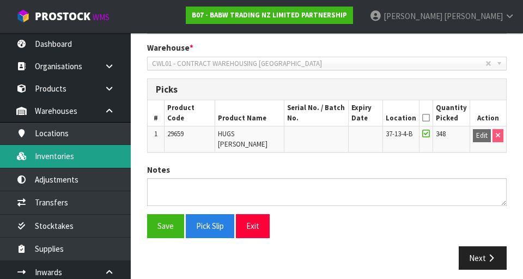
click at [102, 159] on link "Inventories" at bounding box center [65, 156] width 131 height 22
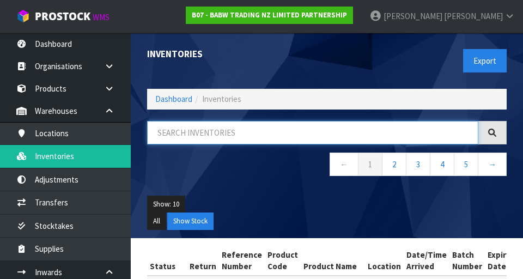
paste input "29659"
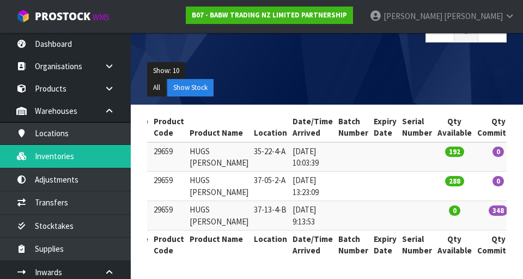
scroll to position [0, 110]
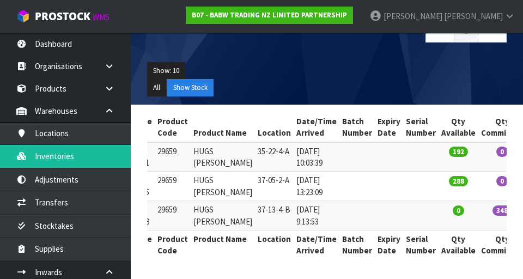
type input "29659"
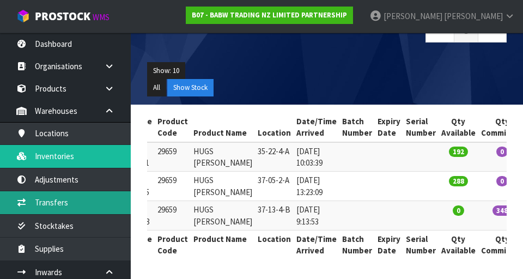
click at [95, 209] on link "Transfers" at bounding box center [65, 202] width 131 height 22
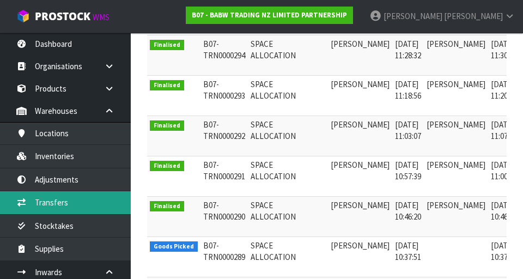
scroll to position [339, 0]
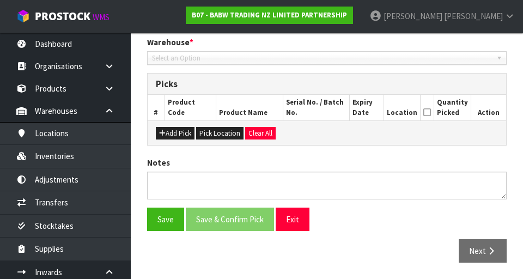
type input "[DATE]"
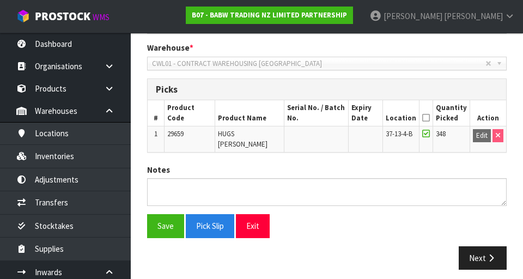
scroll to position [27, 0]
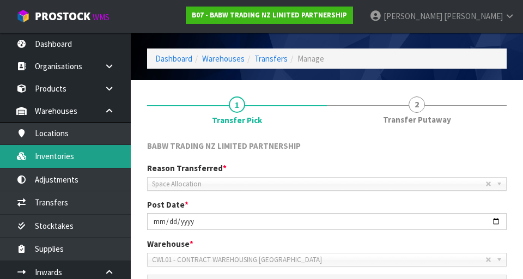
click at [99, 163] on link "Inventories" at bounding box center [65, 156] width 131 height 22
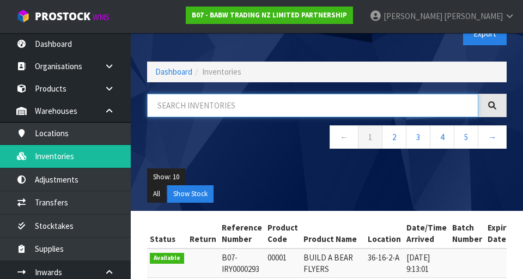
paste input "29659"
type input "29659"
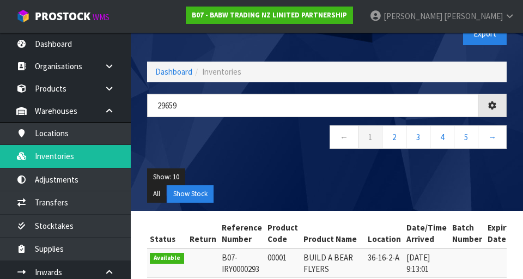
click at [358, 177] on ul "Show: 10 5 10 25 50" at bounding box center [327, 176] width 360 height 17
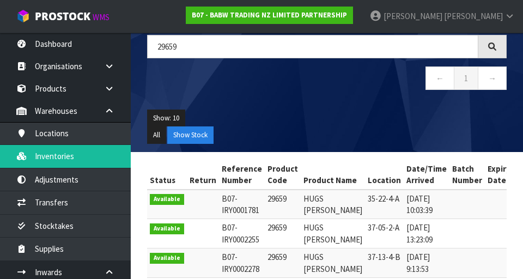
scroll to position [92, 0]
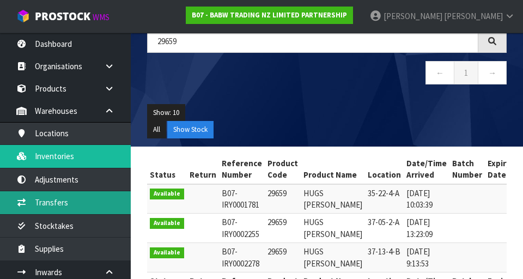
click at [102, 204] on link "Transfers" at bounding box center [65, 202] width 131 height 22
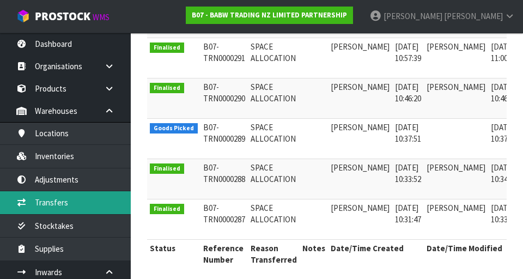
scroll to position [462, 0]
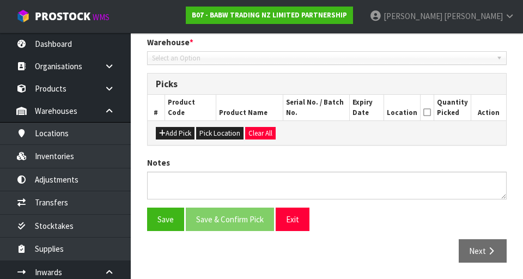
type input "[DATE]"
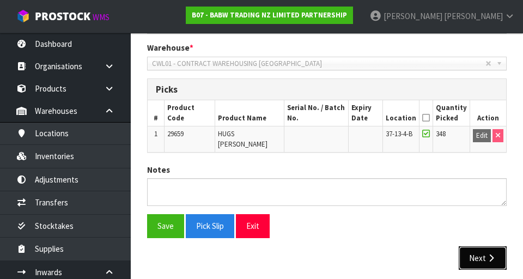
click at [478, 246] on button "Next" at bounding box center [483, 257] width 48 height 23
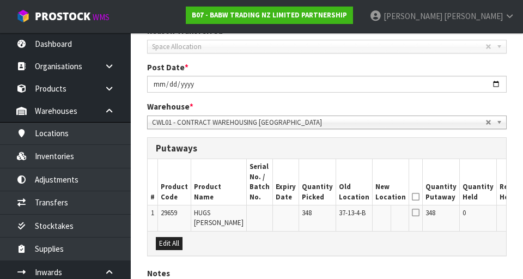
scroll to position [167, 0]
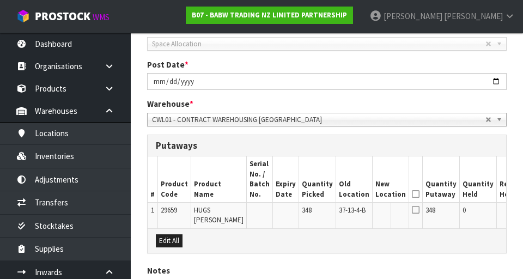
click at [375, 215] on input "text" at bounding box center [383, 212] width 17 height 14
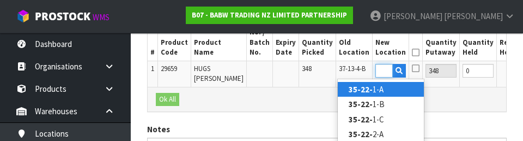
scroll to position [0, 15]
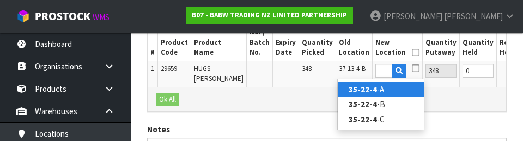
click at [400, 90] on link "35-22-4 -A" at bounding box center [381, 89] width 86 height 15
type input "35-22-4-A"
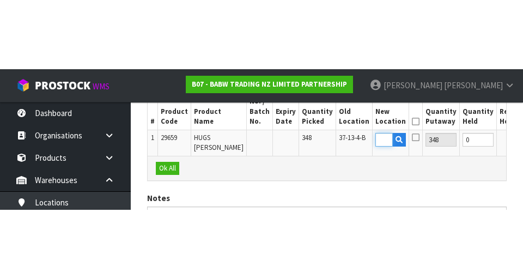
scroll to position [0, 0]
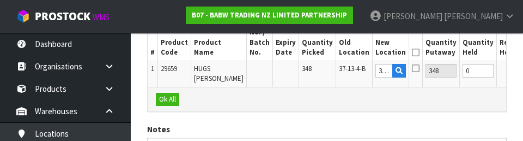
click at [412, 69] on icon at bounding box center [416, 68] width 8 height 9
click at [0, 0] on input "checkbox" at bounding box center [0, 0] width 0 height 0
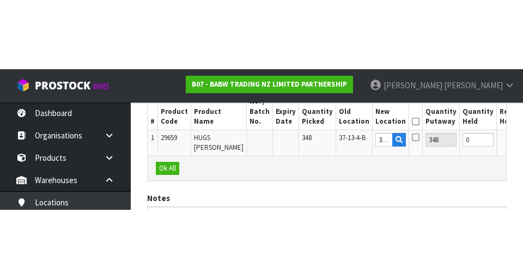
scroll to position [285, 0]
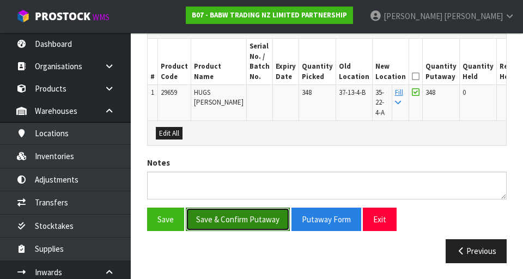
click at [256, 219] on button "Save & Confirm Putaway" at bounding box center [238, 219] width 104 height 23
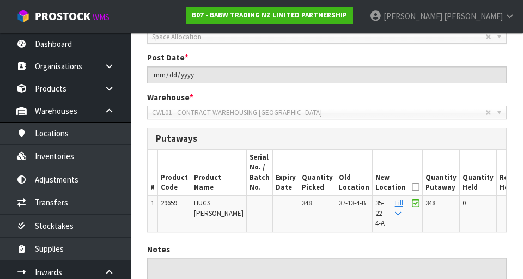
scroll to position [27, 0]
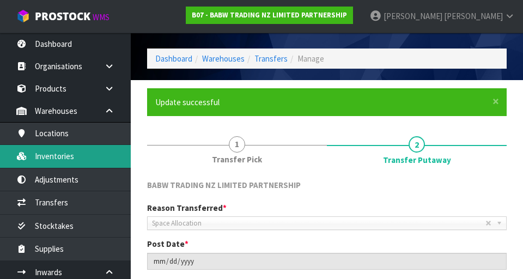
click at [57, 160] on link "Inventories" at bounding box center [65, 156] width 131 height 22
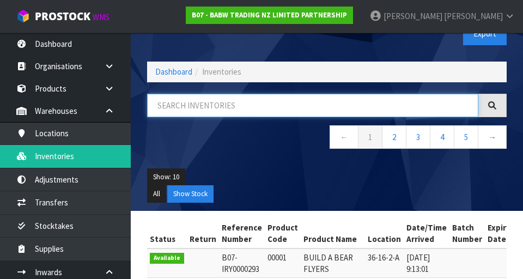
click at [259, 108] on input "text" at bounding box center [312, 105] width 331 height 23
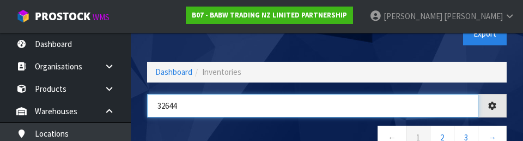
type input "32644"
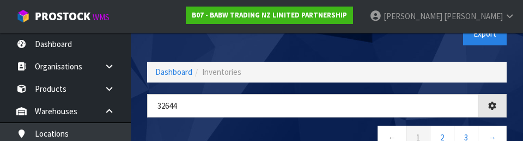
click at [258, 130] on nav "← 1 2 3 →" at bounding box center [327, 138] width 360 height 27
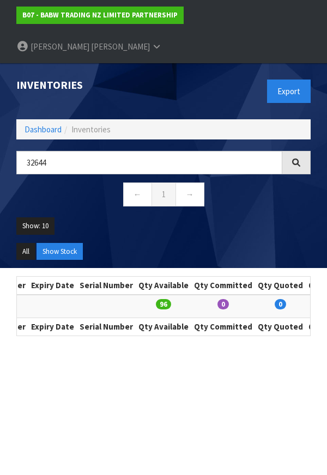
scroll to position [0, 494]
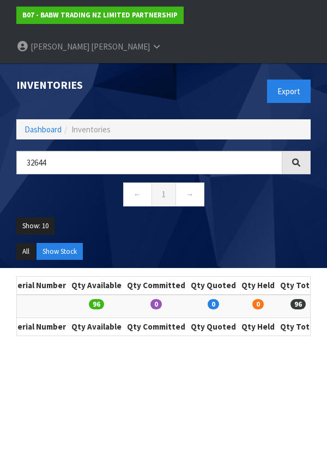
click at [321, 268] on section "Status Return Reference Number Product Code Product Name Location Date/Time Arr…" at bounding box center [163, 310] width 327 height 84
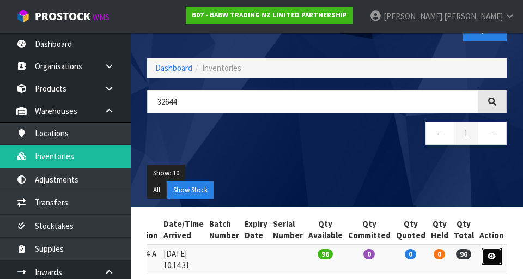
scroll to position [0, 191]
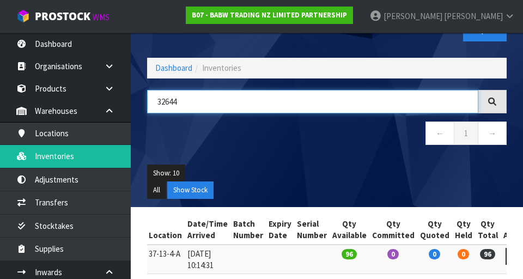
click at [337, 113] on input "32644" at bounding box center [312, 101] width 331 height 23
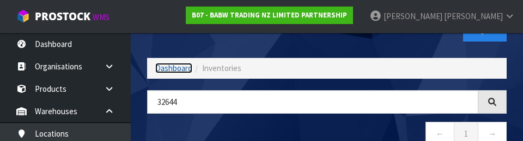
click at [167, 71] on link "Dashboard" at bounding box center [173, 68] width 37 height 10
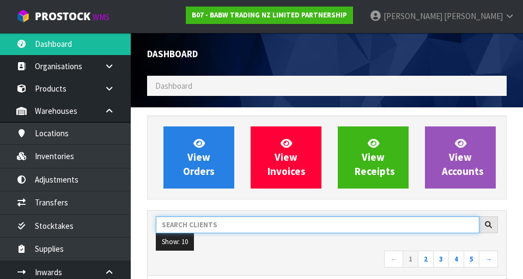
click at [215, 222] on input "text" at bounding box center [318, 224] width 324 height 17
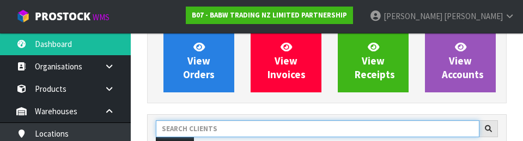
scroll to position [149, 0]
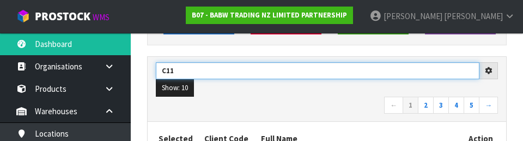
type input "C11"
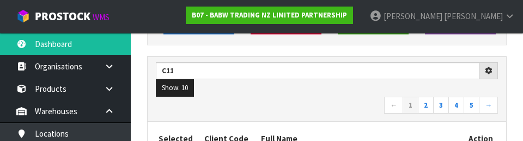
click at [309, 101] on nav "← 1 2 3 4 5 →" at bounding box center [327, 105] width 342 height 19
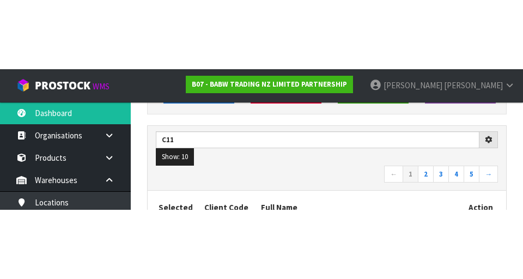
scroll to position [154, 0]
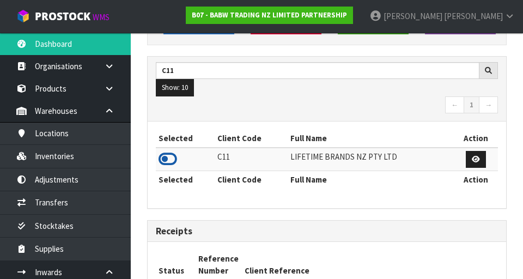
click at [174, 162] on icon at bounding box center [168, 159] width 19 height 16
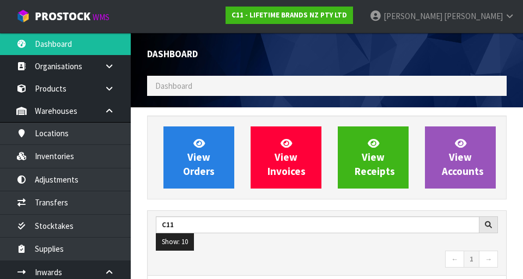
scroll to position [865, 376]
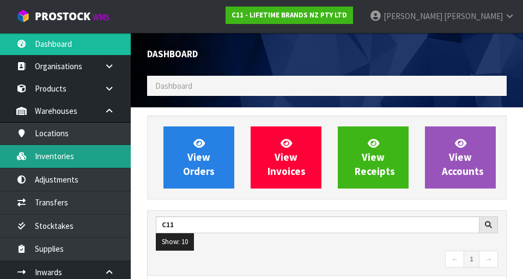
click at [86, 161] on link "Inventories" at bounding box center [65, 156] width 131 height 22
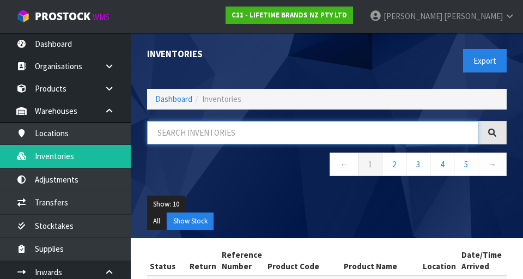
click at [187, 130] on input "text" at bounding box center [312, 132] width 331 height 23
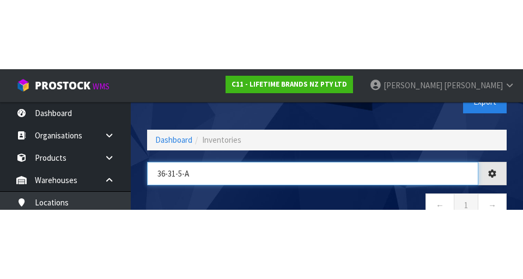
scroll to position [28, 0]
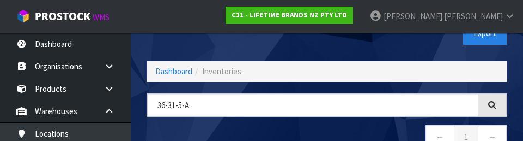
click at [417, 51] on div "Export" at bounding box center [421, 33] width 188 height 56
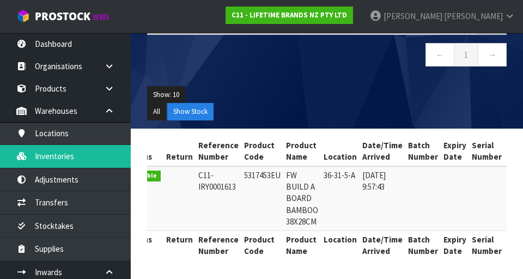
scroll to position [0, 0]
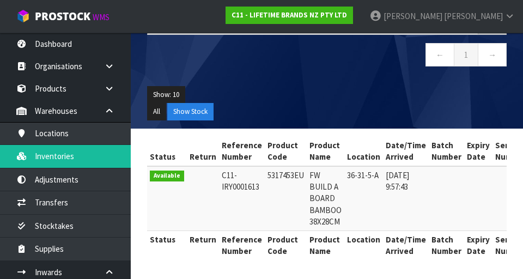
click at [344, 168] on td "36-31-5-A" at bounding box center [363, 198] width 39 height 65
copy td "5317453EU"
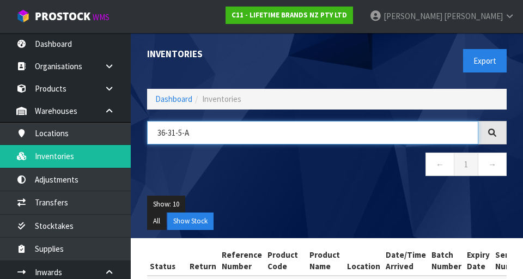
click at [260, 131] on input "36-31-5-A" at bounding box center [312, 132] width 331 height 23
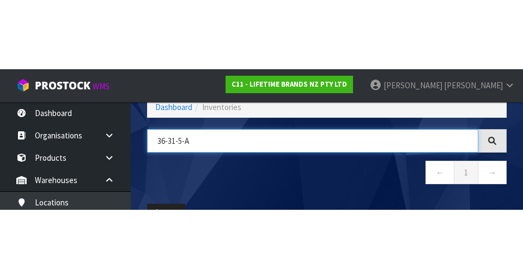
scroll to position [62, 0]
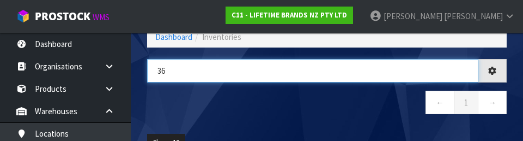
type input "3"
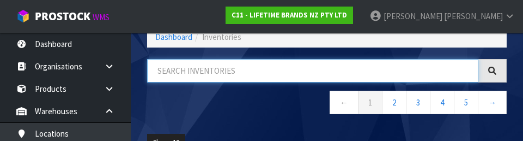
paste input "5317453EU"
type input "5317453EU"
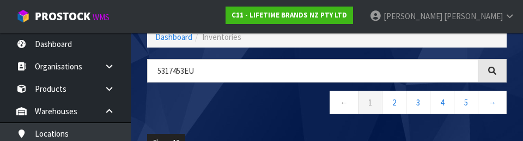
click at [264, 112] on nav "← 1 2 3 4 5 →" at bounding box center [327, 103] width 360 height 27
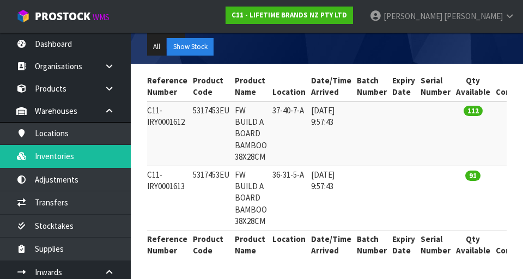
scroll to position [0, 89]
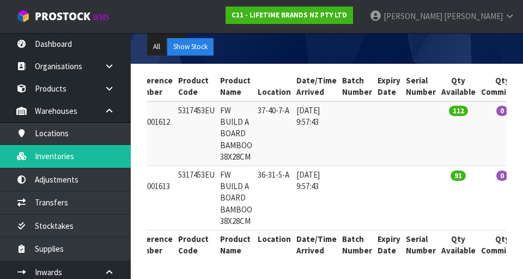
click at [459, 212] on td "91" at bounding box center [459, 198] width 40 height 64
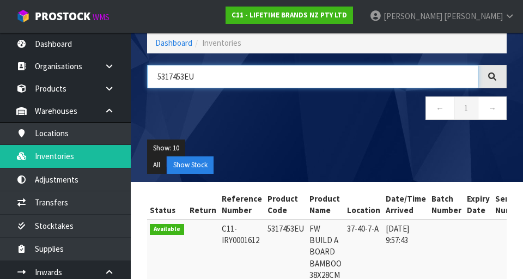
scroll to position [56, 0]
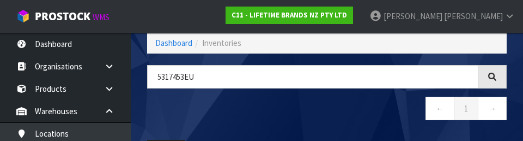
click at [361, 111] on nav "← 1 →" at bounding box center [327, 109] width 360 height 27
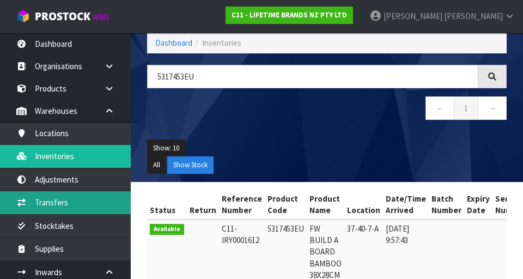
click at [100, 205] on link "Transfers" at bounding box center [65, 202] width 131 height 22
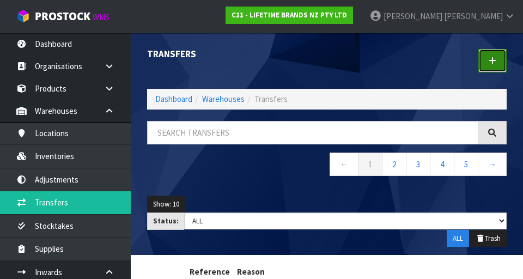
click at [494, 62] on icon at bounding box center [493, 61] width 8 height 8
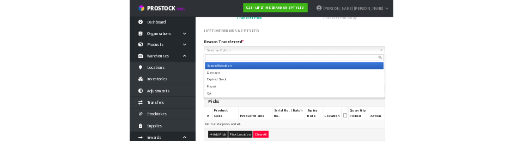
scroll to position [107, 0]
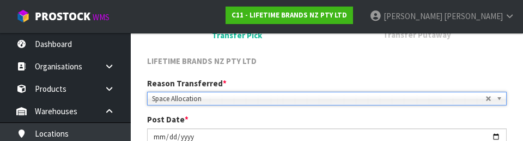
click at [425, 66] on div "LIFETIME BRANDS NZ PTY LTD" at bounding box center [327, 62] width 376 height 14
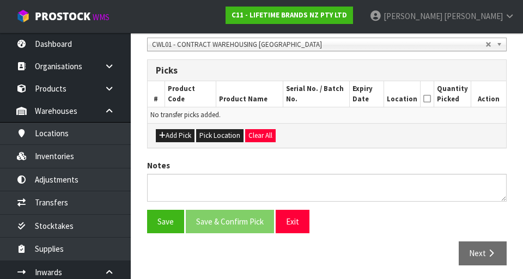
scroll to position [242, 0]
click at [172, 134] on button "Add Pick" at bounding box center [175, 135] width 39 height 13
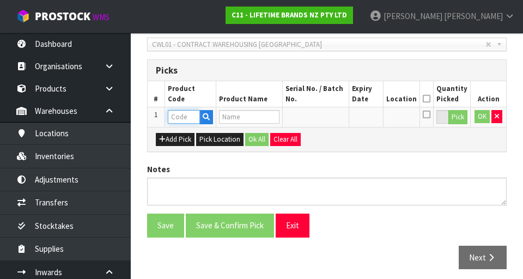
paste input "5317453EU"
type input "5317453EU"
type input "FW BUILD A BOARD BAMBOO 38X28CM"
type input "5317453EU"
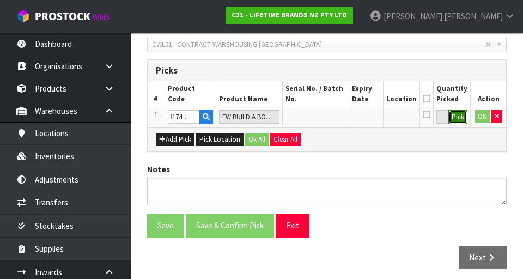
click at [465, 123] on button "Pick" at bounding box center [457, 117] width 19 height 14
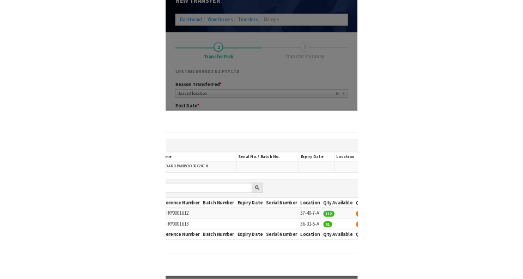
scroll to position [81, 0]
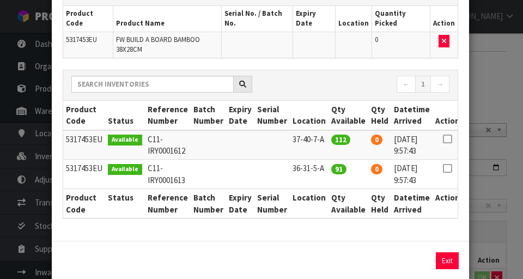
click at [443, 168] on icon at bounding box center [447, 168] width 9 height 1
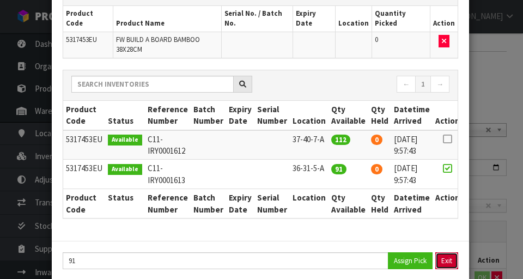
click at [448, 252] on button "Exit" at bounding box center [446, 260] width 23 height 17
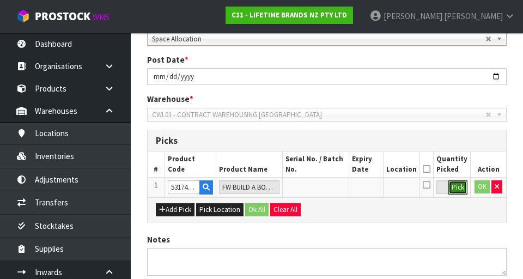
scroll to position [173, 0]
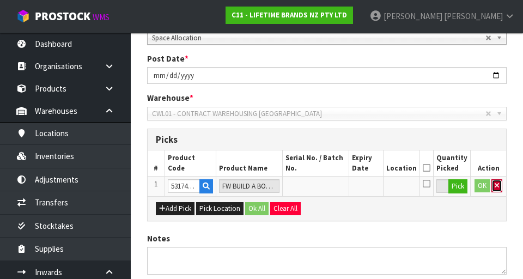
click at [496, 185] on icon "button" at bounding box center [497, 185] width 4 height 7
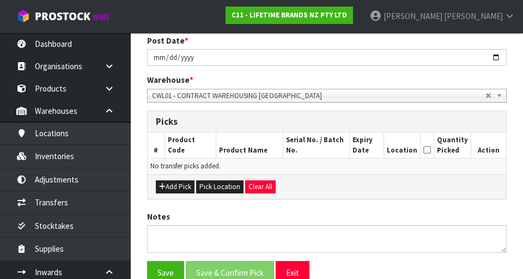
scroll to position [191, 0]
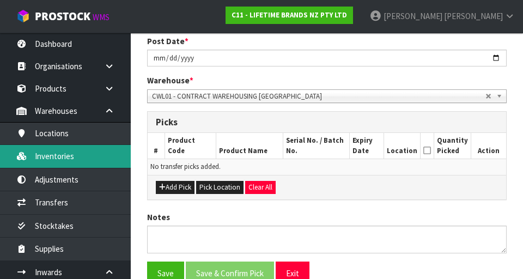
click at [51, 157] on link "Inventories" at bounding box center [65, 156] width 131 height 22
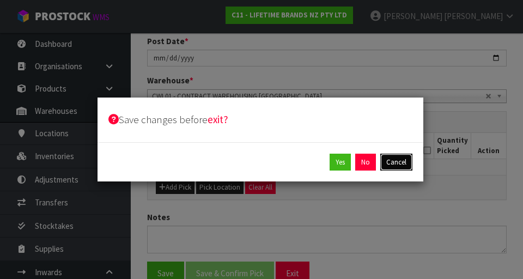
click at [382, 165] on button "Cancel" at bounding box center [396, 162] width 32 height 17
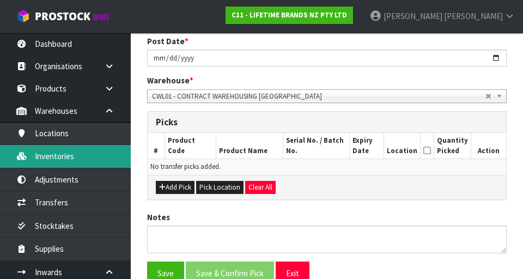
click at [101, 161] on link "Inventories" at bounding box center [65, 156] width 131 height 22
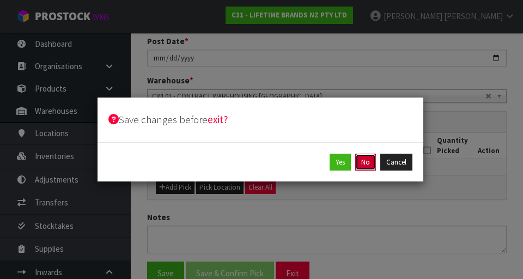
click at [363, 166] on button "No" at bounding box center [365, 162] width 21 height 17
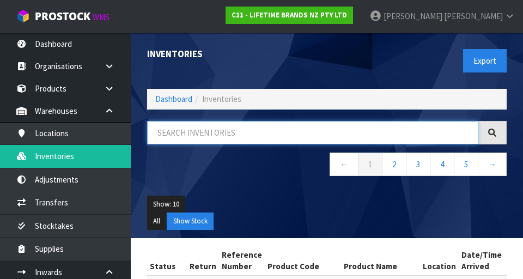
click at [235, 135] on input "text" at bounding box center [312, 132] width 331 height 23
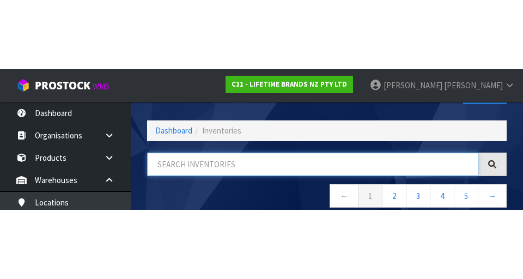
scroll to position [62, 0]
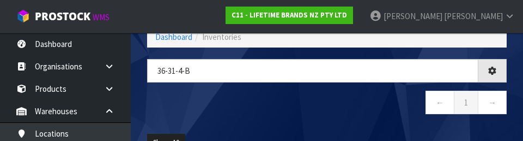
click at [342, 108] on nav "← 1 →" at bounding box center [327, 103] width 360 height 27
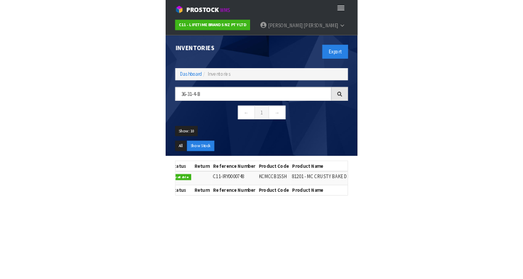
scroll to position [0, 14]
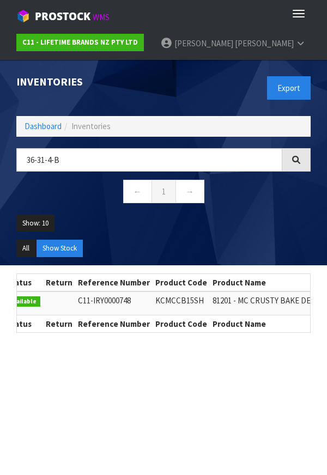
copy td "KCMCCB15SH"
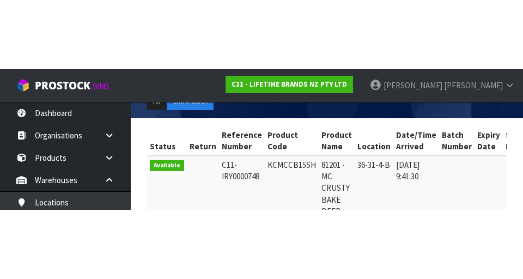
scroll to position [145, 0]
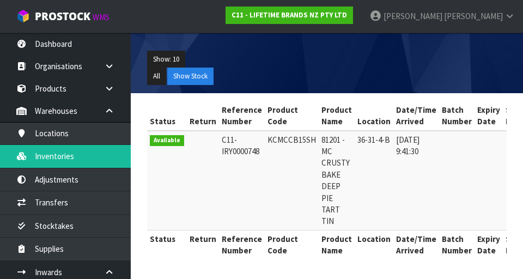
click at [263, 61] on ul "Show: 10 5 10 25 50" at bounding box center [327, 59] width 360 height 17
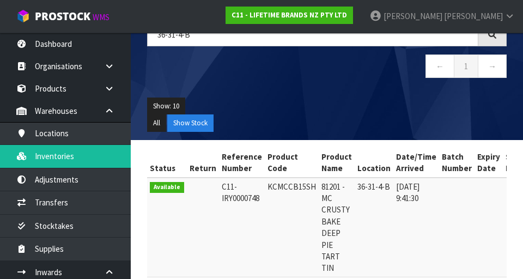
scroll to position [83, 0]
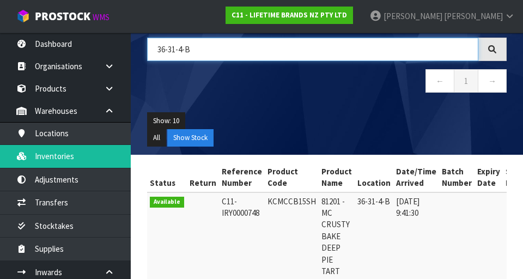
click at [185, 51] on input "36-31-4-B" at bounding box center [312, 49] width 331 height 23
click at [183, 50] on input "36-31-4-B" at bounding box center [312, 49] width 331 height 23
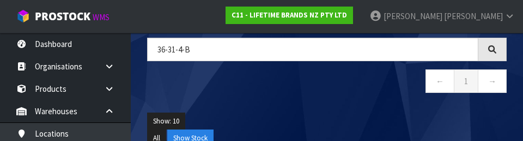
click at [371, 118] on ul "Show: 10 5 10 25 50" at bounding box center [327, 120] width 360 height 17
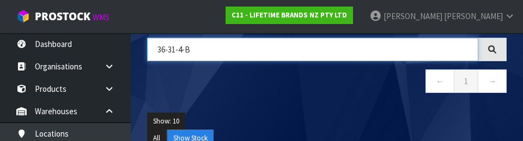
paste input "KCMCCB15SH"
type input "KCMCCB15SH"
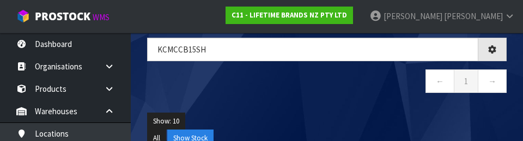
click at [349, 106] on div "Show: 10 5 10 25 50 All Show Stock" at bounding box center [327, 129] width 376 height 51
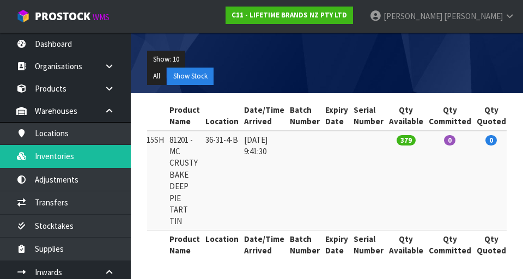
scroll to position [0, 210]
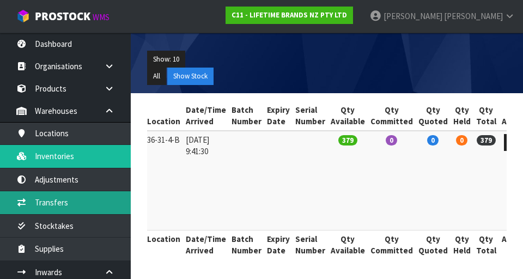
click at [63, 205] on link "Transfers" at bounding box center [65, 202] width 131 height 22
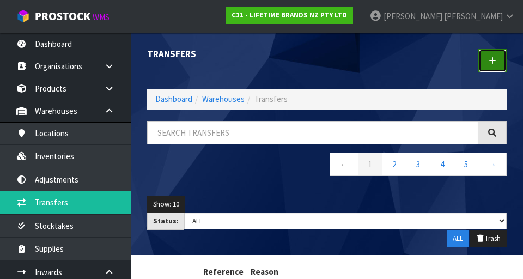
click at [492, 68] on link at bounding box center [492, 60] width 28 height 23
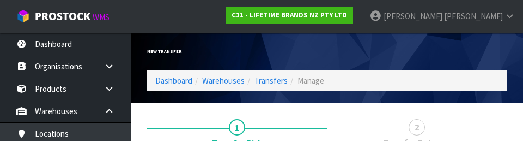
scroll to position [150, 0]
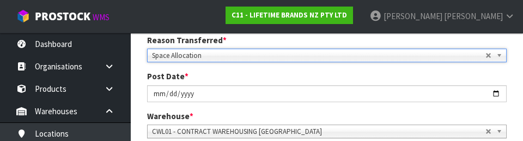
click at [373, 72] on div "Post Date * [DATE]" at bounding box center [327, 85] width 376 height 31
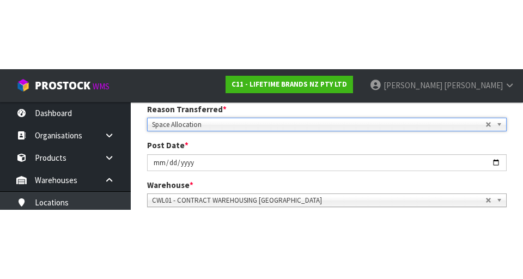
scroll to position [155, 0]
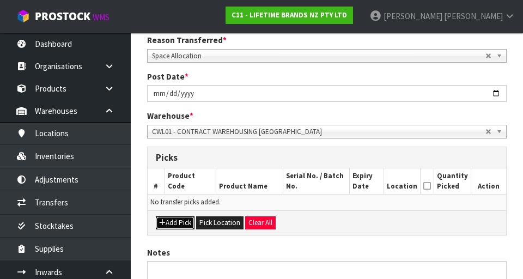
click at [181, 222] on button "Add Pick" at bounding box center [175, 222] width 39 height 13
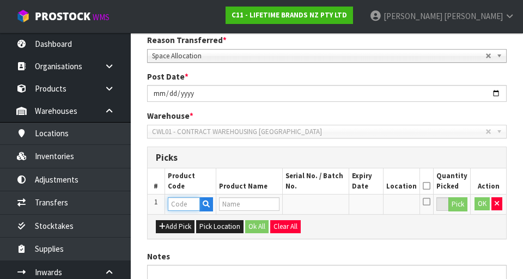
paste input "KCMCCB15SH"
type input "KCMCCB15SH"
type input "81201 - MC CRUSTY BAKE DEEP PIE TART TIN"
type input "KCMCCB15SH"
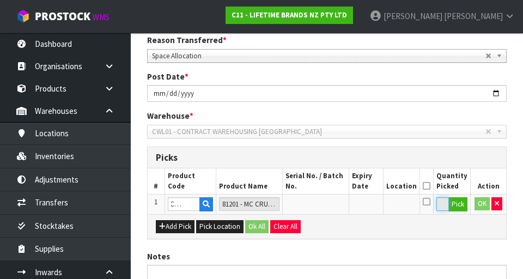
click at [445, 204] on input "0" at bounding box center [442, 204] width 13 height 14
click at [455, 209] on button "Pick" at bounding box center [457, 204] width 19 height 14
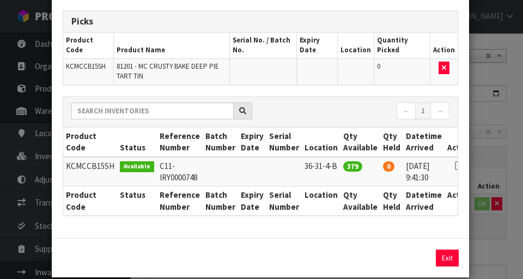
scroll to position [61, 0]
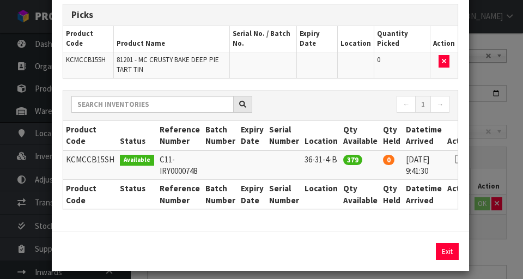
click at [455, 159] on icon at bounding box center [459, 159] width 9 height 1
click at [400, 258] on button "Assign Pick" at bounding box center [410, 251] width 45 height 17
type input "379"
click at [501, 115] on div "Pick Line Picks Product Code Product Name Serial No. / Batch No. Expiry Date Lo…" at bounding box center [261, 139] width 523 height 279
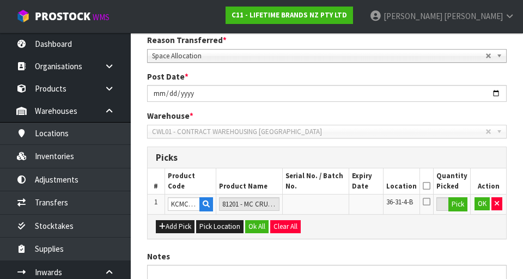
click at [430, 186] on icon at bounding box center [427, 186] width 8 height 1
click at [483, 201] on button "OK" at bounding box center [482, 203] width 15 height 13
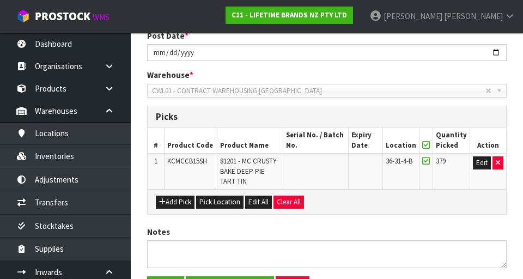
scroll to position [265, 0]
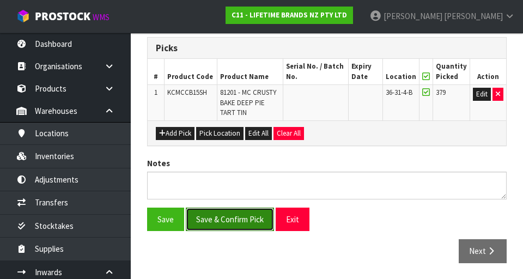
click at [253, 226] on button "Save & Confirm Pick" at bounding box center [230, 219] width 88 height 23
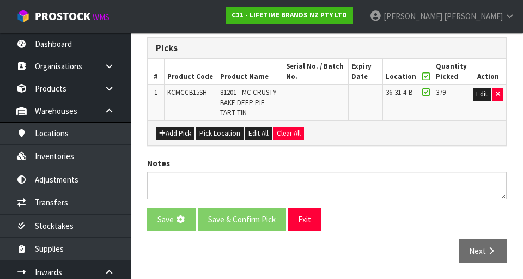
scroll to position [0, 0]
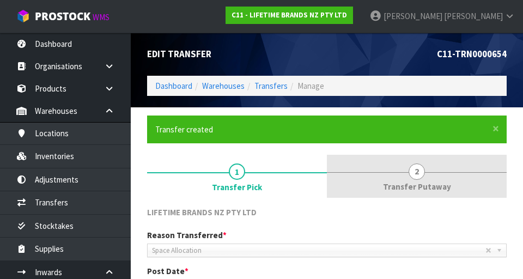
click at [427, 175] on link "2 Transfer Putaway" at bounding box center [417, 176] width 180 height 43
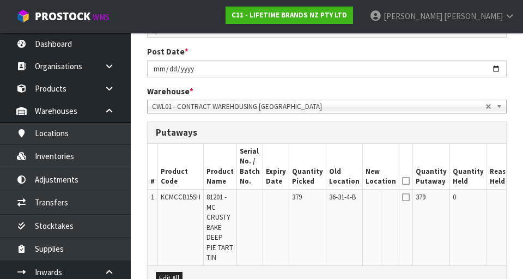
scroll to position [221, 0]
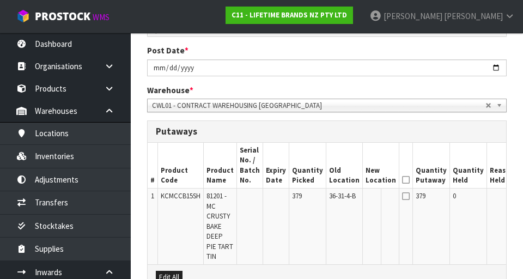
click at [520, 202] on button "Edit" at bounding box center [529, 197] width 18 height 13
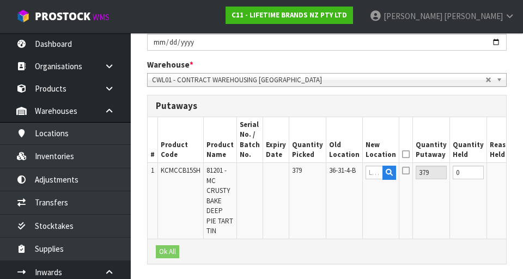
scroll to position [260, 0]
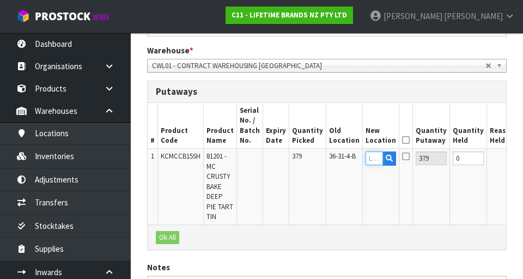
click at [366, 157] on input "text" at bounding box center [374, 158] width 17 height 14
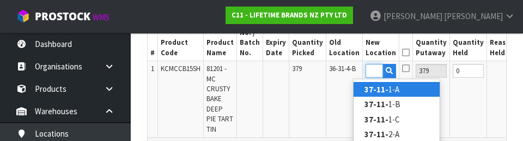
scroll to position [0, 15]
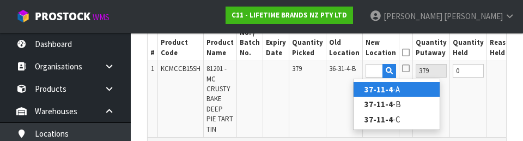
click at [422, 92] on link "37-11-4 -A" at bounding box center [397, 89] width 86 height 15
type input "37-11-4-A"
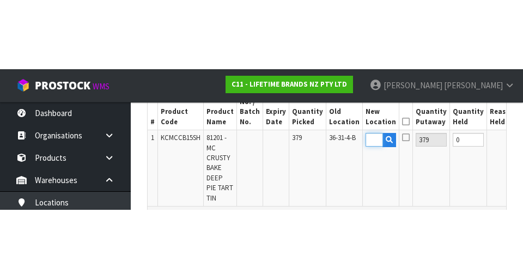
scroll to position [0, 0]
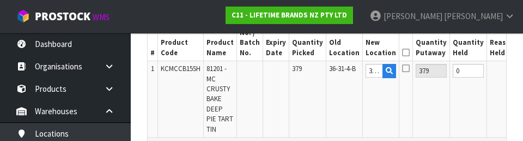
click at [402, 52] on icon at bounding box center [406, 52] width 8 height 1
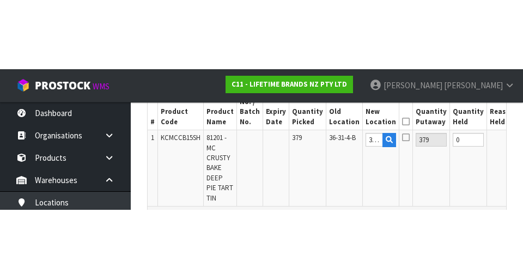
scroll to position [349, 0]
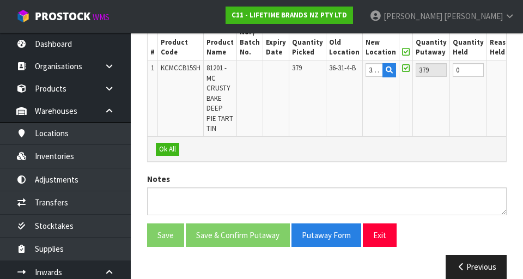
click at [520, 75] on button "OK" at bounding box center [527, 69] width 15 height 13
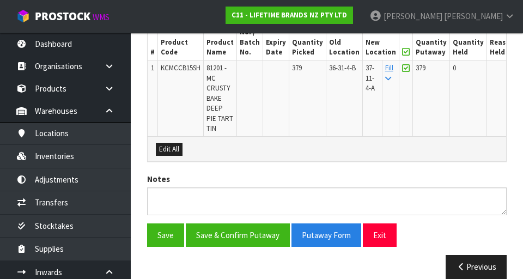
scroll to position [0, 22]
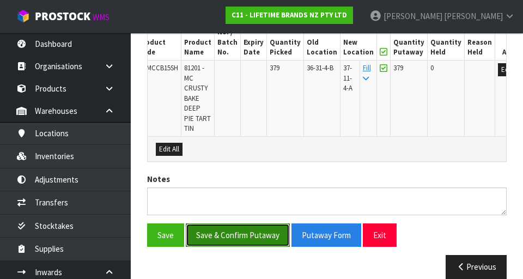
click at [271, 247] on button "Save & Confirm Putaway" at bounding box center [238, 234] width 104 height 23
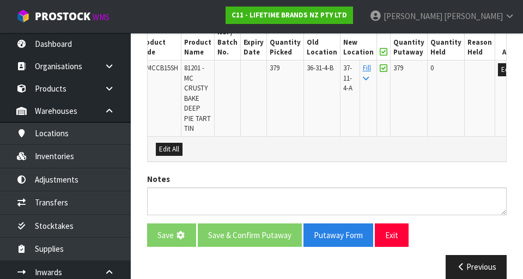
scroll to position [0, 0]
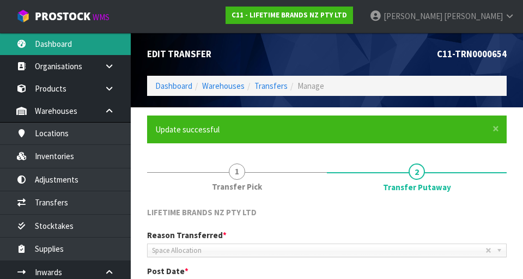
click at [86, 50] on link "Dashboard" at bounding box center [65, 44] width 131 height 22
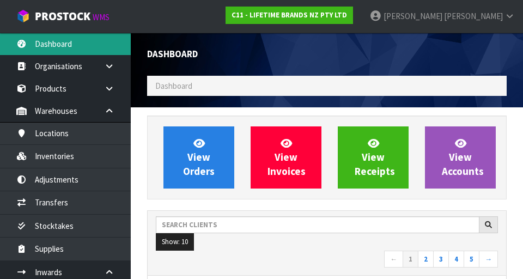
scroll to position [865, 376]
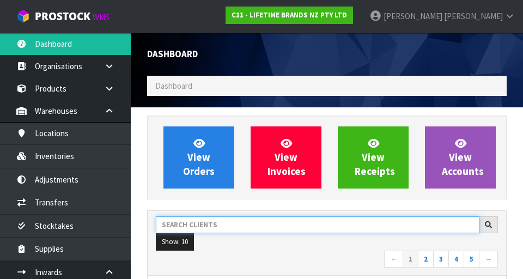
click at [217, 227] on input "text" at bounding box center [318, 224] width 324 height 17
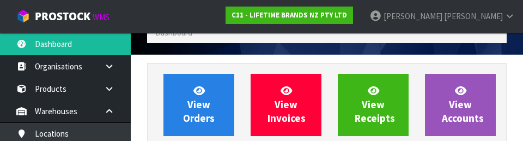
scroll to position [149, 0]
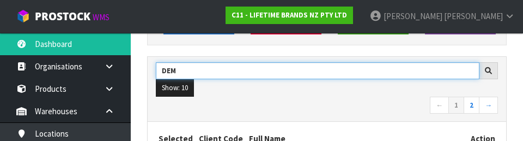
type input "DEM"
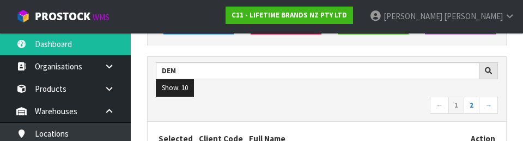
click at [348, 100] on nav "← 1 2 →" at bounding box center [327, 105] width 342 height 19
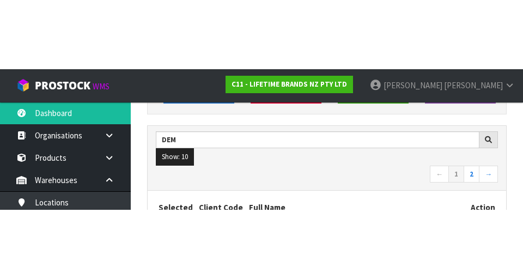
scroll to position [154, 0]
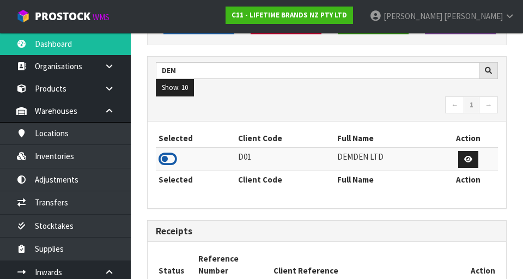
click at [169, 160] on icon at bounding box center [168, 159] width 19 height 16
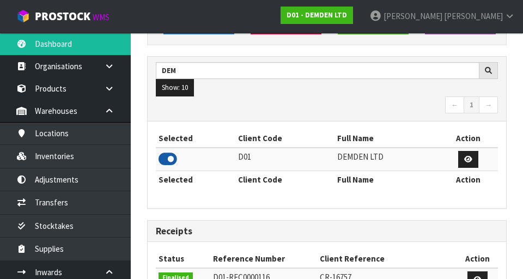
scroll to position [758, 376]
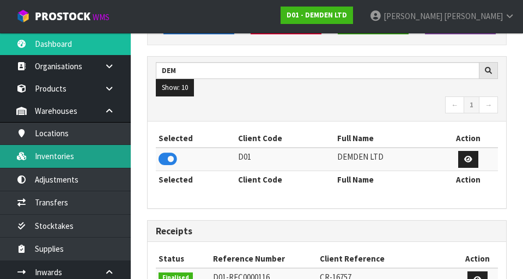
click at [88, 159] on link "Inventories" at bounding box center [65, 156] width 131 height 22
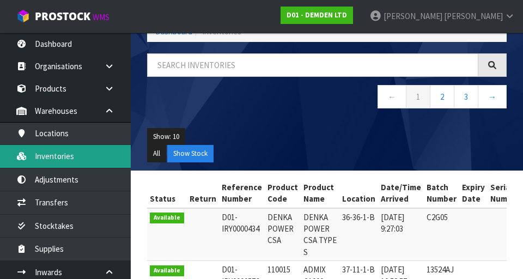
scroll to position [46, 0]
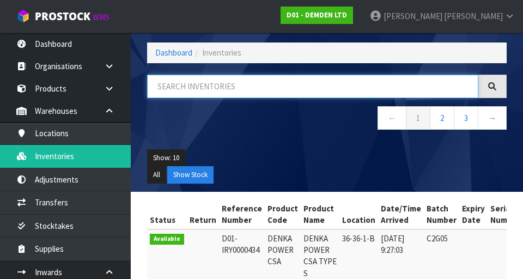
click at [254, 87] on input "text" at bounding box center [312, 86] width 331 height 23
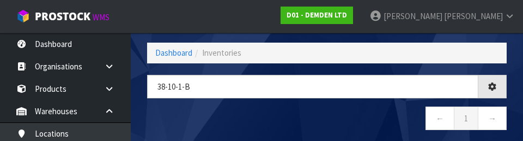
click at [350, 113] on nav "← 1 →" at bounding box center [327, 119] width 360 height 27
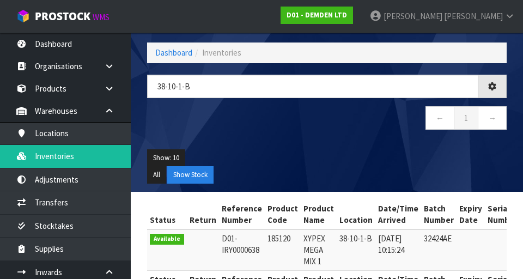
type input "38-10-1-B"
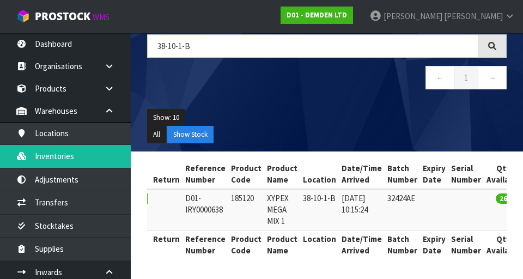
scroll to position [0, 0]
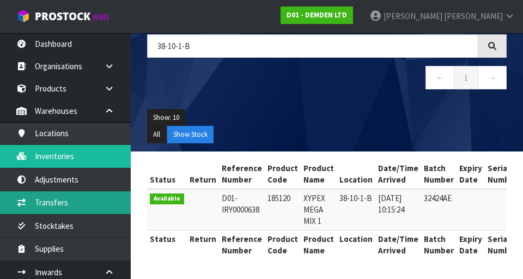
click at [106, 198] on link "Transfers" at bounding box center [65, 202] width 131 height 22
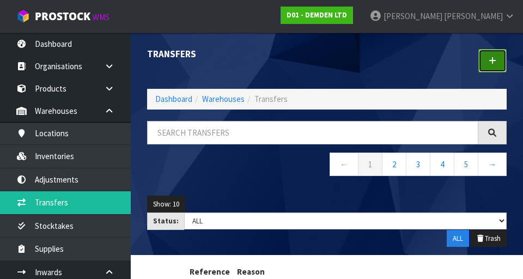
click at [493, 59] on icon at bounding box center [493, 61] width 8 height 8
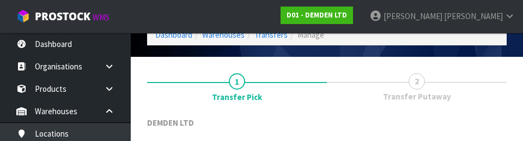
scroll to position [150, 0]
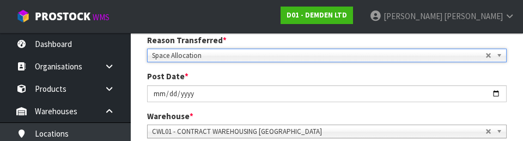
click at [450, 74] on div "Post Date * [DATE]" at bounding box center [327, 85] width 376 height 31
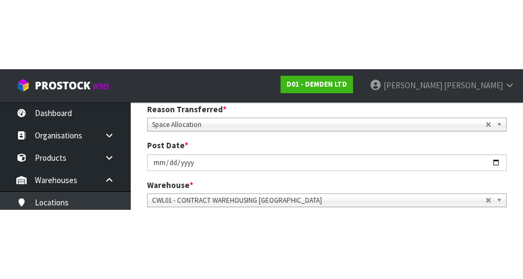
scroll to position [155, 0]
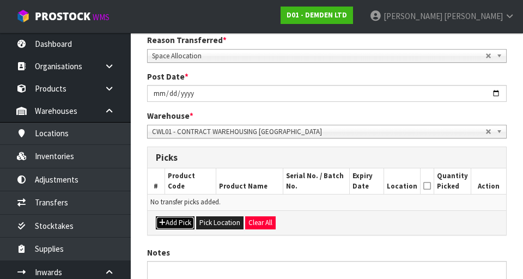
click at [180, 226] on button "Add Pick" at bounding box center [175, 222] width 39 height 13
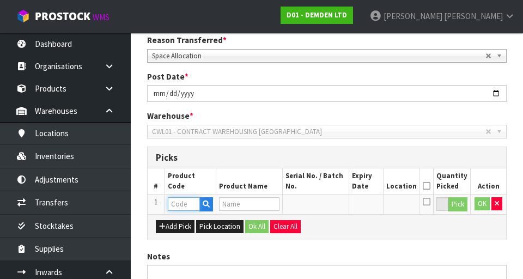
paste input "185120"
type input "185120"
type input "XYPEX MEGA MIX 1"
type input "185120"
click at [458, 205] on button "Pick" at bounding box center [457, 204] width 19 height 14
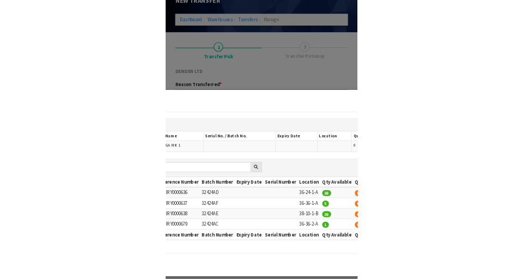
scroll to position [81, 0]
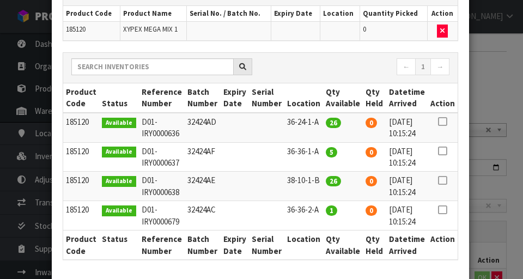
click at [458, 175] on div "← 1 → Product Code Status Reference Number Batch Number Expiry Date Serial Numb…" at bounding box center [261, 156] width 396 height 208
click at [441, 180] on icon at bounding box center [442, 180] width 9 height 1
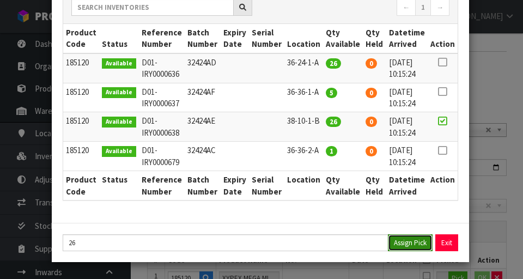
click at [415, 246] on button "Assign Pick" at bounding box center [410, 242] width 45 height 17
type input "26"
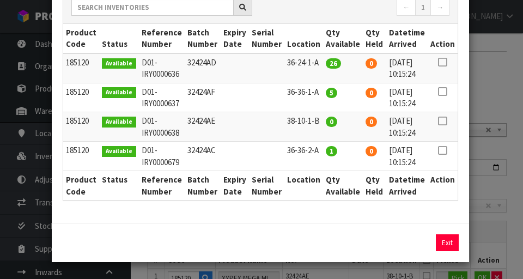
click at [504, 83] on div "Pick Line Picks Product Code Product Name Serial No. / Batch No. Expiry Date Lo…" at bounding box center [261, 139] width 523 height 279
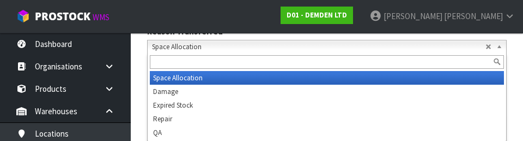
scroll to position [160, 0]
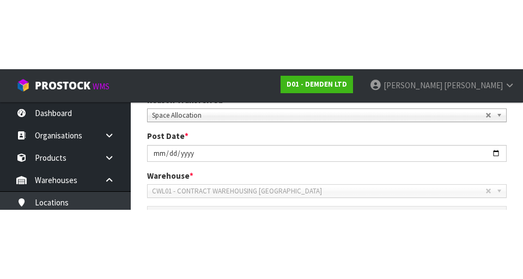
scroll to position [165, 0]
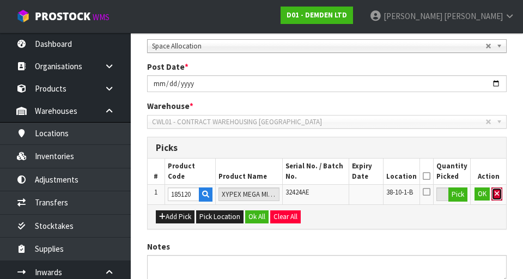
click at [498, 193] on icon "button" at bounding box center [497, 193] width 4 height 7
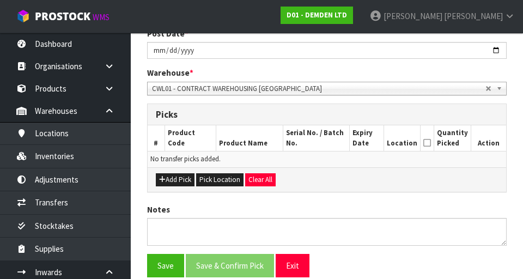
scroll to position [199, 0]
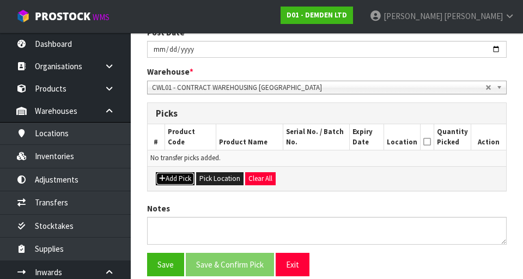
click at [184, 182] on button "Add Pick" at bounding box center [175, 178] width 39 height 13
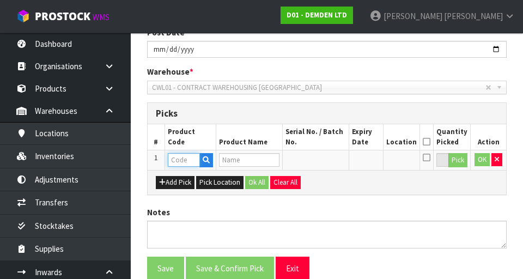
paste input "185120"
type input "185120"
type input "XYPEX MEGA MIX 1"
type input "185120"
click at [462, 162] on button "Pick" at bounding box center [457, 160] width 19 height 14
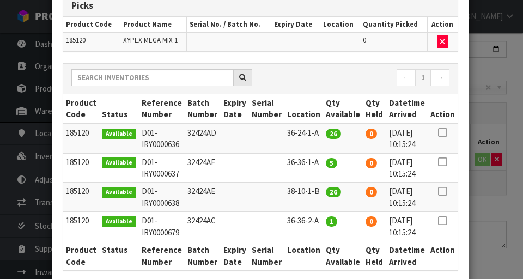
scroll to position [72, 0]
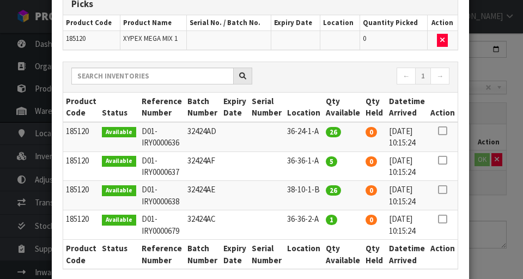
click at [443, 190] on icon at bounding box center [442, 190] width 9 height 1
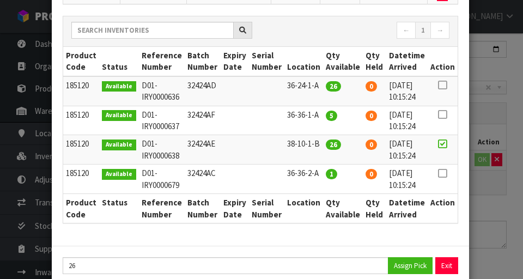
scroll to position [141, 0]
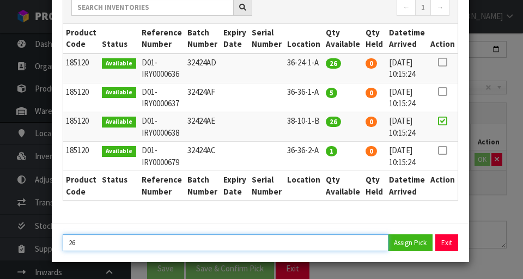
click at [124, 244] on input "26" at bounding box center [226, 242] width 326 height 17
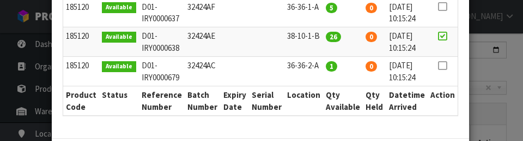
scroll to position [279, 0]
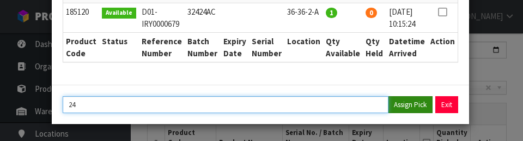
type input "24"
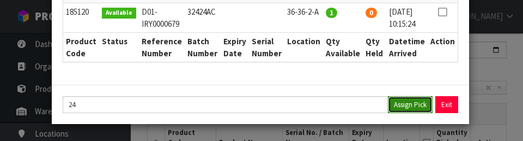
click at [412, 110] on button "Assign Pick" at bounding box center [410, 104] width 45 height 17
type input "24"
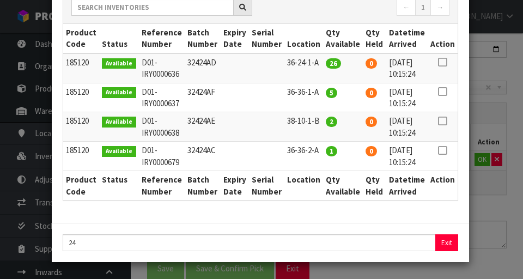
scroll to position [141, 0]
click at [492, 212] on div "Pick Line Picks Product Code Product Name Serial No. / Batch No. Expiry Date Lo…" at bounding box center [261, 139] width 523 height 279
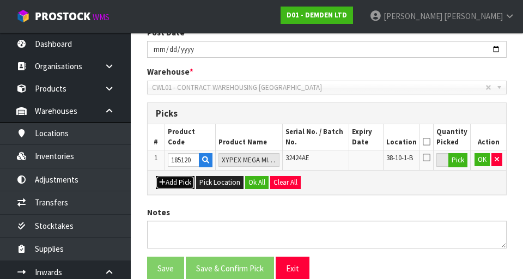
click at [177, 185] on button "Add Pick" at bounding box center [175, 182] width 39 height 13
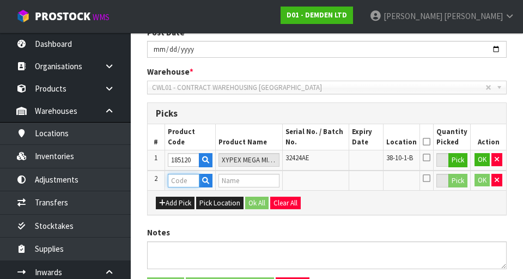
paste input "185120"
type input "185120"
type input "XYPEX MEGA MIX 1"
type input "185120"
click at [460, 185] on button "Pick" at bounding box center [457, 181] width 19 height 14
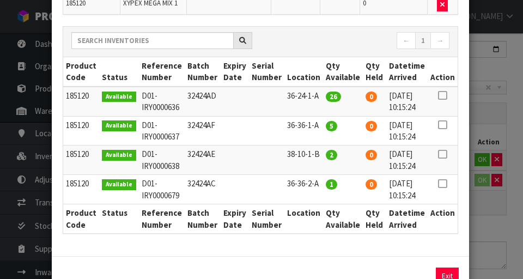
scroll to position [117, 0]
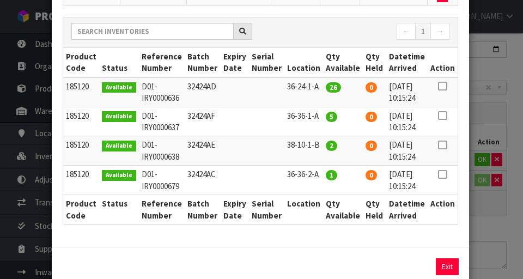
click at [446, 145] on icon at bounding box center [442, 145] width 9 height 1
click at [412, 272] on button "Assign Pick" at bounding box center [410, 266] width 45 height 17
type input "2"
click at [502, 229] on div "Pick Line Picks Product Code Product Name Serial No. / Batch No. Expiry Date Lo…" at bounding box center [261, 139] width 523 height 279
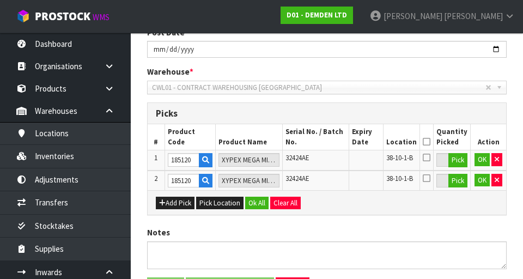
click at [430, 142] on icon at bounding box center [427, 142] width 8 height 1
click at [260, 206] on button "Ok All" at bounding box center [256, 203] width 23 height 13
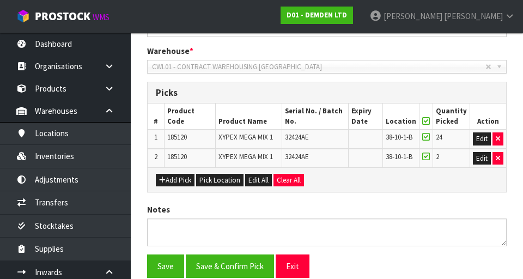
scroll to position [250, 0]
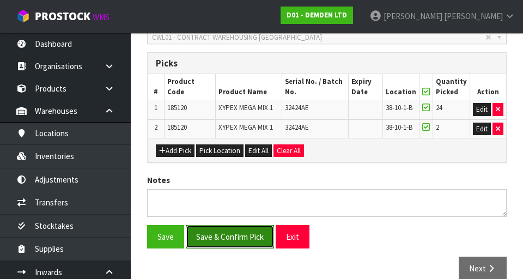
click at [248, 240] on button "Save & Confirm Pick" at bounding box center [230, 236] width 88 height 23
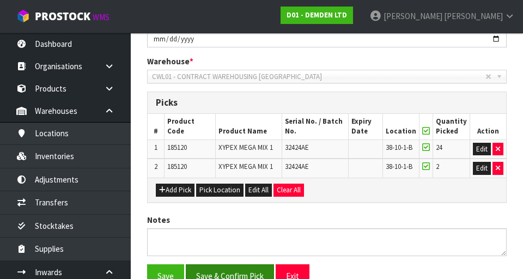
scroll to position [0, 0]
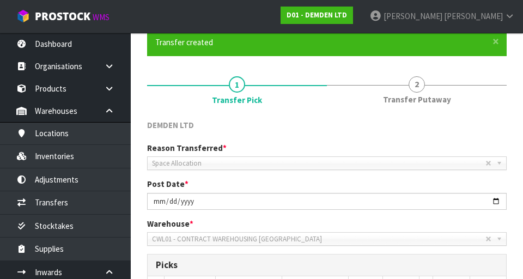
scroll to position [93, 0]
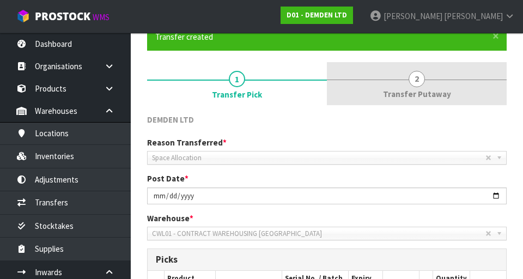
click at [426, 101] on link "2 Transfer Putaway" at bounding box center [417, 83] width 180 height 43
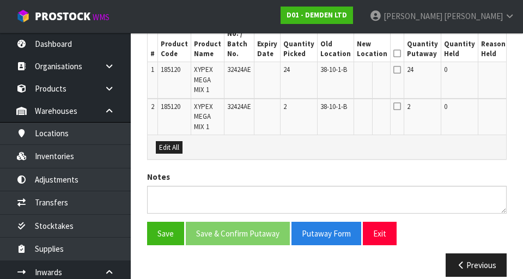
scroll to position [311, 0]
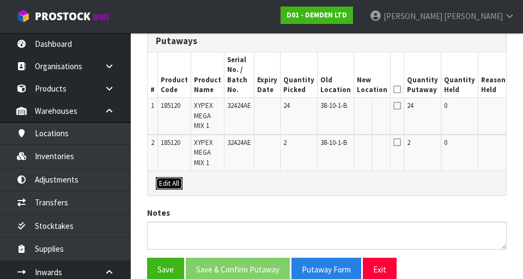
click at [170, 185] on button "Edit All" at bounding box center [169, 183] width 27 height 13
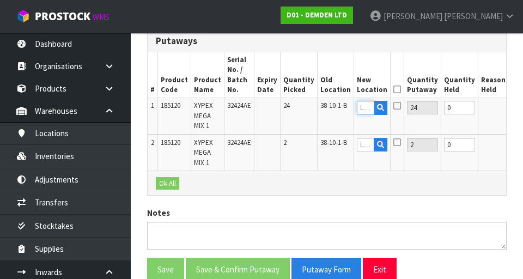
click at [357, 110] on input "text" at bounding box center [365, 108] width 17 height 14
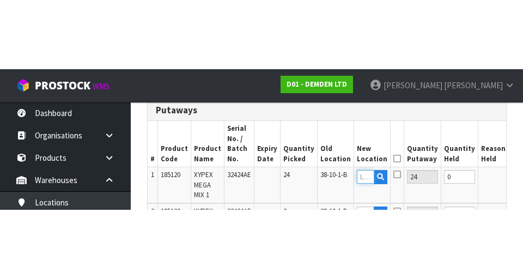
scroll to position [0, 0]
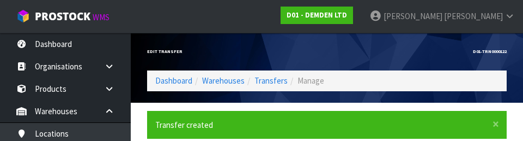
click at [435, 56] on div "D01-TRN0000122" at bounding box center [421, 52] width 188 height 38
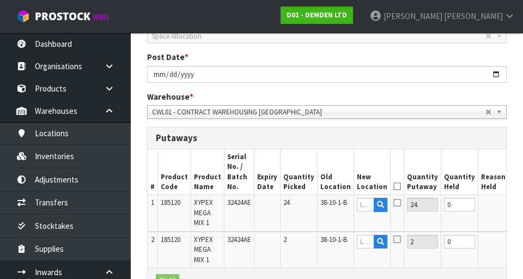
scroll to position [216, 0]
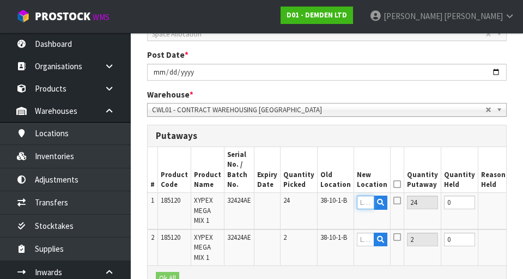
click at [357, 204] on input "text" at bounding box center [365, 203] width 17 height 14
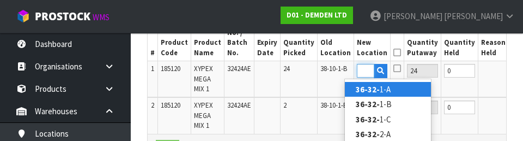
scroll to position [0, 15]
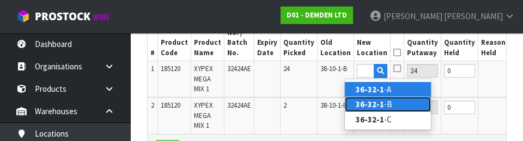
click at [395, 96] on link "36-32-1 -B" at bounding box center [388, 103] width 86 height 15
type input "36-32-1-B"
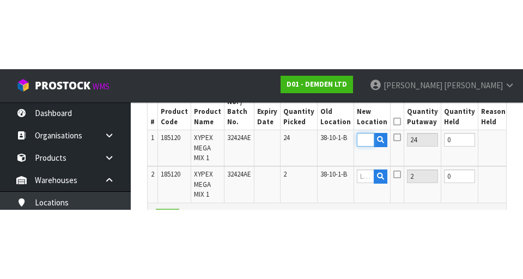
scroll to position [0, 0]
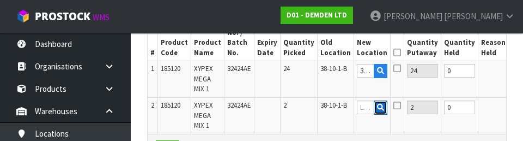
click at [374, 110] on button "button" at bounding box center [381, 107] width 14 height 14
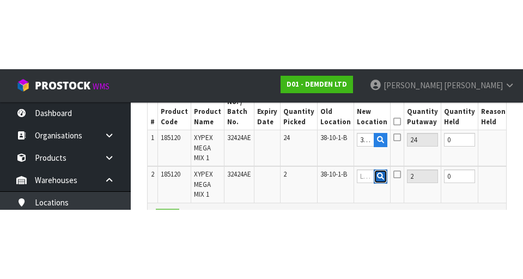
scroll to position [349, 0]
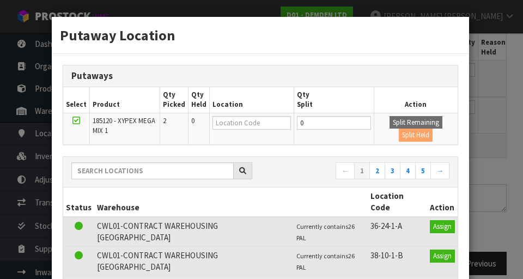
click at [516, 138] on div "Putaway Location Putaways Select Product Qty Picked Qty Held Location Qty Split…" at bounding box center [261, 139] width 523 height 279
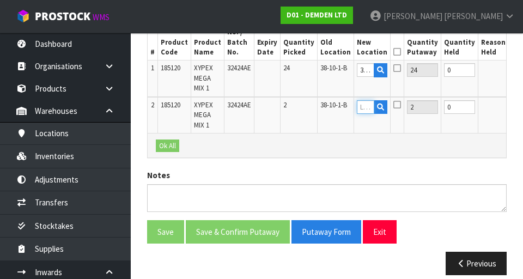
click at [357, 109] on input "text" at bounding box center [365, 107] width 17 height 14
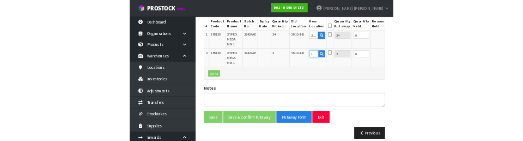
scroll to position [343, 0]
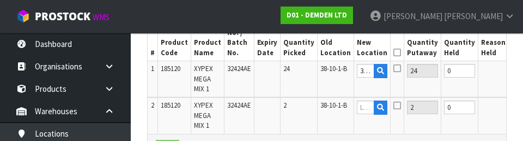
click at [393, 69] on icon at bounding box center [397, 68] width 8 height 9
click at [0, 0] on input "checkbox" at bounding box center [0, 0] width 0 height 0
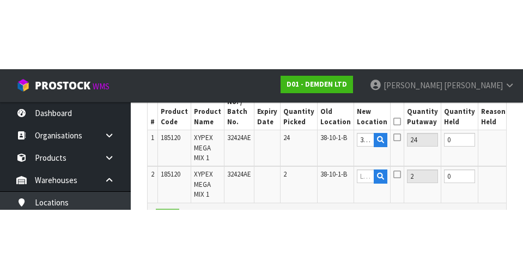
scroll to position [349, 0]
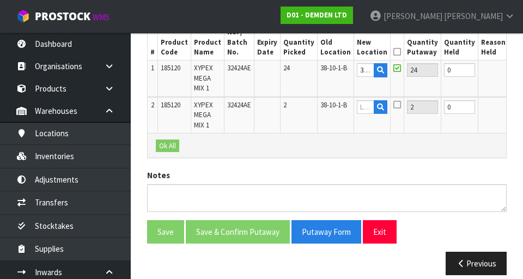
click at [512, 74] on button "OK" at bounding box center [519, 69] width 15 height 13
click at [357, 110] on input "text" at bounding box center [365, 107] width 17 height 14
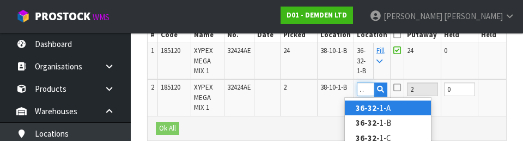
scroll to position [375, 0]
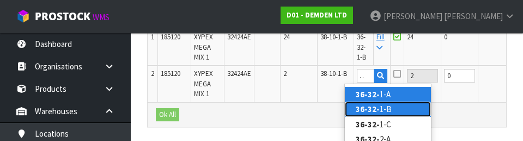
click at [389, 111] on link "36-32- 1-B" at bounding box center [388, 108] width 86 height 15
type input "36-32-1-B"
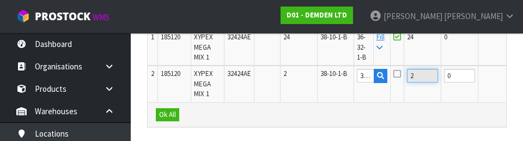
click at [407, 77] on input "2" at bounding box center [422, 76] width 31 height 14
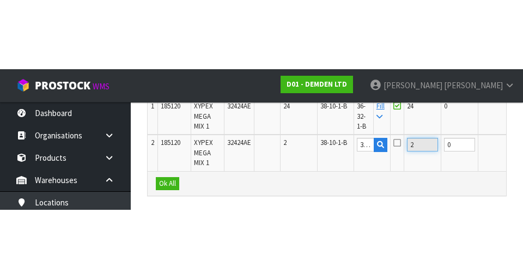
scroll to position [361, 0]
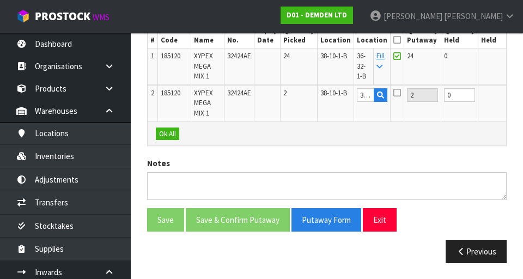
click at [393, 93] on icon at bounding box center [397, 92] width 8 height 9
click at [0, 0] on input "checkbox" at bounding box center [0, 0] width 0 height 0
click at [513, 98] on button "OK" at bounding box center [520, 94] width 15 height 13
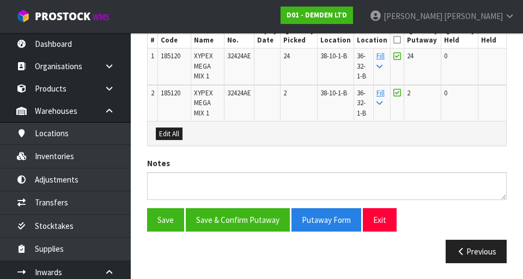
click at [512, 63] on button "Edit" at bounding box center [521, 57] width 18 height 13
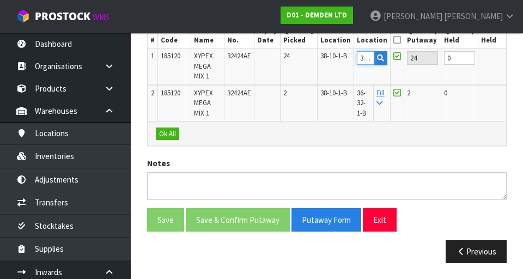
click at [357, 62] on input "36-32-1-B" at bounding box center [365, 58] width 17 height 14
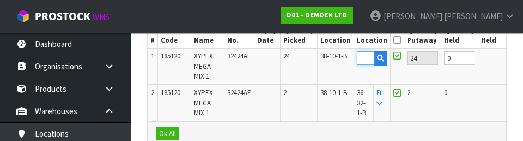
scroll to position [0, 17]
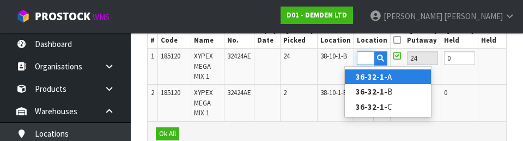
type input "36-32-1-A"
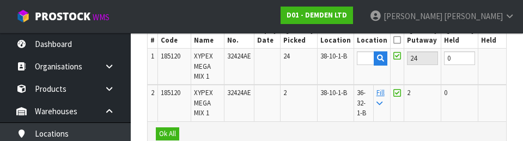
click at [513, 61] on button "OK" at bounding box center [520, 57] width 15 height 13
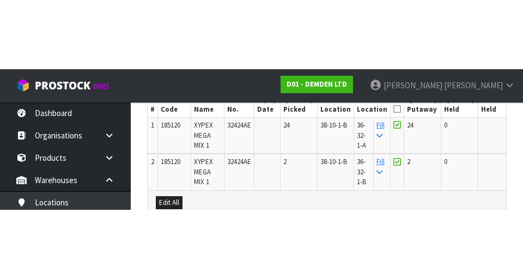
scroll to position [361, 0]
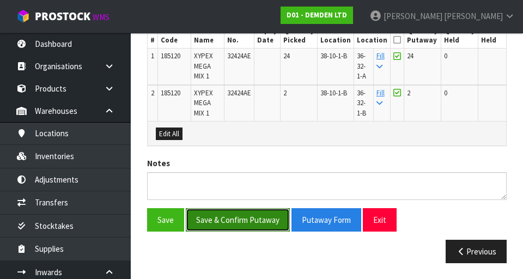
click at [242, 221] on button "Save & Confirm Putaway" at bounding box center [238, 219] width 104 height 23
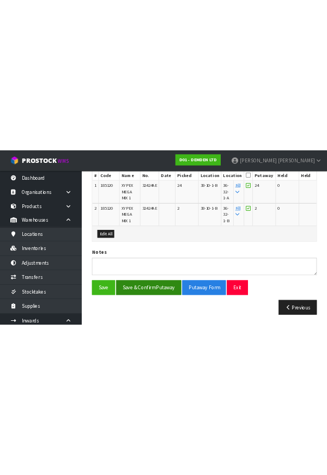
scroll to position [0, 0]
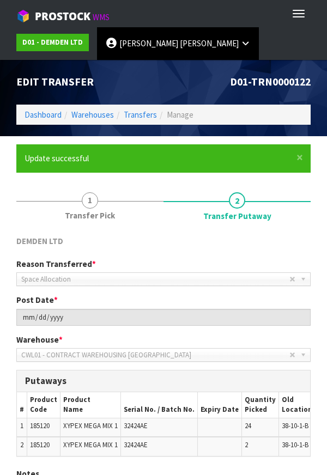
click at [180, 43] on span "[PERSON_NAME]" at bounding box center [209, 43] width 59 height 10
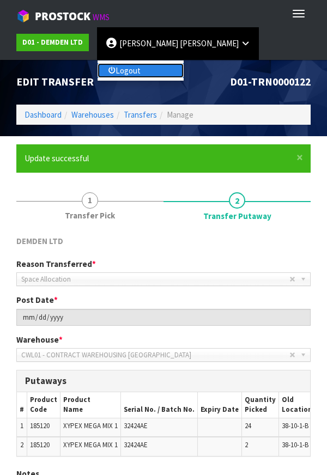
click at [162, 69] on link "Logout" at bounding box center [141, 70] width 86 height 15
